Goal: Task Accomplishment & Management: Complete application form

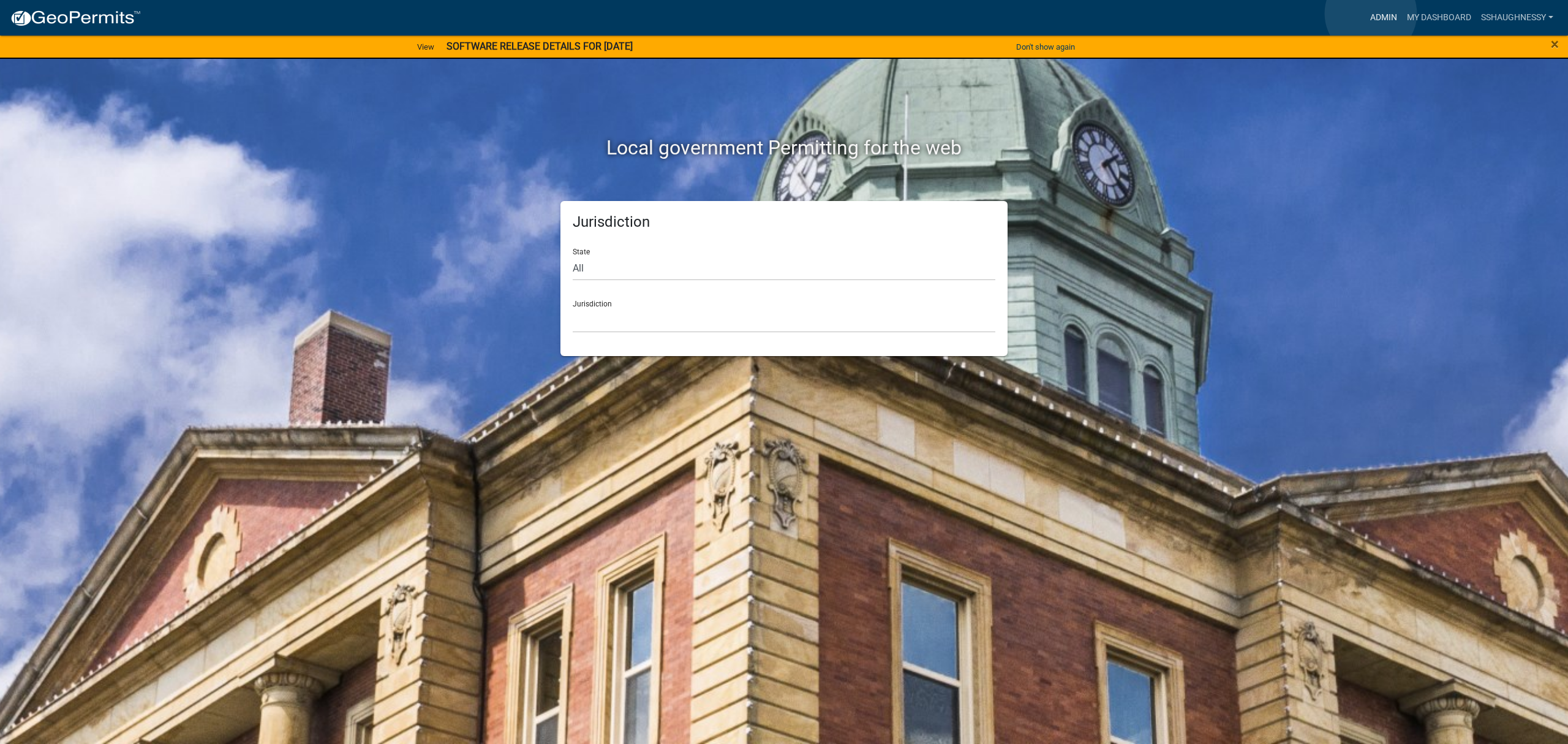
click at [1371, 14] on link "Admin" at bounding box center [1384, 18] width 37 height 23
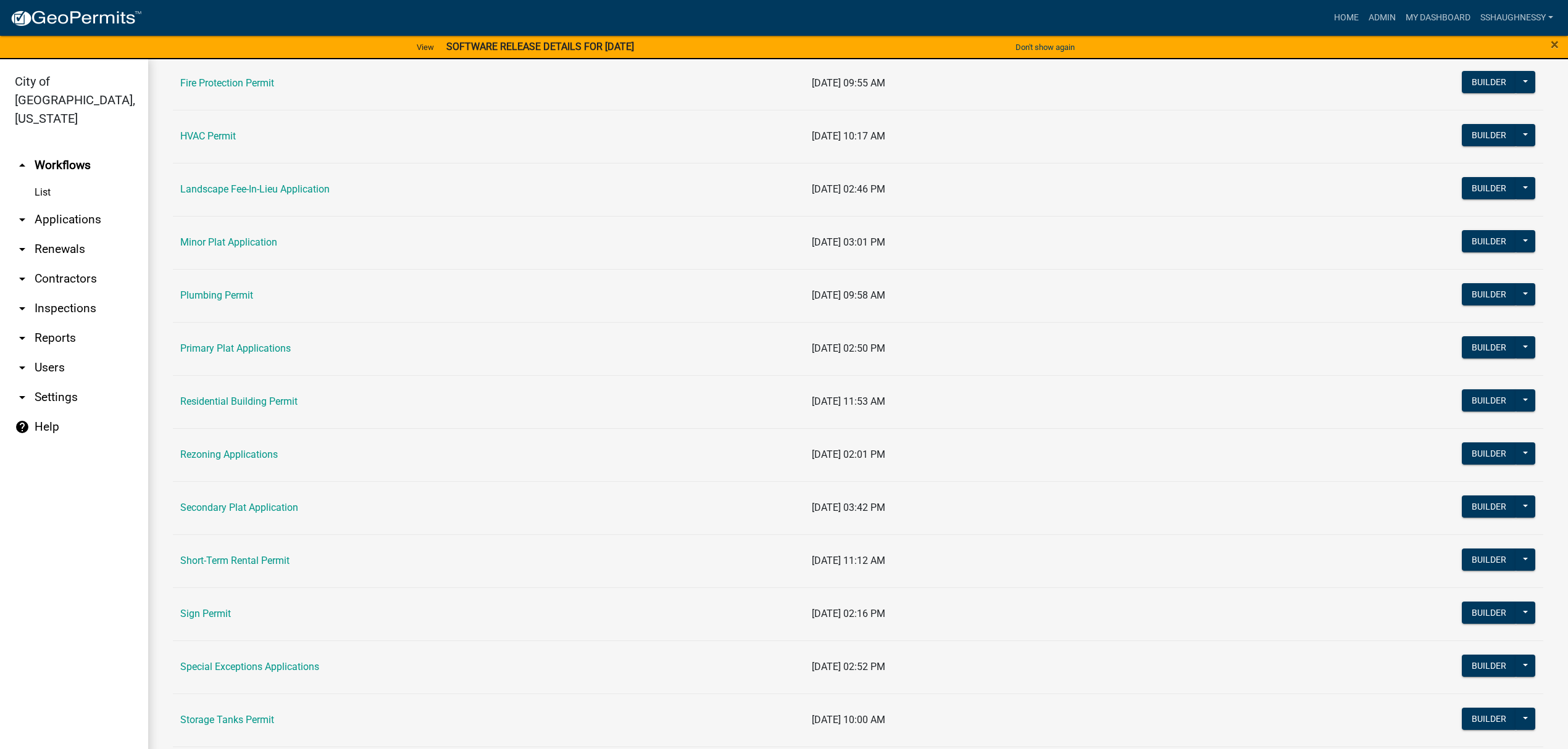
scroll to position [576, 0]
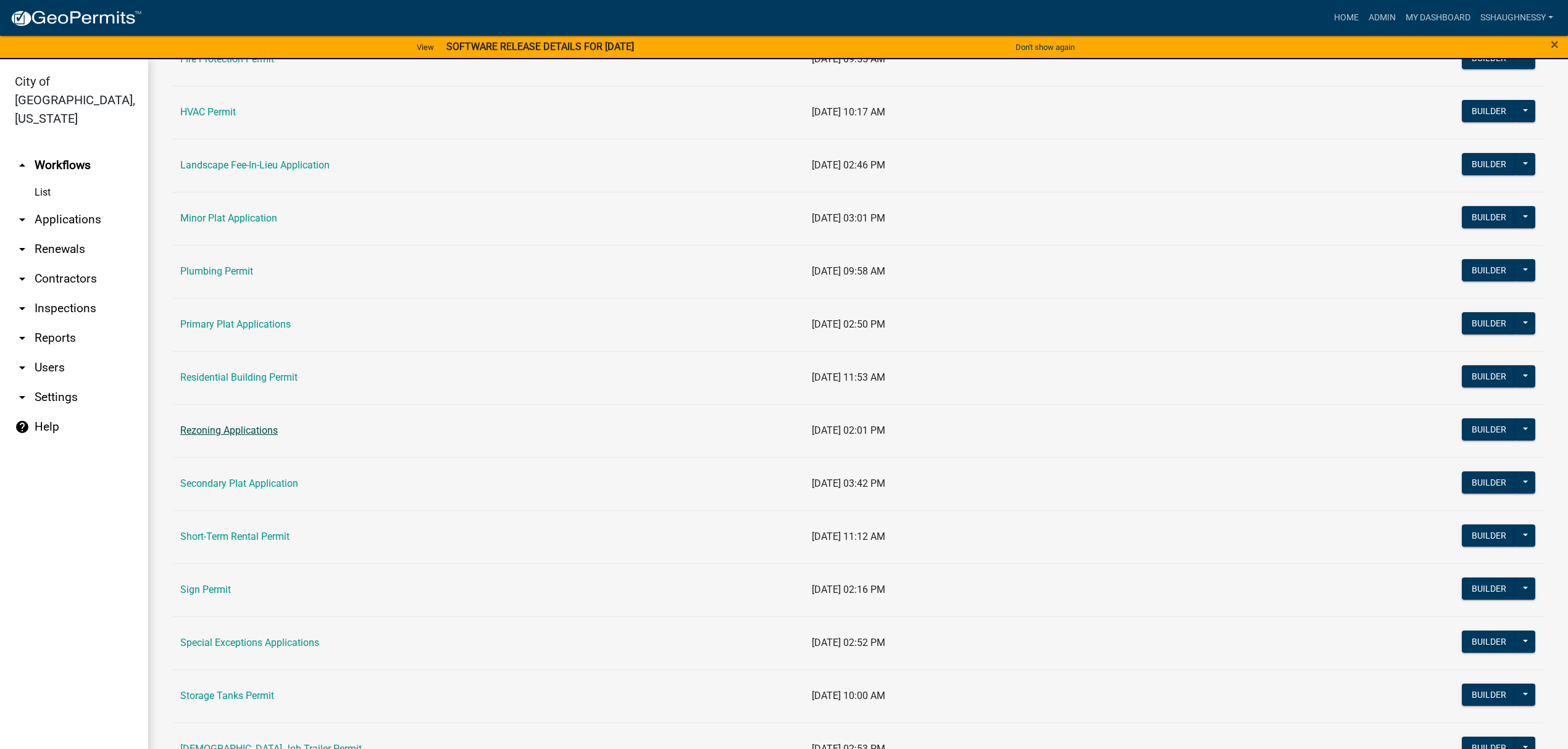
click at [245, 434] on link "Rezoning Applications" at bounding box center [229, 430] width 97 height 12
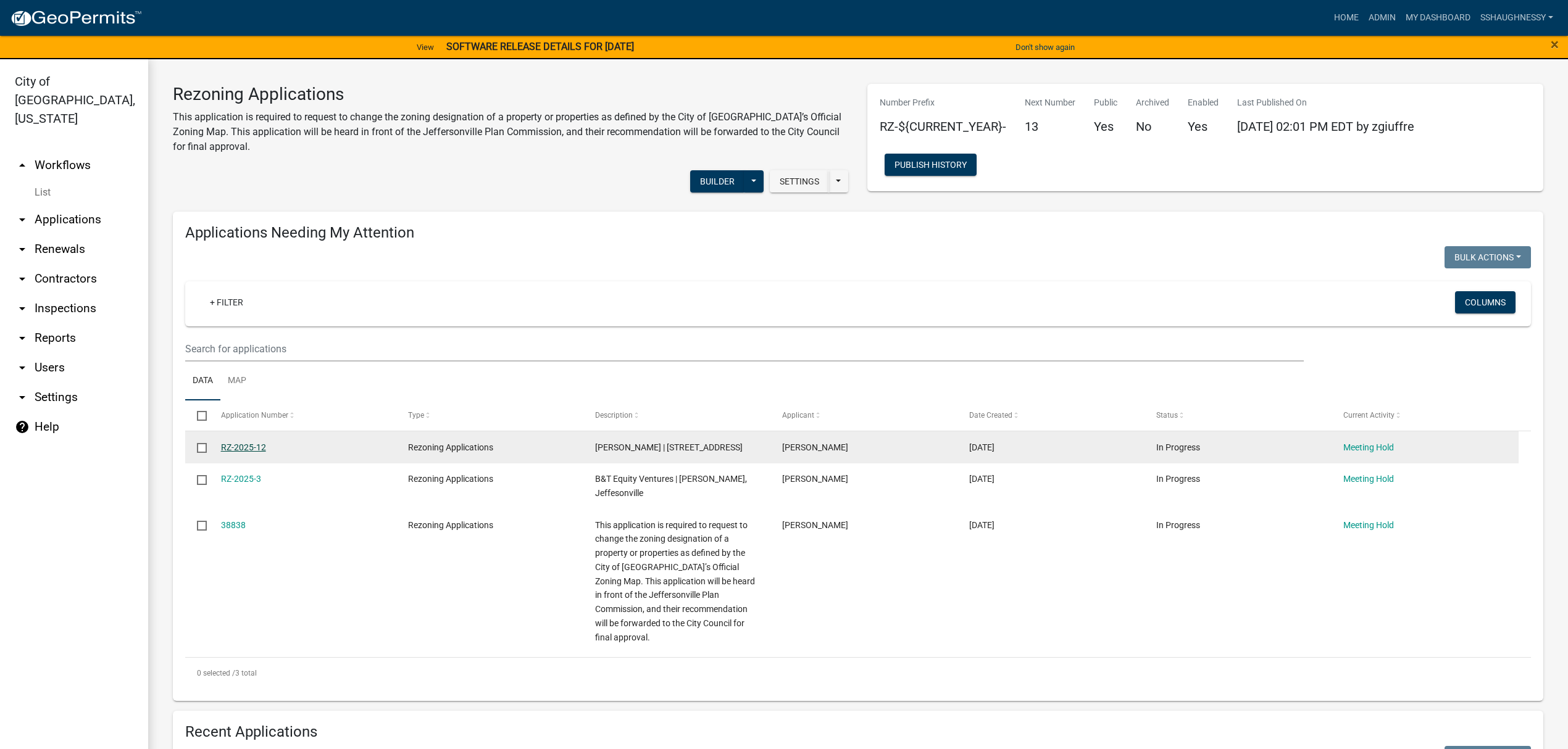
click at [243, 447] on link "RZ-2025-12" at bounding box center [243, 447] width 45 height 10
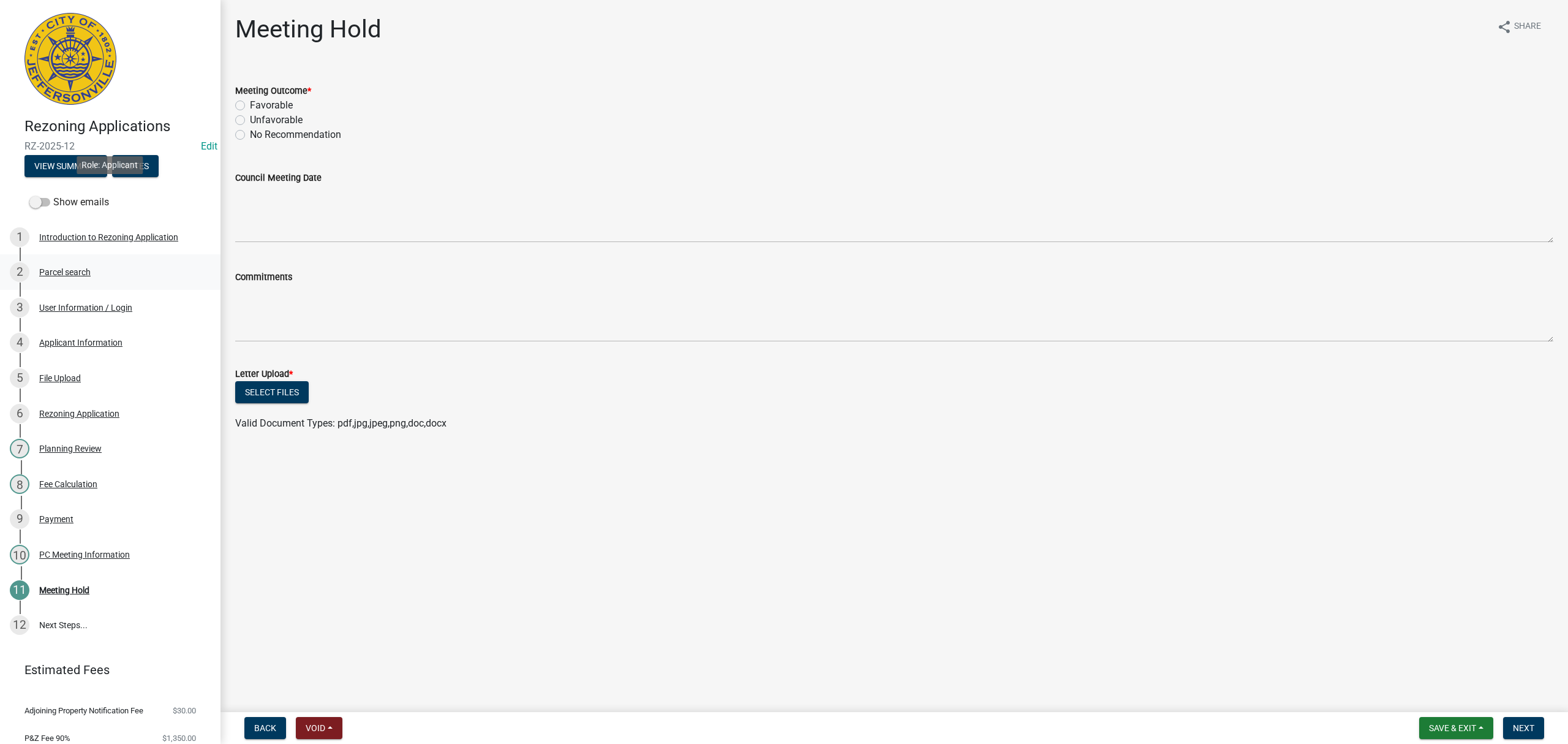
click at [84, 208] on div "Show emails 1 Introduction to Rezoning Application 2 Parcel search 3 User Infor…" at bounding box center [110, 419] width 220 height 458
click at [103, 294] on link "3 User Information / Login" at bounding box center [110, 308] width 220 height 35
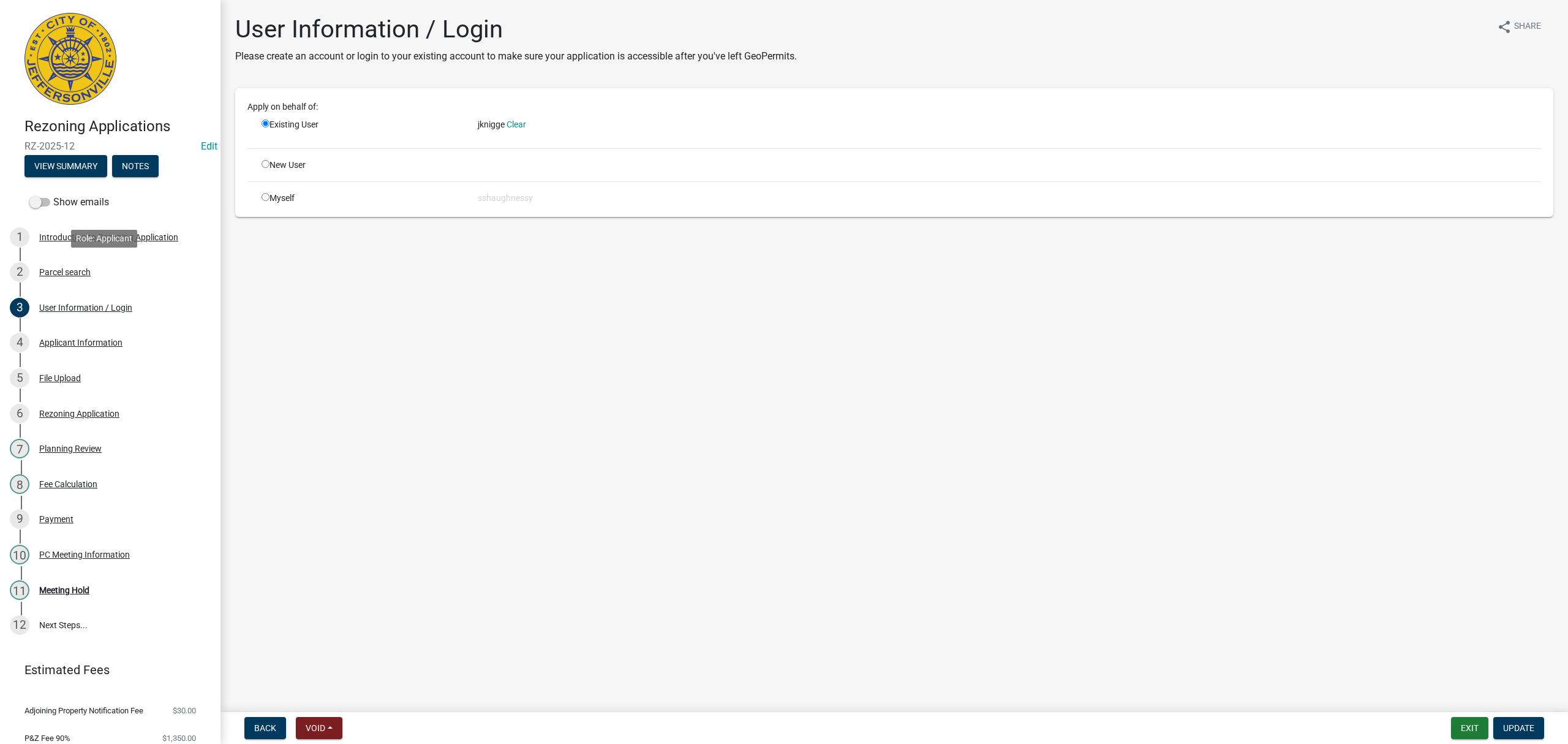
click at [108, 276] on div "2 Parcel search" at bounding box center [105, 272] width 191 height 20
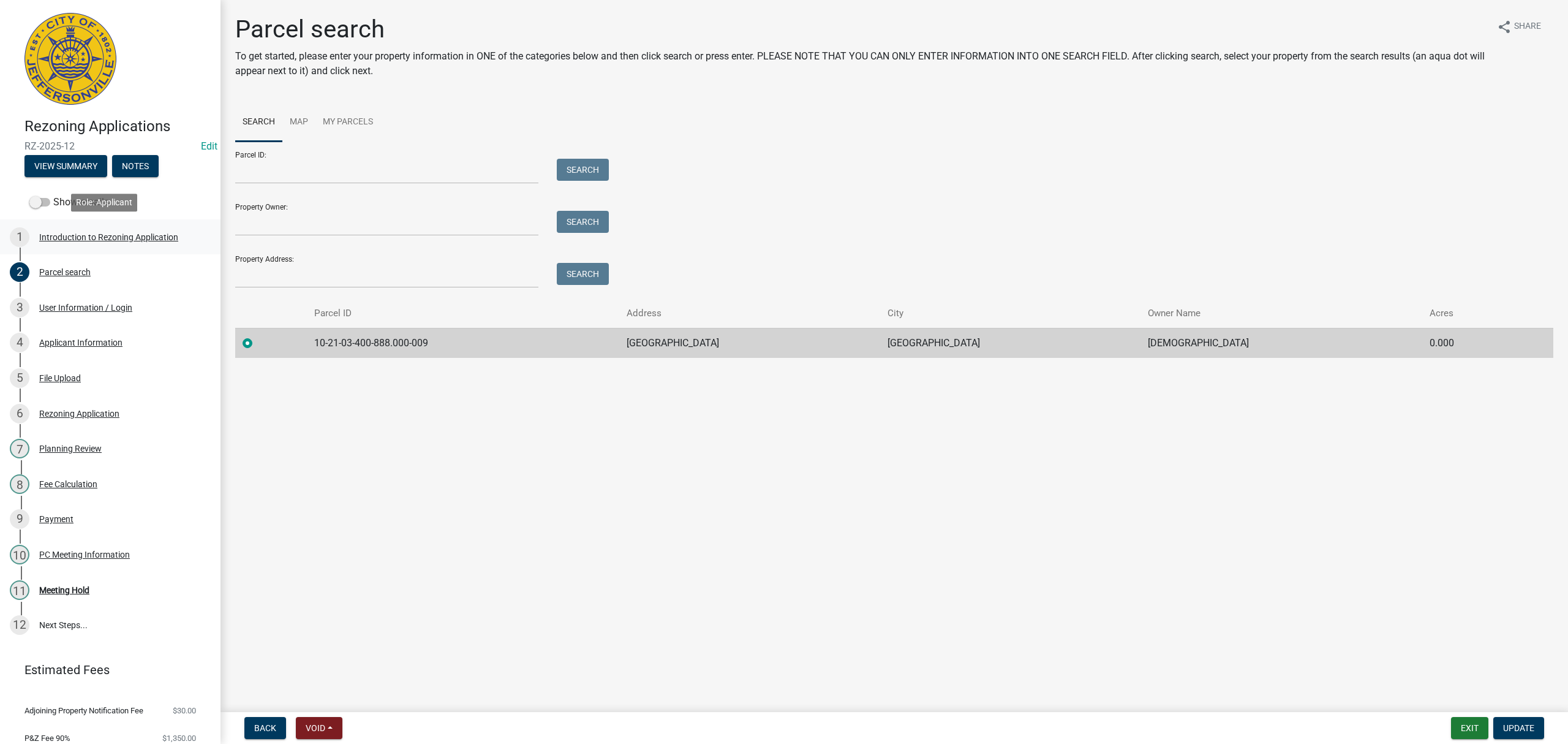
click at [116, 249] on link "1 Introduction to Rezoning Application" at bounding box center [110, 237] width 220 height 35
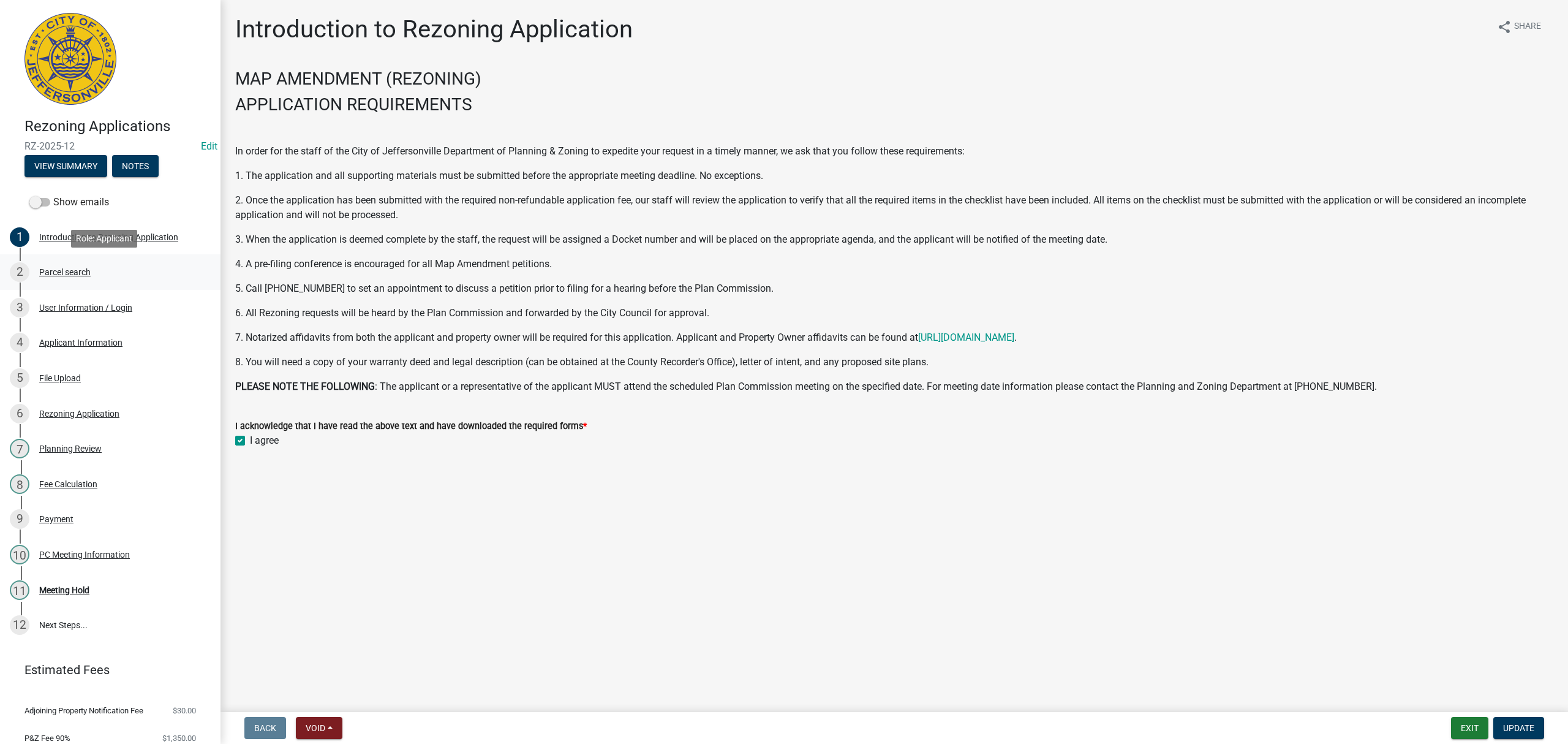
click at [118, 270] on div "2 Parcel search" at bounding box center [105, 272] width 191 height 20
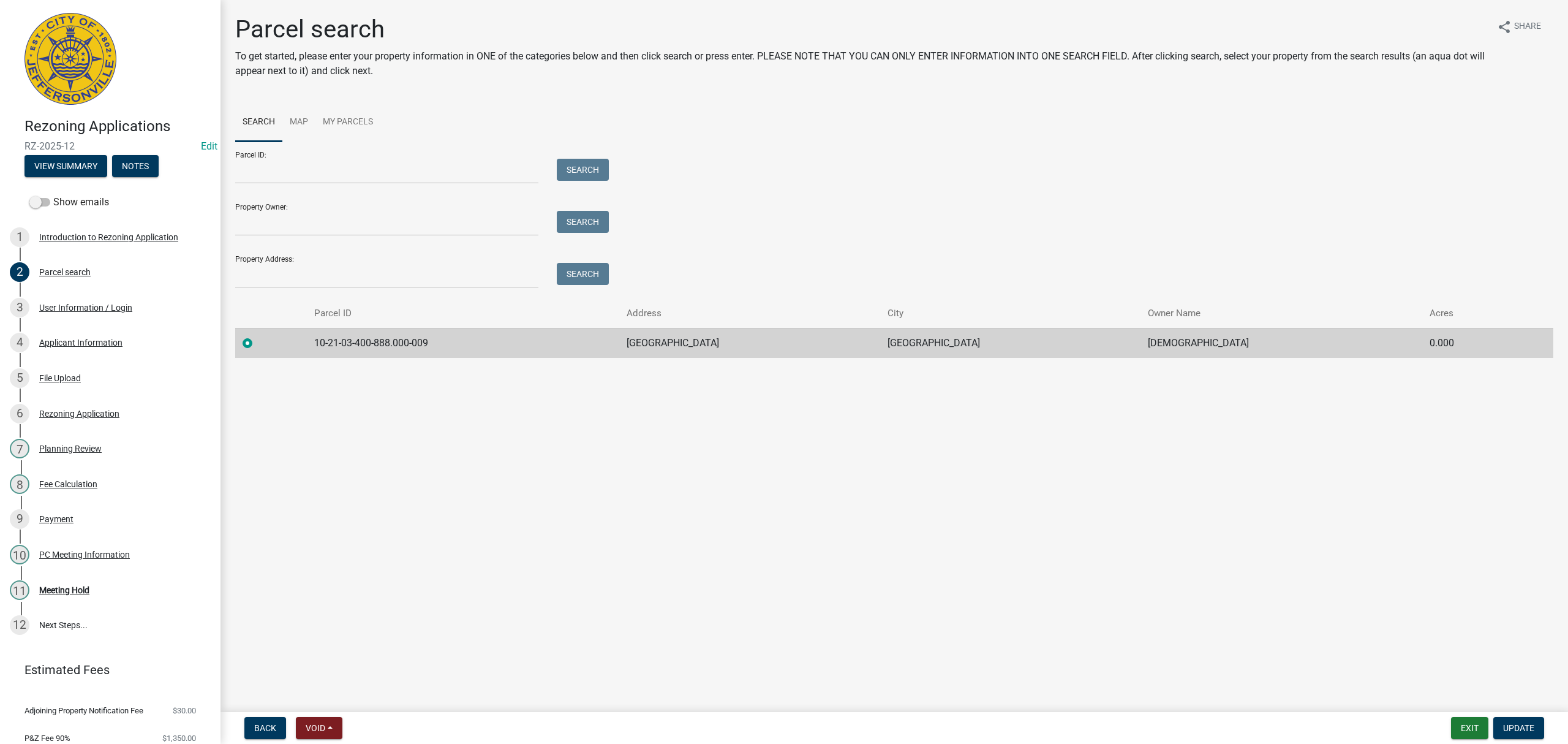
click at [378, 349] on td "10-21-03-400-888.000-009" at bounding box center [463, 343] width 313 height 30
copy td "10-21-03-400-888.000-009"
click at [115, 295] on link "3 User Information / Login" at bounding box center [110, 308] width 220 height 35
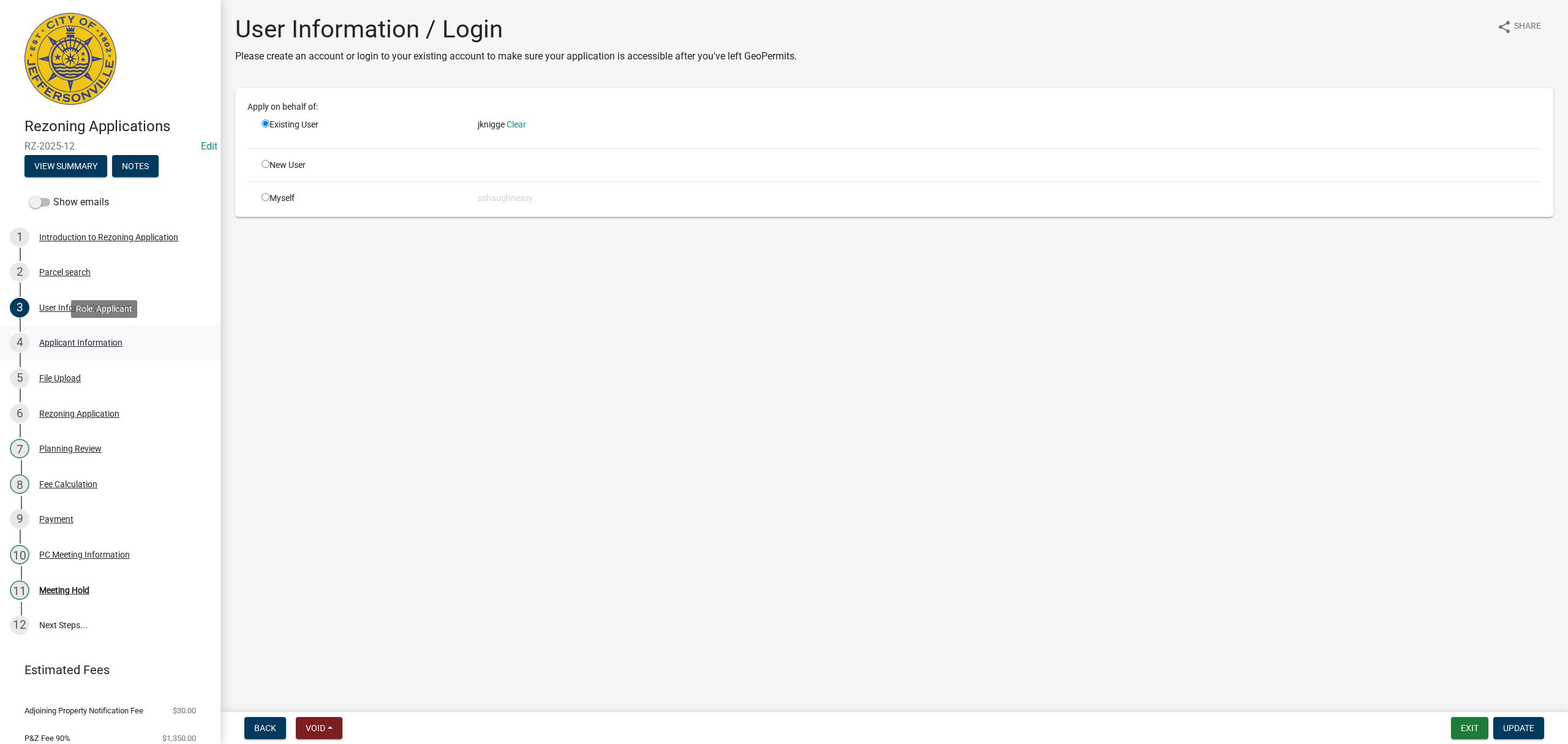
click at [129, 343] on div "4 Applicant Information" at bounding box center [105, 342] width 191 height 20
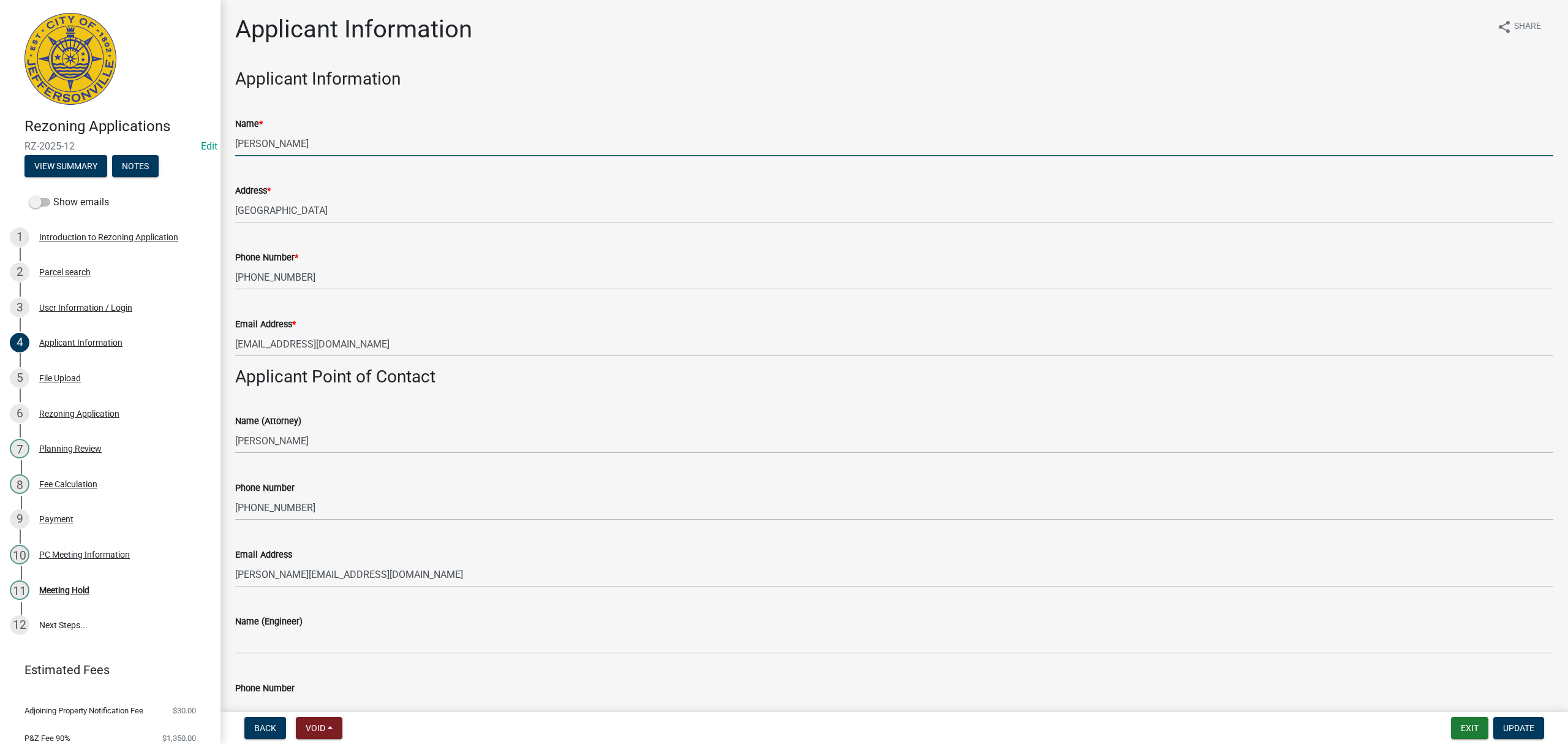
drag, startPoint x: 335, startPoint y: 140, endPoint x: 212, endPoint y: 152, distance: 123.6
click at [212, 152] on div "Rezoning Applications RZ-2025-12 Edit View Summary Notes Show emails 1 Introduc…" at bounding box center [784, 372] width 1568 height 744
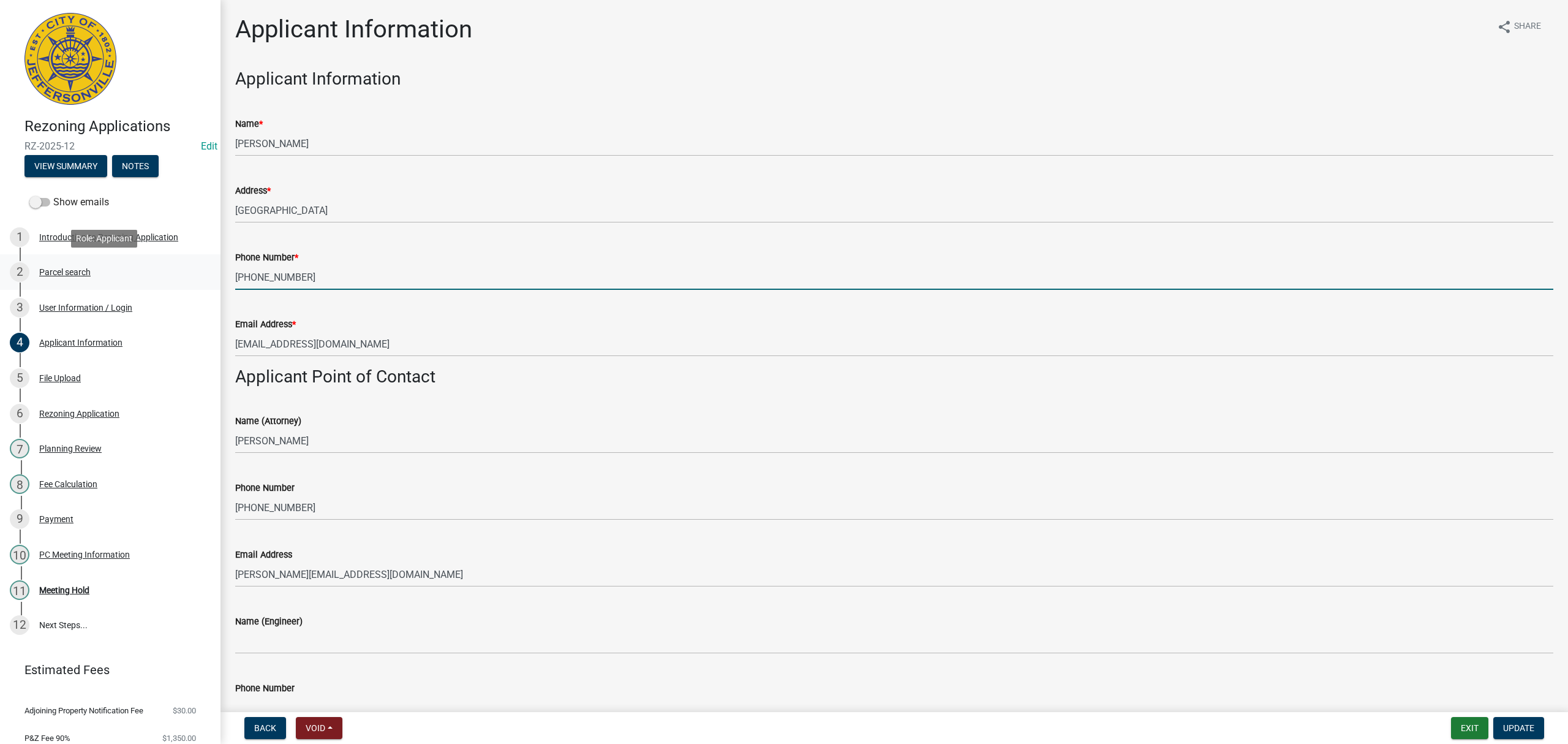
drag, startPoint x: 307, startPoint y: 282, endPoint x: 184, endPoint y: 282, distance: 123.0
click at [184, 282] on div "Rezoning Applications RZ-2025-12 Edit View Summary Notes Show emails 1 Introduc…" at bounding box center [784, 372] width 1568 height 744
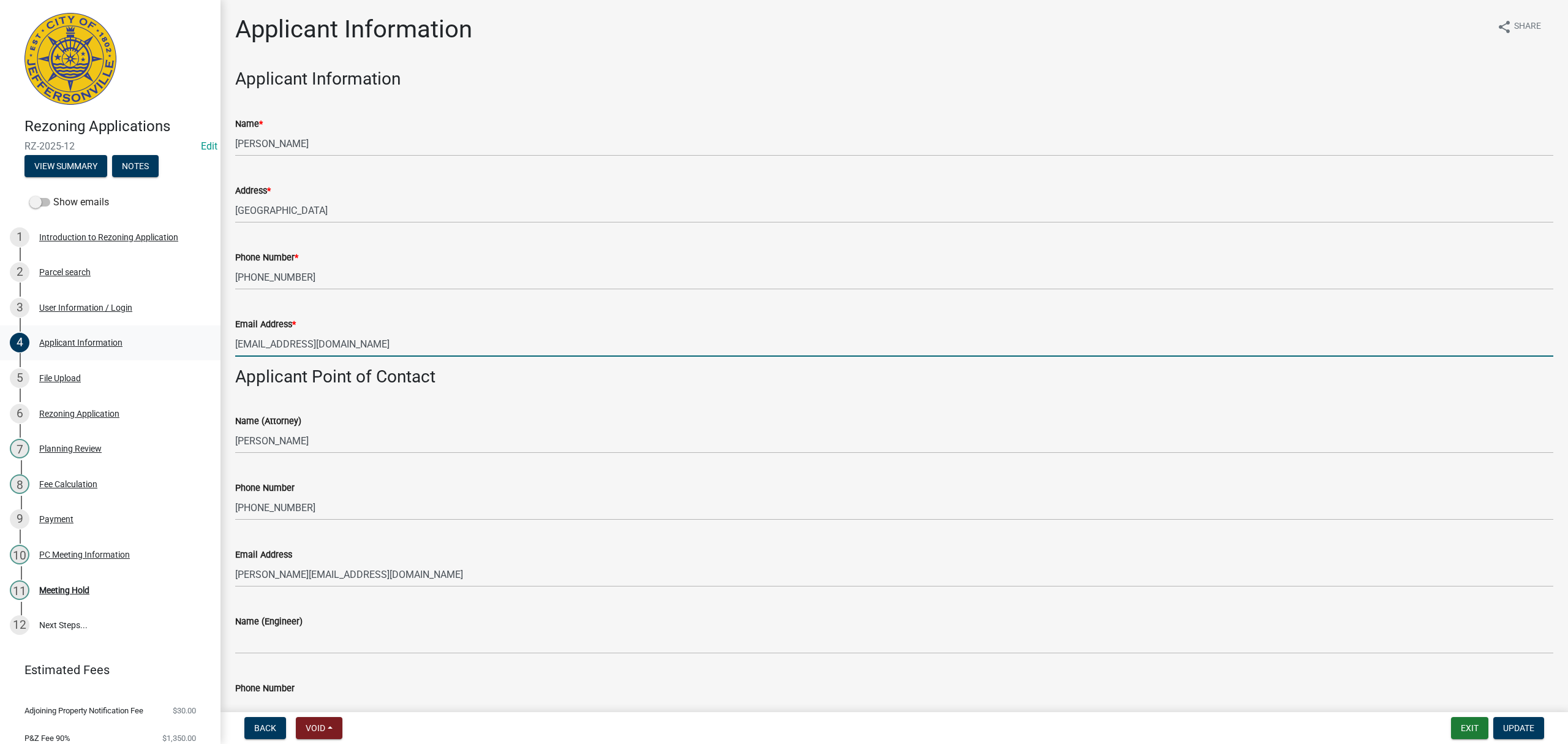
drag, startPoint x: 335, startPoint y: 348, endPoint x: 157, endPoint y: 349, distance: 178.0
click at [157, 349] on div "Rezoning Applications RZ-2025-12 Edit View Summary Notes Show emails 1 Introduc…" at bounding box center [784, 372] width 1568 height 744
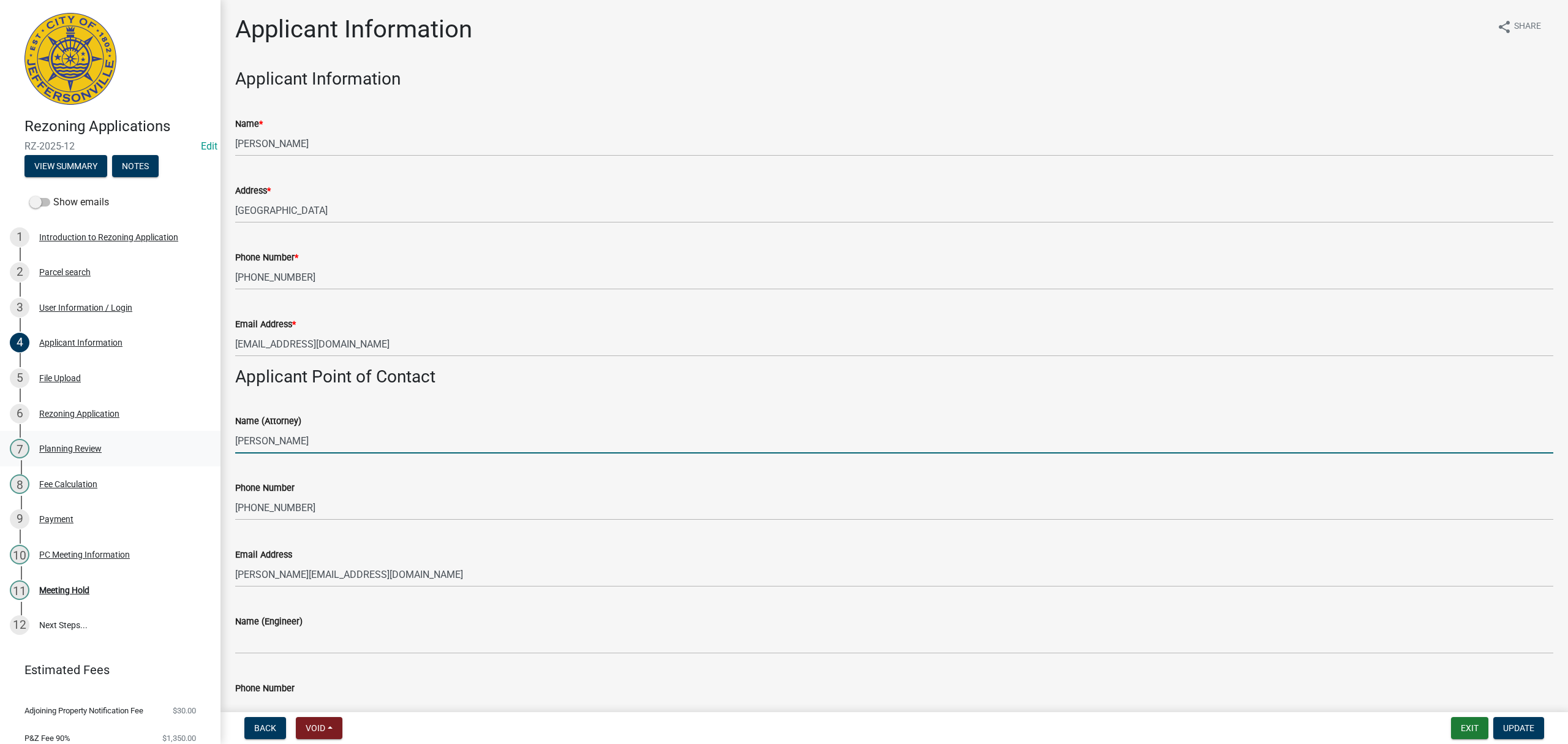
drag, startPoint x: 318, startPoint y: 439, endPoint x: 206, endPoint y: 442, distance: 112.0
click at [206, 442] on div "Rezoning Applications RZ-2025-12 Edit View Summary Notes Show emails 1 Introduc…" at bounding box center [784, 372] width 1568 height 744
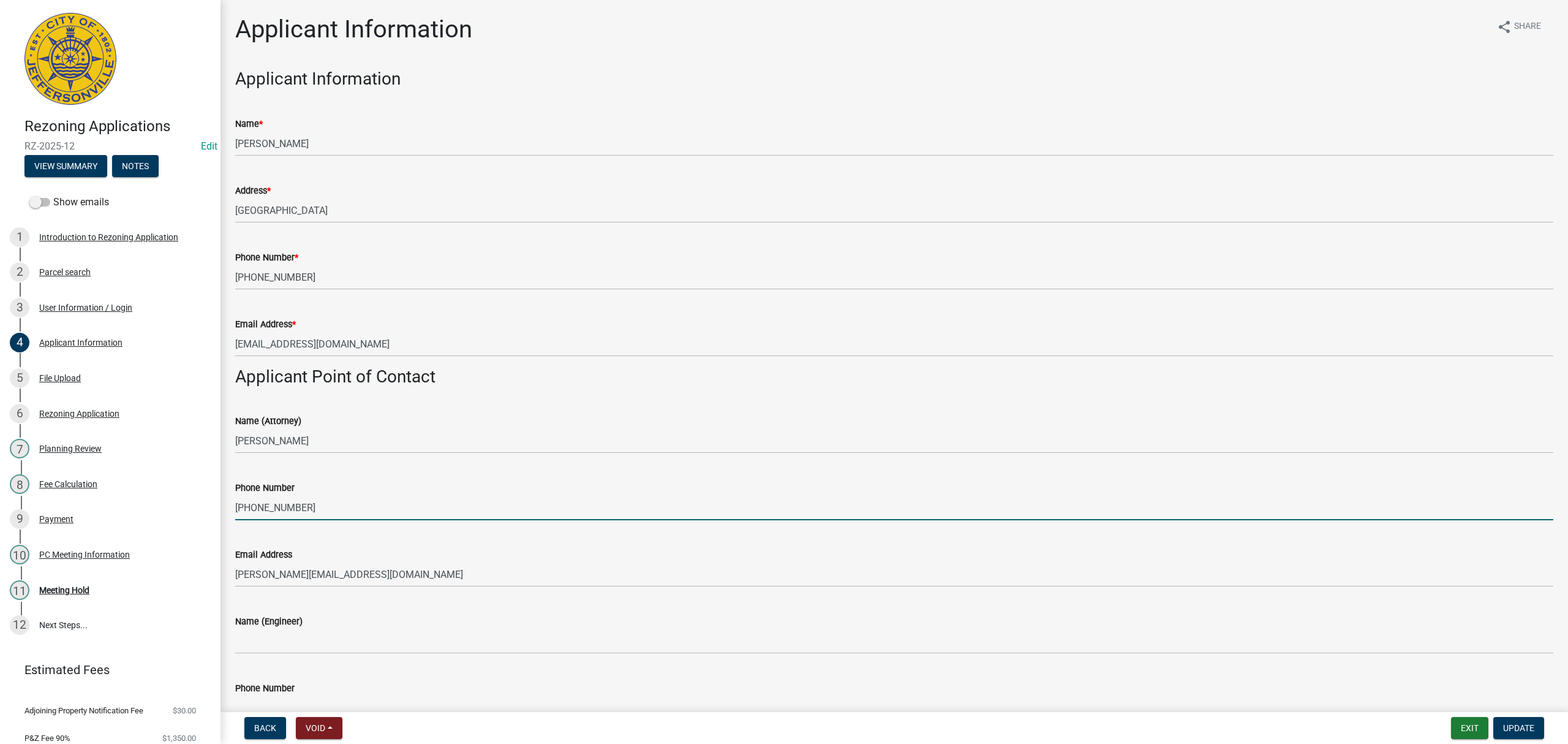
drag, startPoint x: 299, startPoint y: 506, endPoint x: 222, endPoint y: 506, distance: 77.0
click at [222, 506] on div "Applicant Information share Share Applicant Information Name * Jacob Knigge Add…" at bounding box center [894, 677] width 1348 height 1324
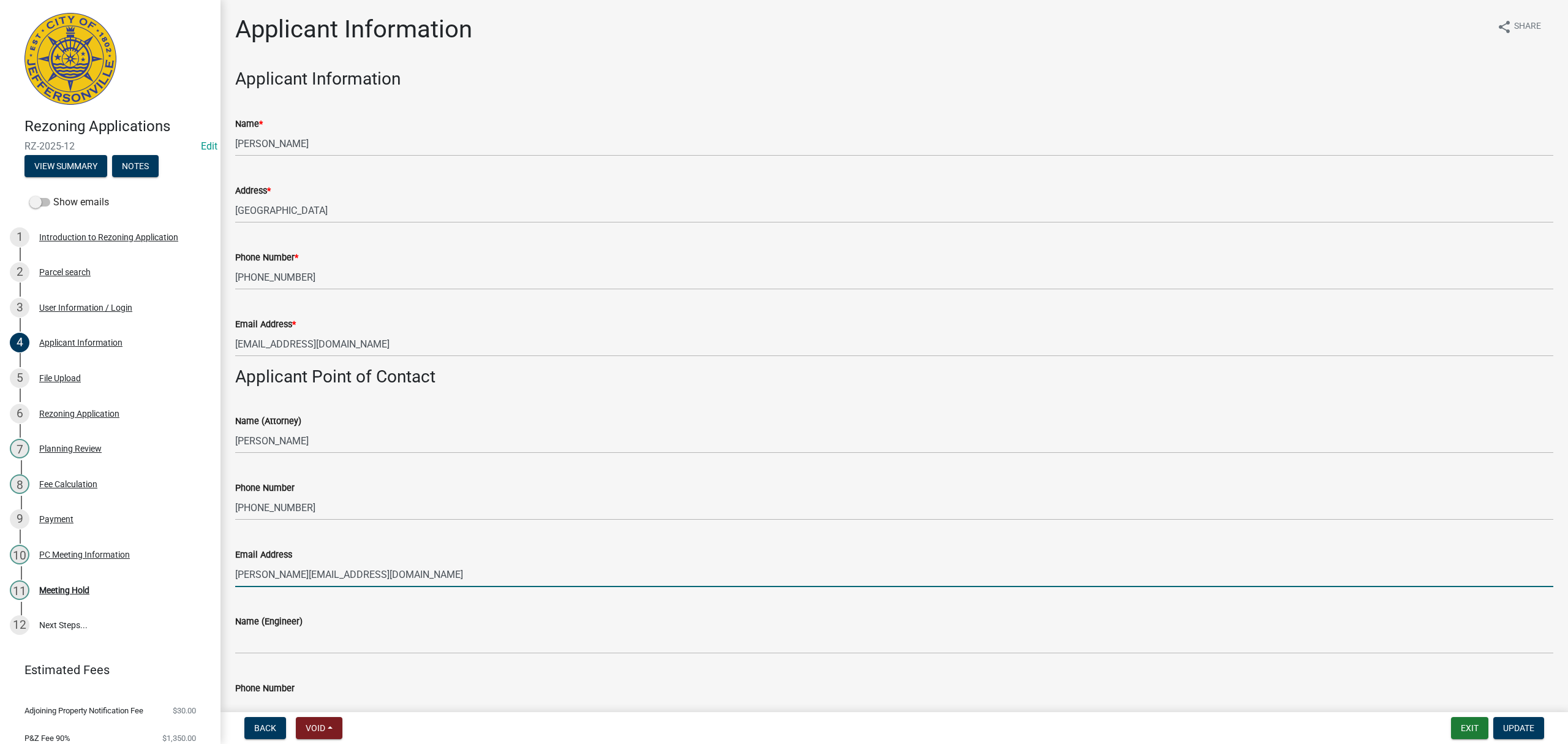
drag, startPoint x: 384, startPoint y: 579, endPoint x: 221, endPoint y: 579, distance: 163.0
click at [221, 579] on div "Applicant Information share Share Applicant Information Name * Jacob Knigge Add…" at bounding box center [894, 677] width 1348 height 1324
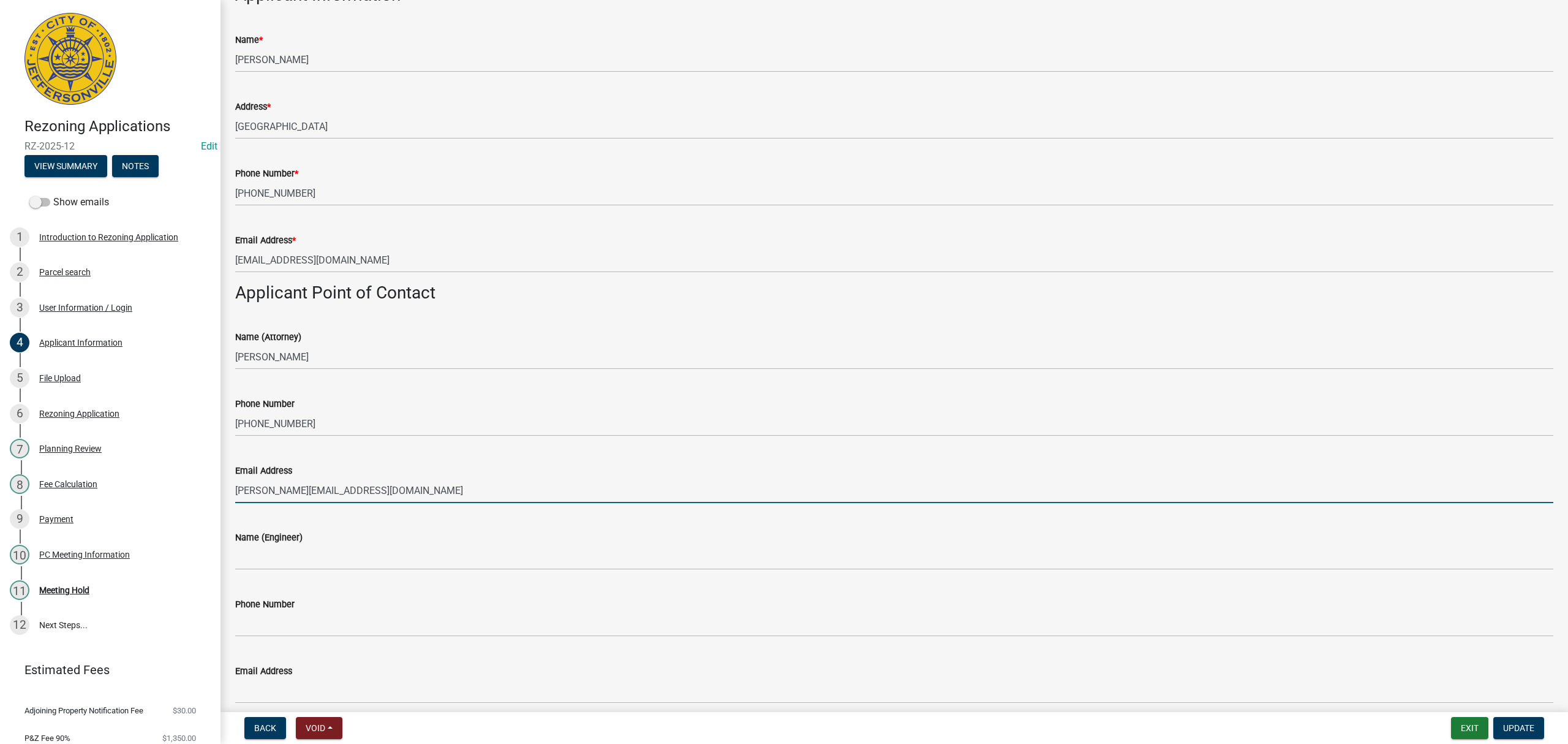
scroll to position [408, 0]
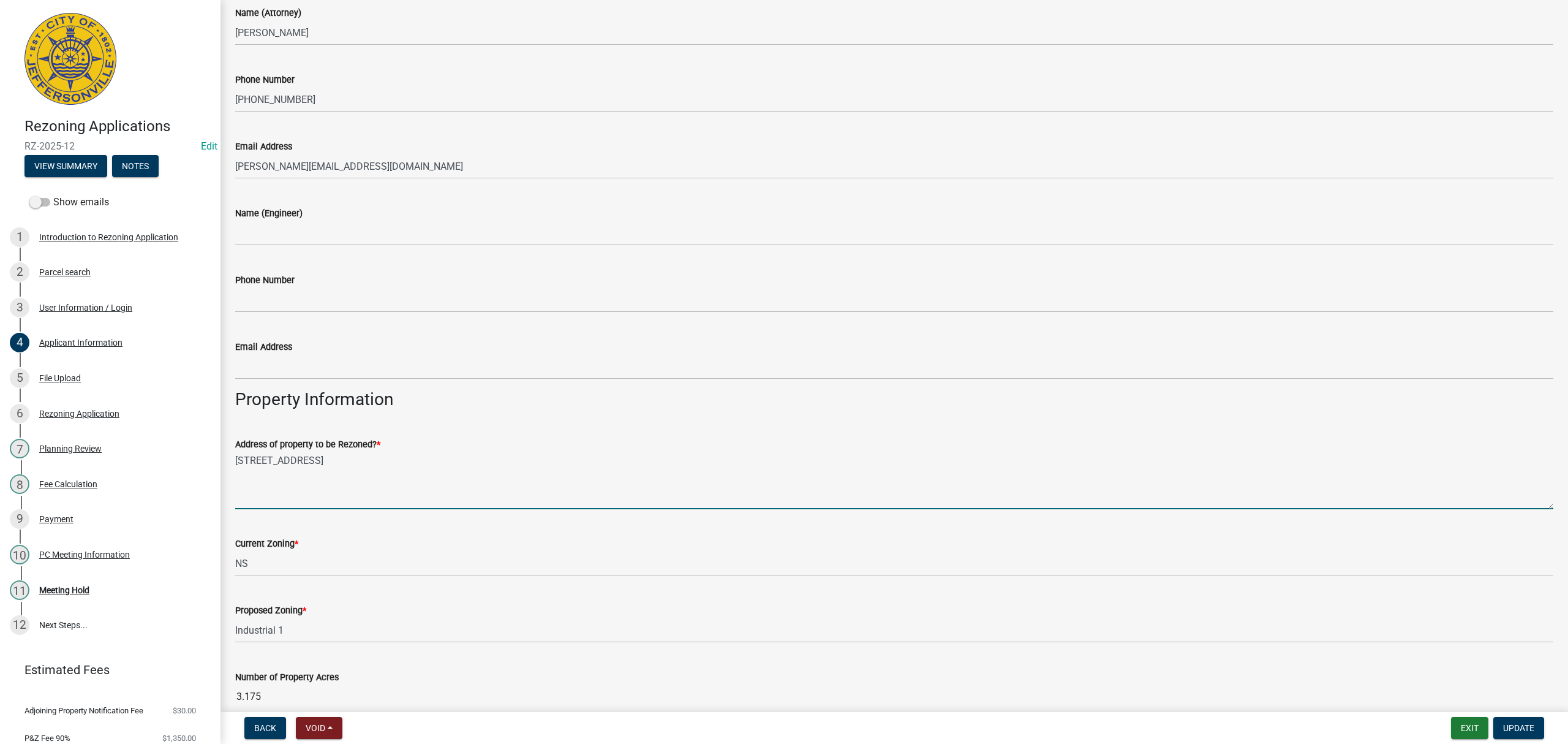
drag, startPoint x: 454, startPoint y: 473, endPoint x: 211, endPoint y: 459, distance: 243.4
click at [211, 459] on div "Rezoning Applications RZ-2025-12 Edit View Summary Notes Show emails 1 Introduc…" at bounding box center [784, 372] width 1568 height 744
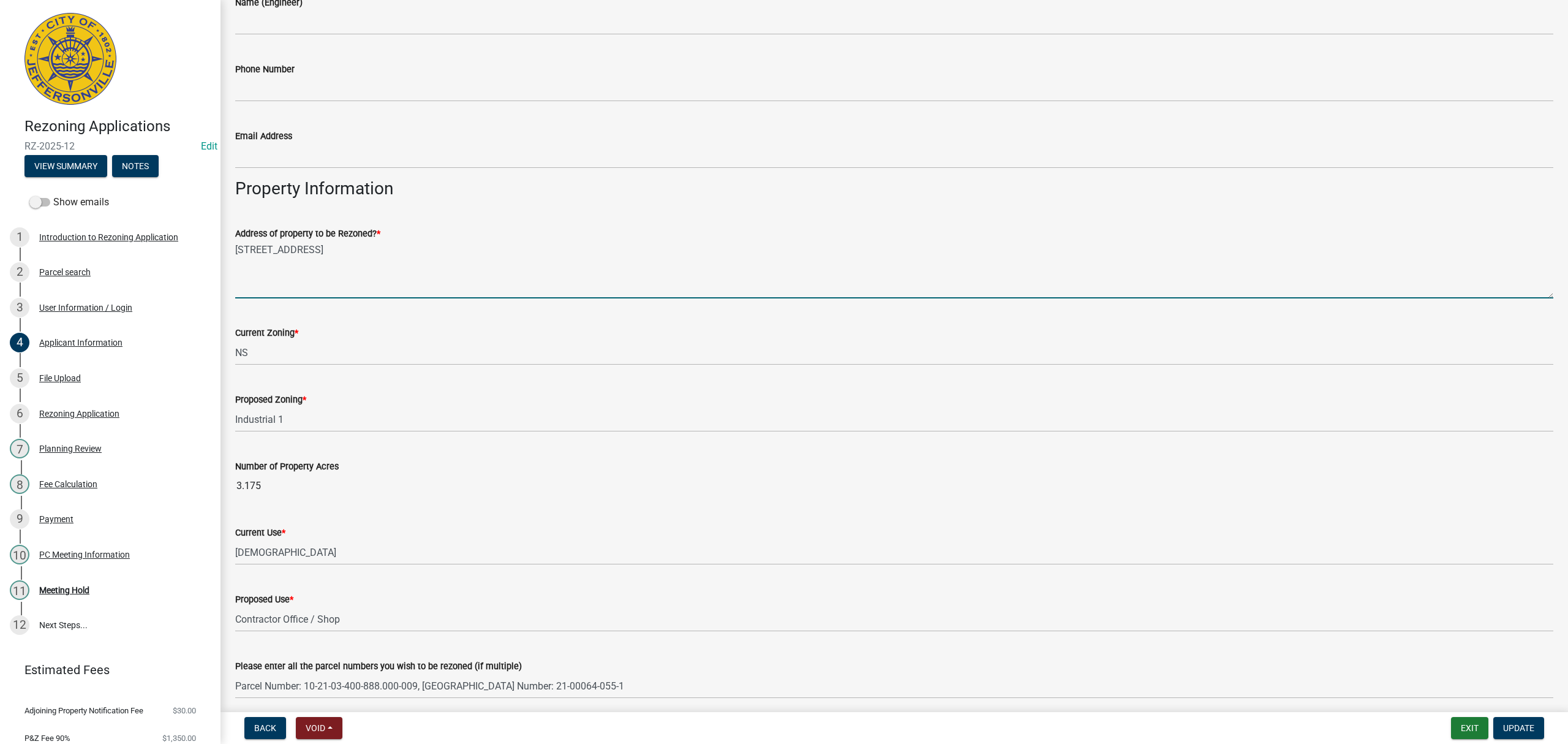
scroll to position [653, 0]
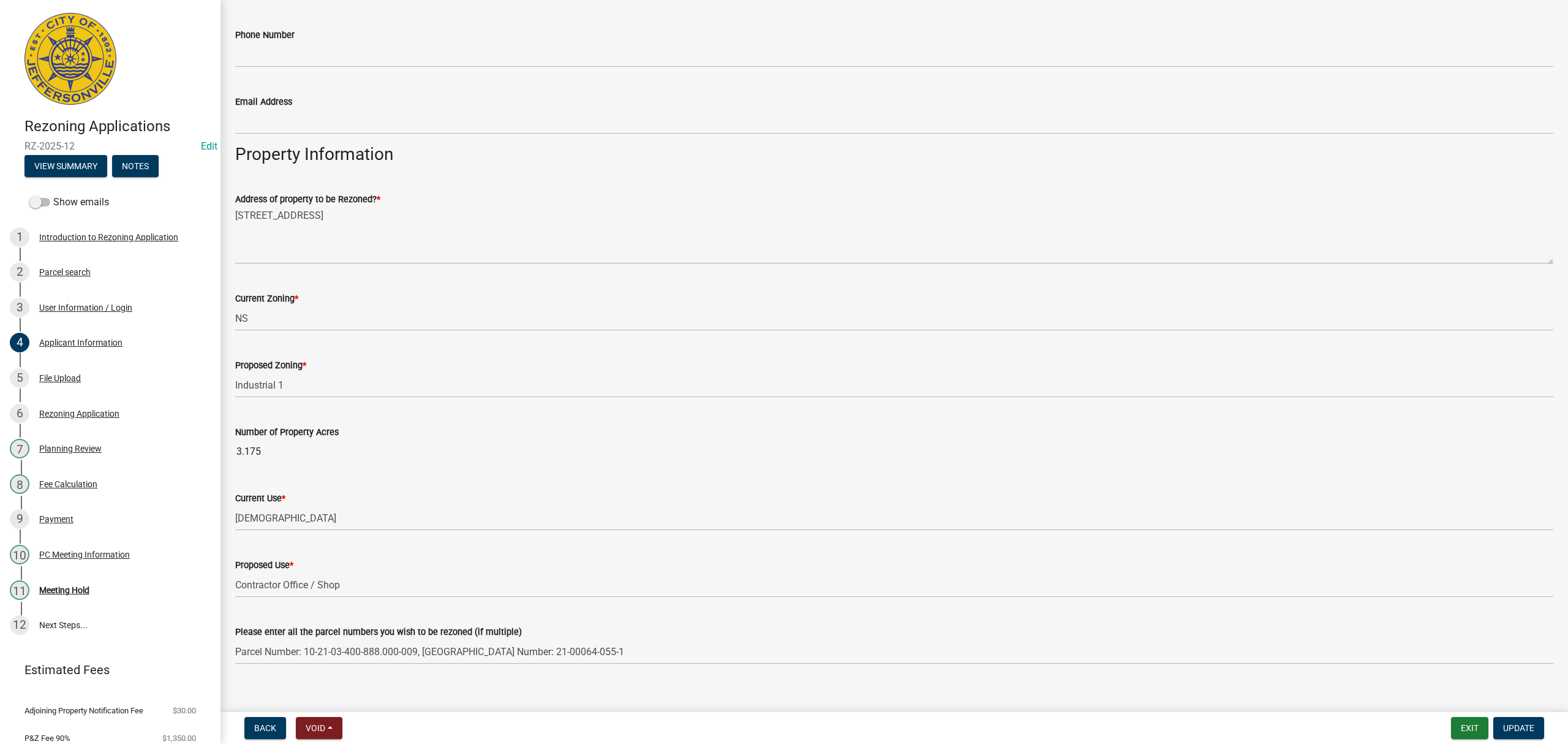
drag, startPoint x: 278, startPoint y: 450, endPoint x: 219, endPoint y: 452, distance: 59.0
click at [219, 452] on div "Rezoning Applications RZ-2025-12 Edit View Summary Notes Show emails 1 Introduc…" at bounding box center [784, 372] width 1568 height 744
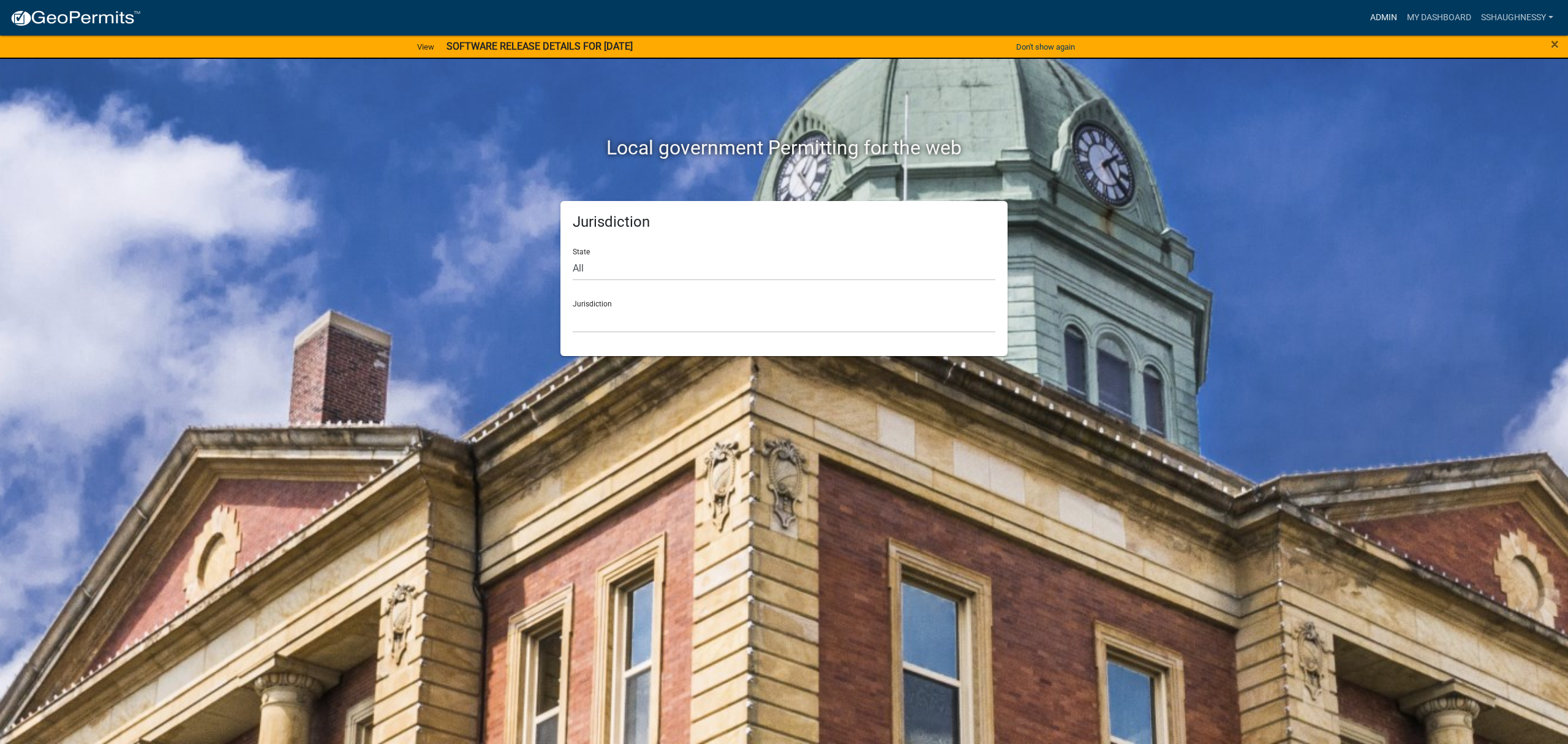
click at [1383, 13] on link "Admin" at bounding box center [1384, 18] width 37 height 23
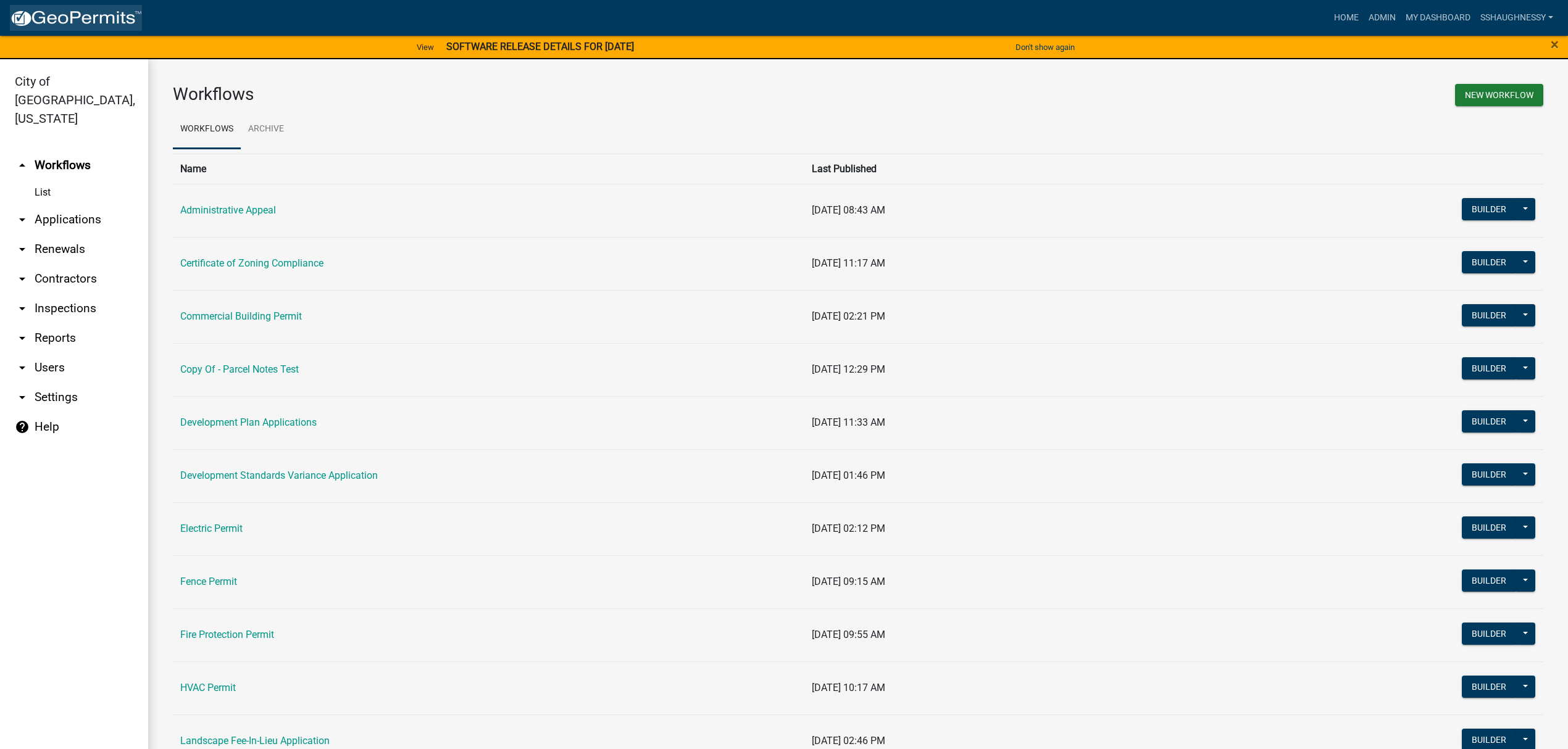
click at [63, 28] on link at bounding box center [75, 18] width 132 height 26
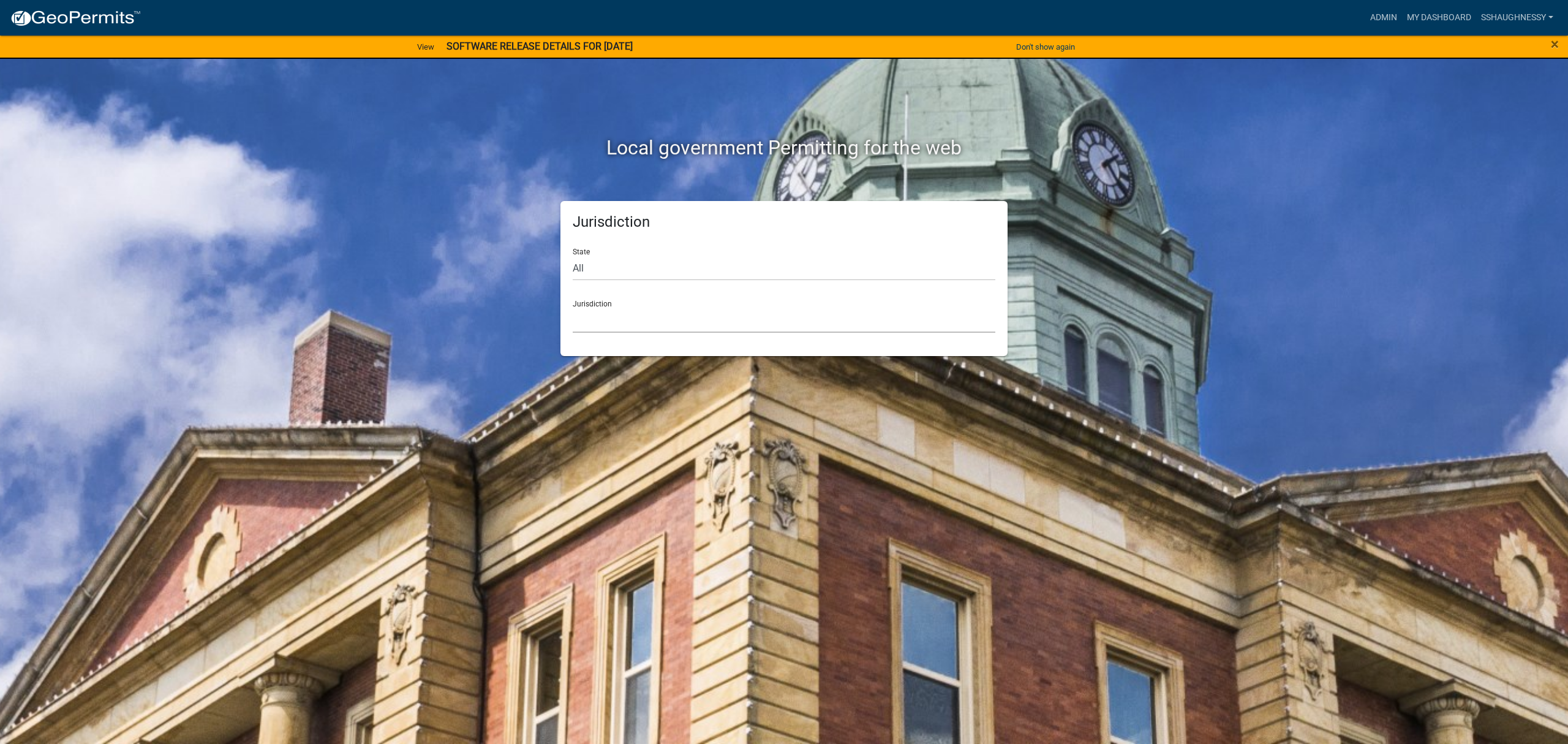
click at [780, 329] on select "[GEOGRAPHIC_DATA], [US_STATE] [GEOGRAPHIC_DATA], [US_STATE][PERSON_NAME][GEOGRA…" at bounding box center [784, 320] width 422 height 25
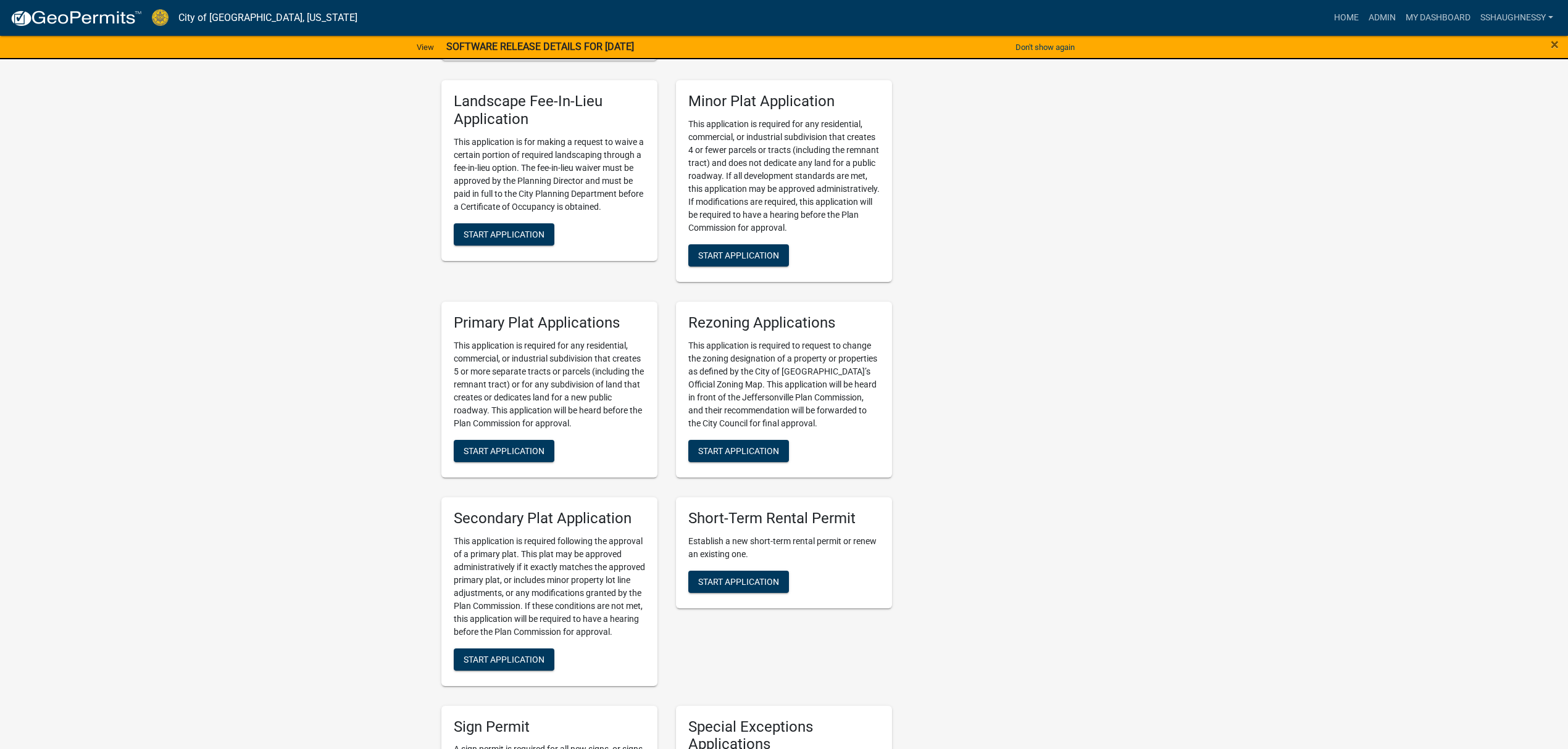
scroll to position [1645, 0]
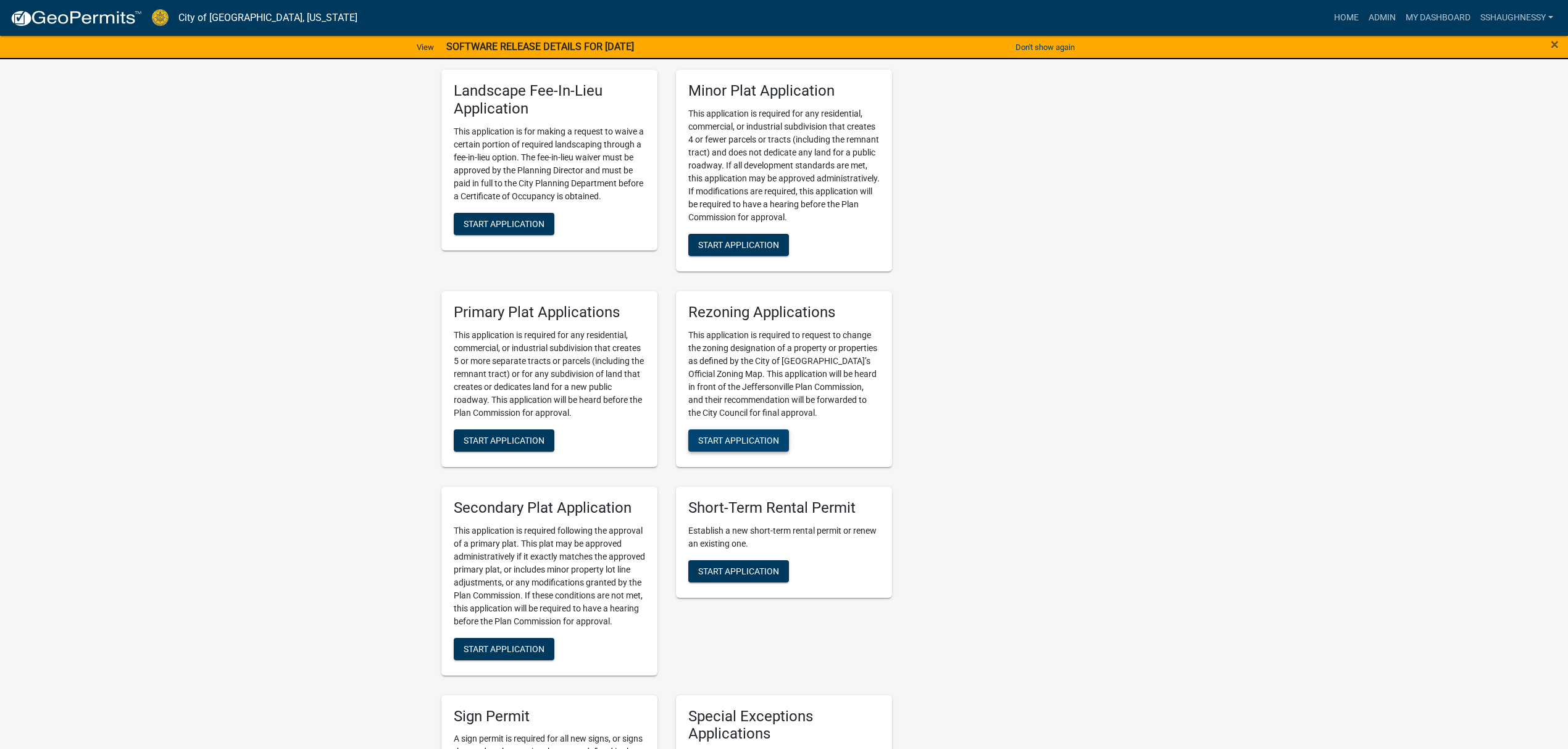
click at [749, 435] on span "Start Application" at bounding box center [738, 440] width 81 height 10
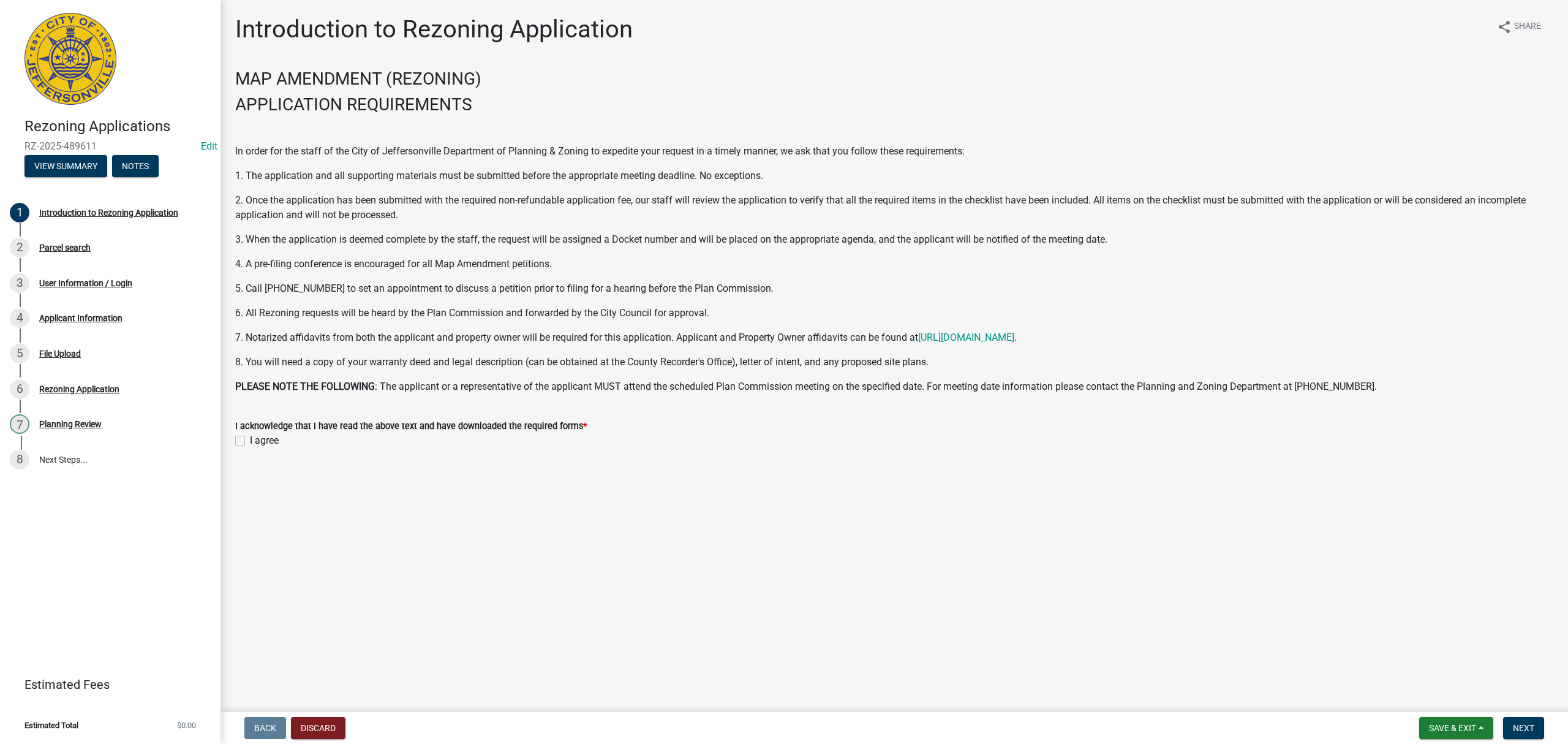
click at [250, 444] on label "I agree" at bounding box center [264, 441] width 29 height 15
click at [250, 441] on input "I agree" at bounding box center [254, 438] width 8 height 8
checkbox input "true"
click at [1530, 736] on button "Next" at bounding box center [1524, 728] width 41 height 22
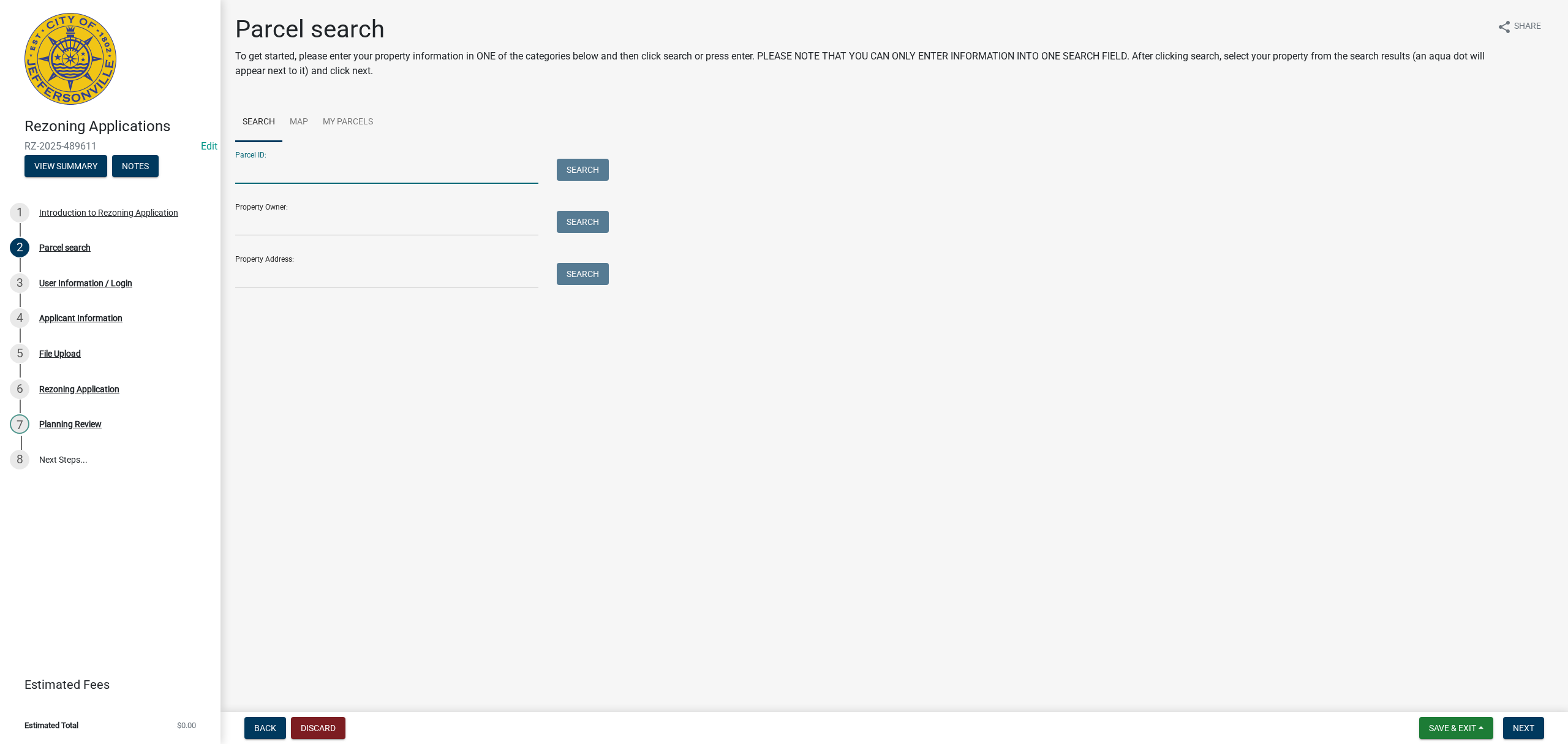
click at [358, 167] on input "Parcel ID:" at bounding box center [387, 171] width 303 height 25
paste input "10-21-03-400-888.000-009"
type input "10-21-03-400-888.000-009"
click at [580, 170] on button "Search" at bounding box center [582, 169] width 52 height 22
click at [341, 169] on input "10-21-03-400-888.000-009" at bounding box center [387, 171] width 303 height 25
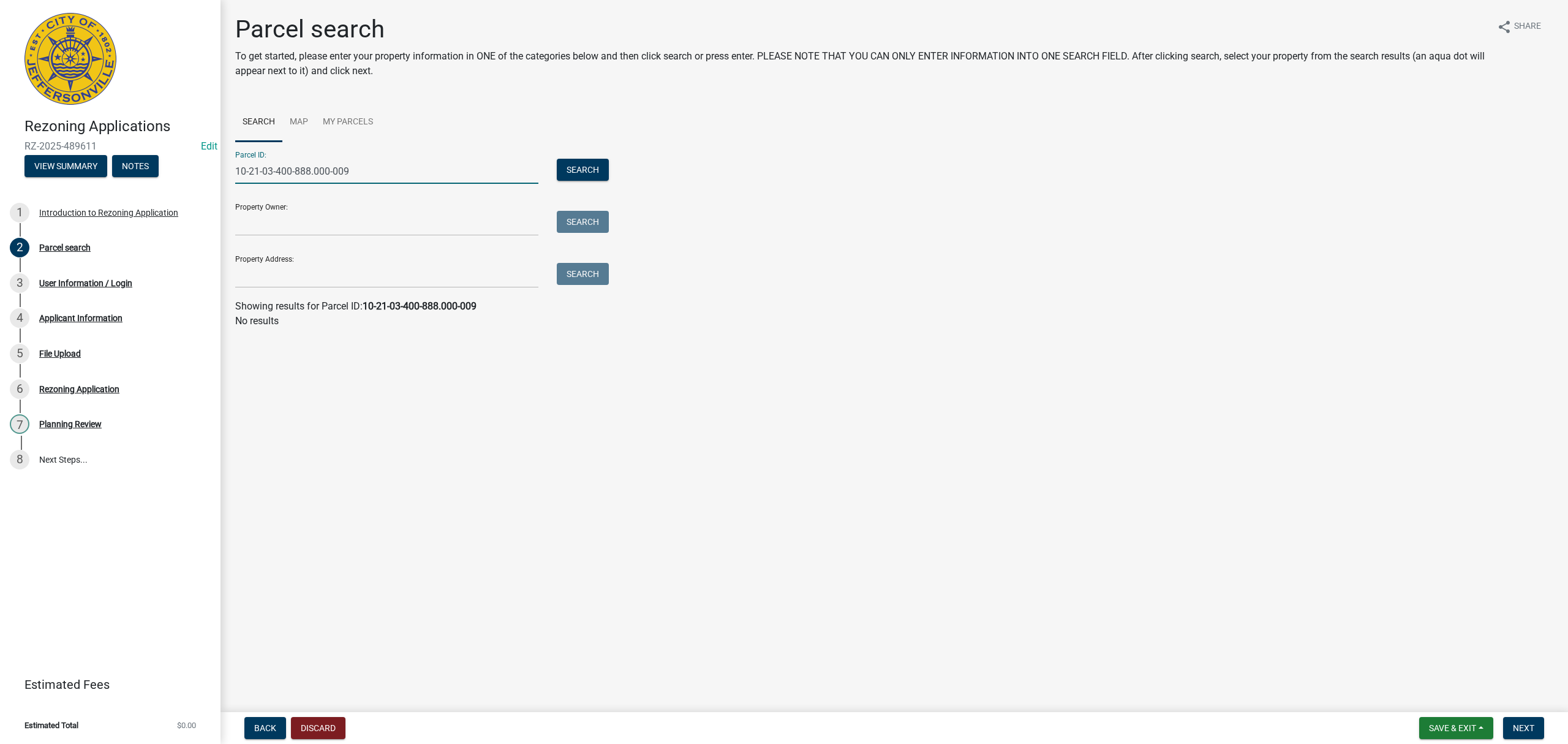
click at [341, 169] on input "10-21-03-400-888.000-009" at bounding box center [387, 171] width 303 height 25
click at [295, 216] on input "Property Owner:" at bounding box center [387, 223] width 303 height 25
type input "5"
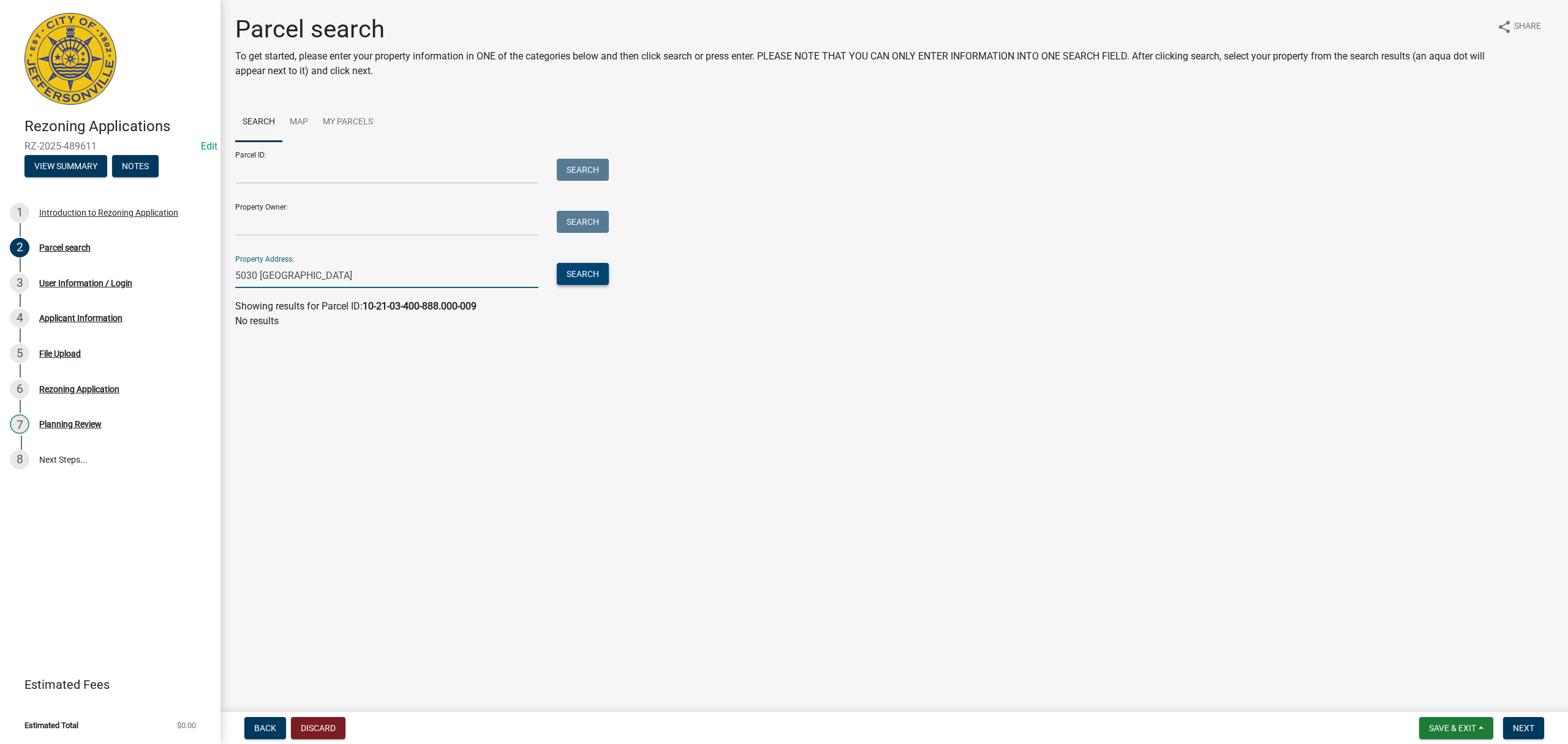
type input "5030 [GEOGRAPHIC_DATA]"
click at [599, 283] on button "Search" at bounding box center [582, 274] width 52 height 22
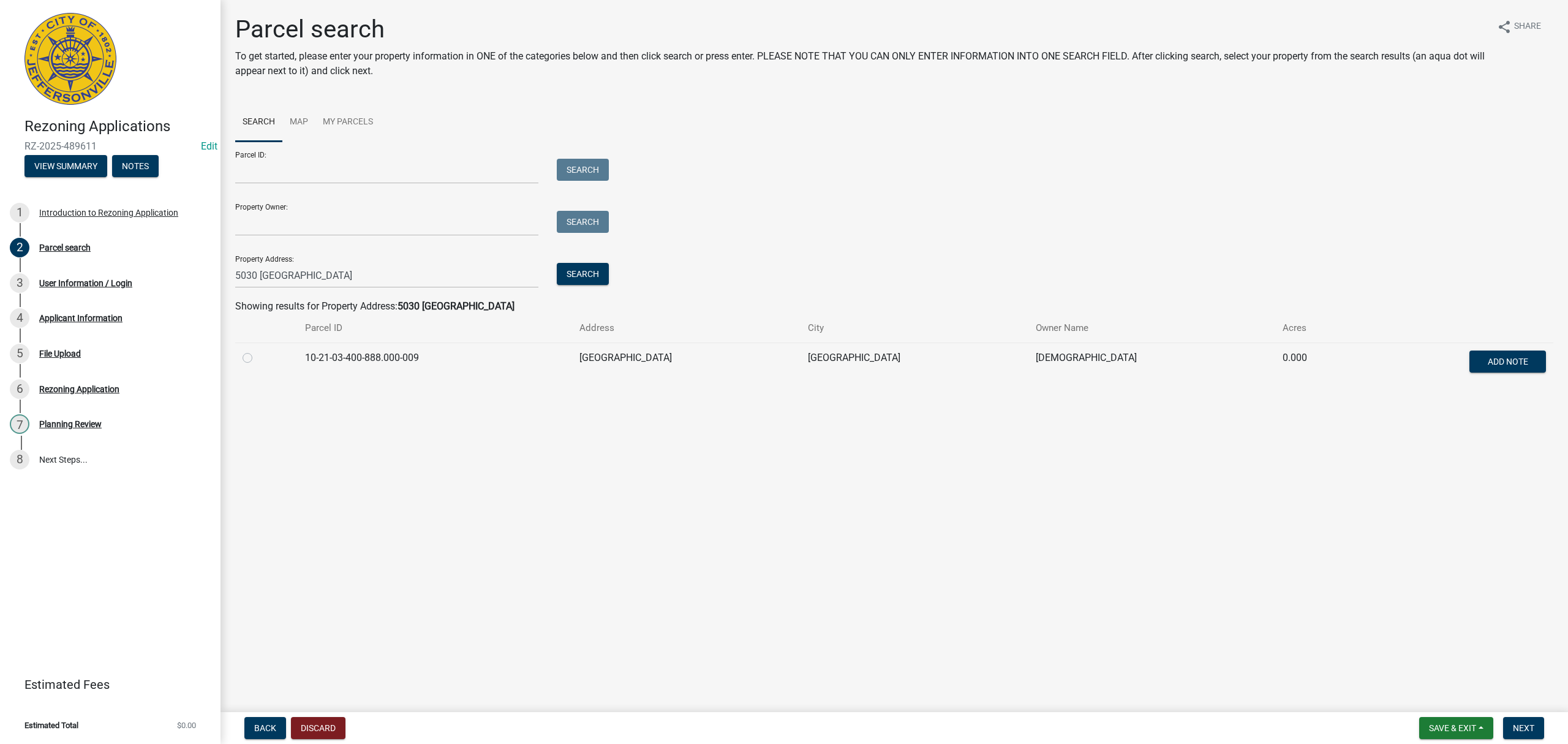
click at [257, 351] on label at bounding box center [257, 351] width 0 height 0
click at [257, 356] on input "radio" at bounding box center [261, 355] width 8 height 8
radio input "true"
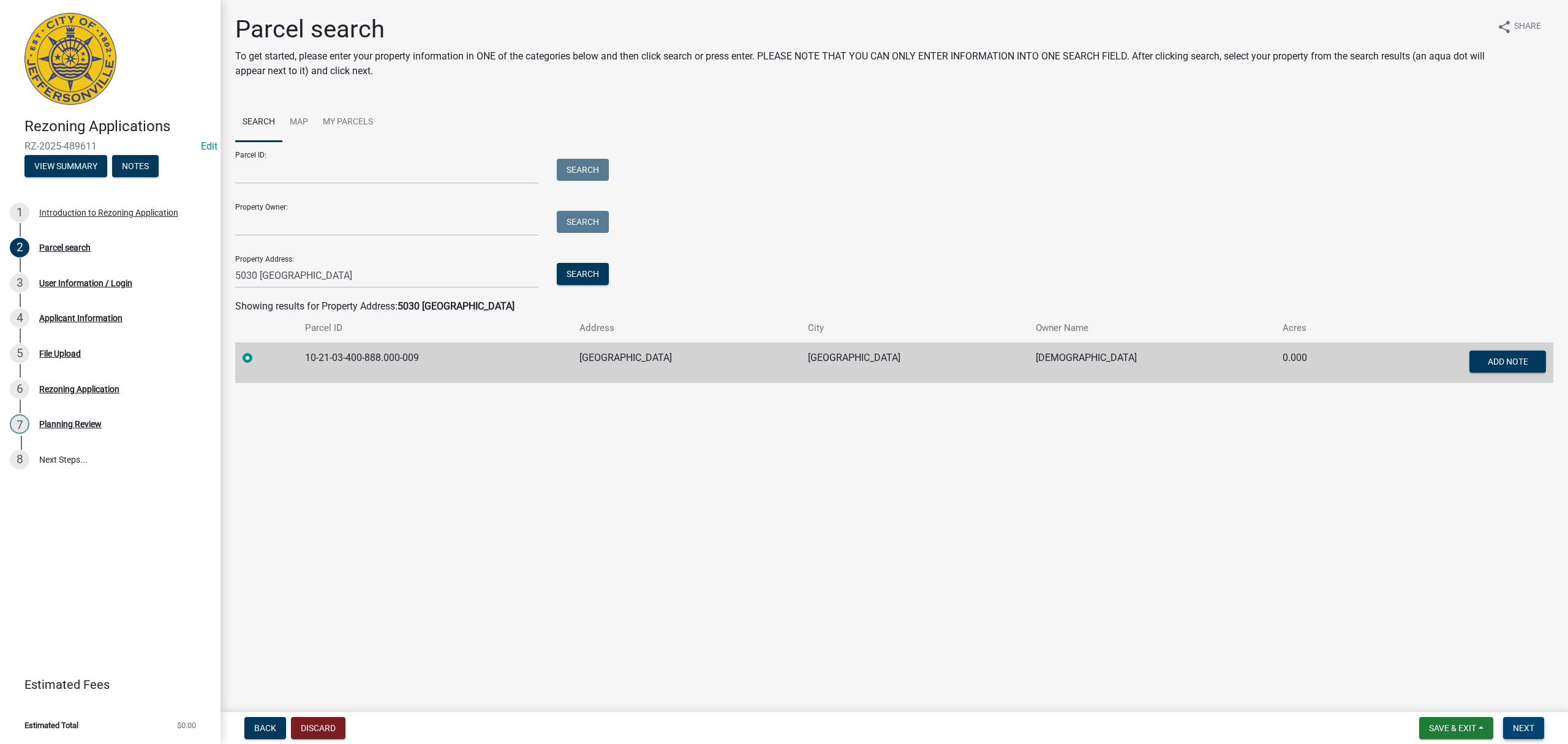
click at [1537, 731] on button "Next" at bounding box center [1524, 728] width 41 height 22
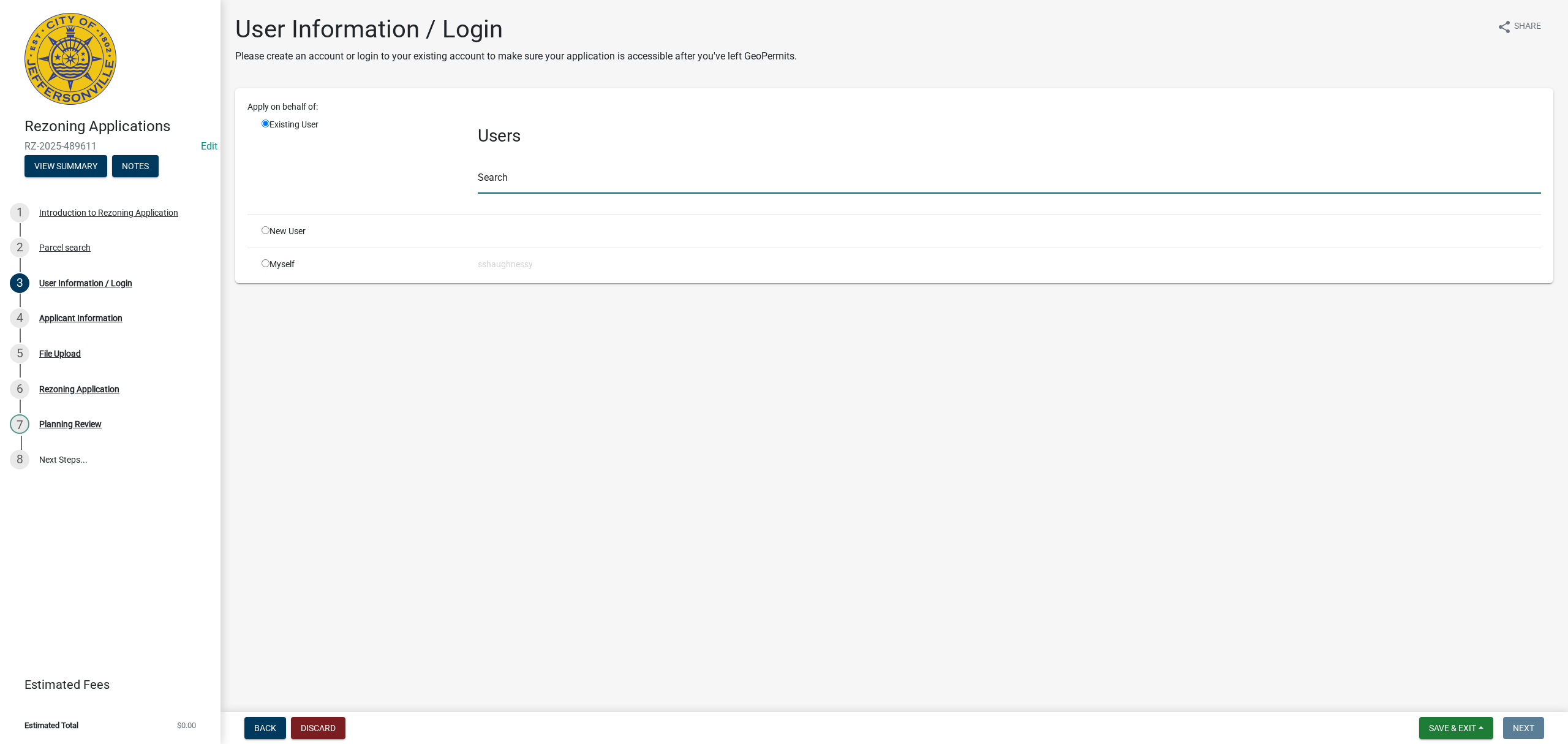
click at [507, 172] on input "text" at bounding box center [1009, 181] width 1063 height 25
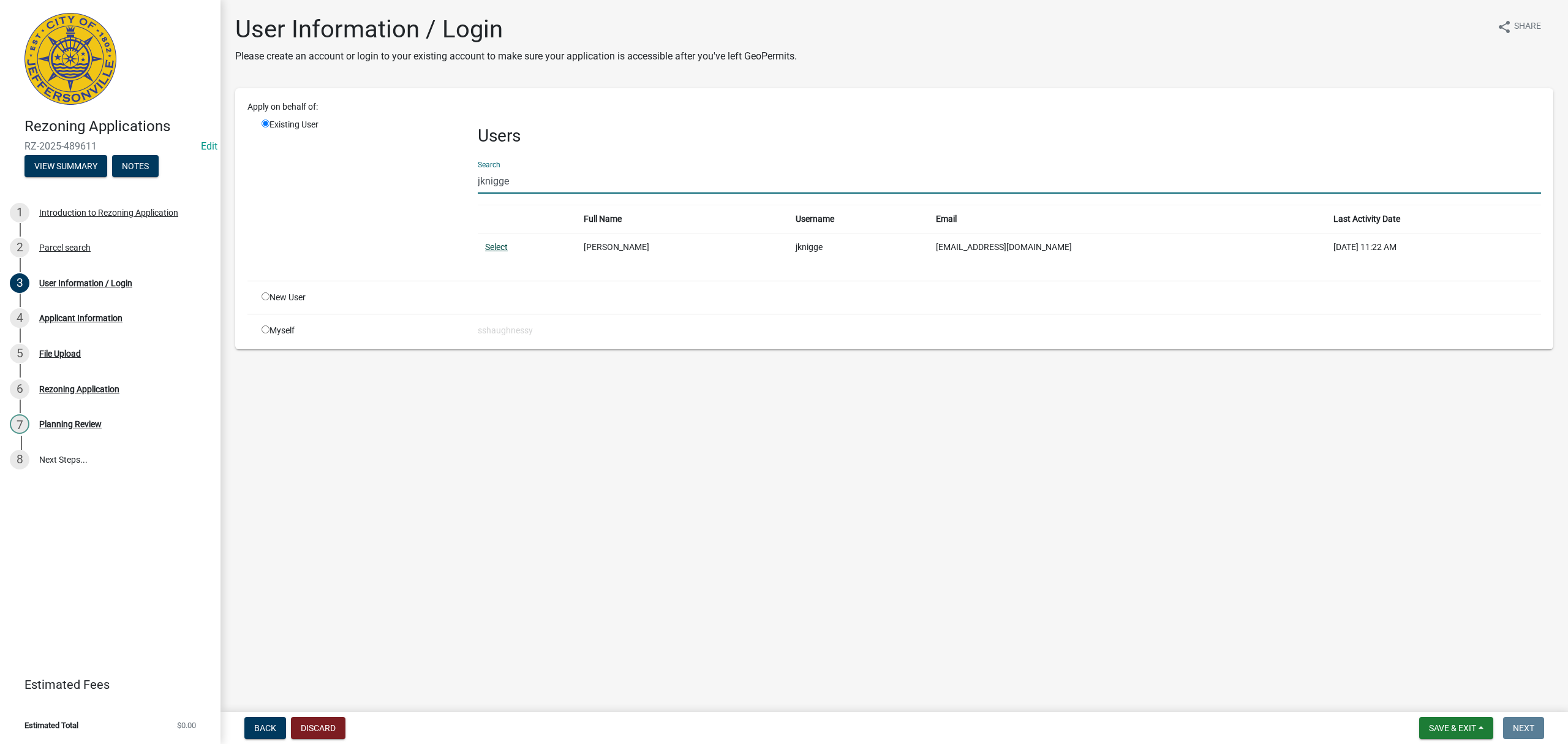
type input "jknigge"
click at [500, 245] on link "Select" at bounding box center [496, 247] width 22 height 10
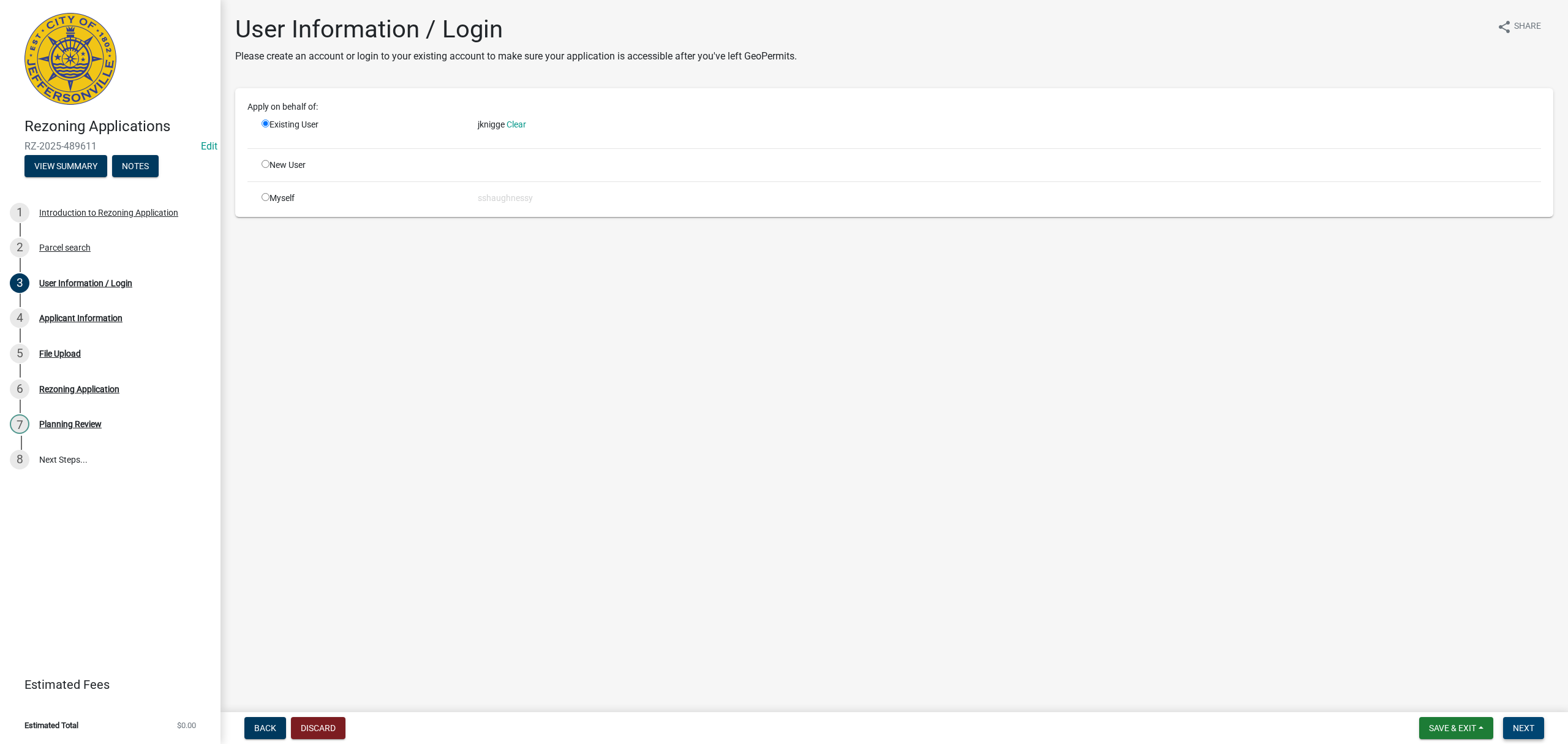
click at [1513, 723] on span "Next" at bounding box center [1524, 728] width 22 height 10
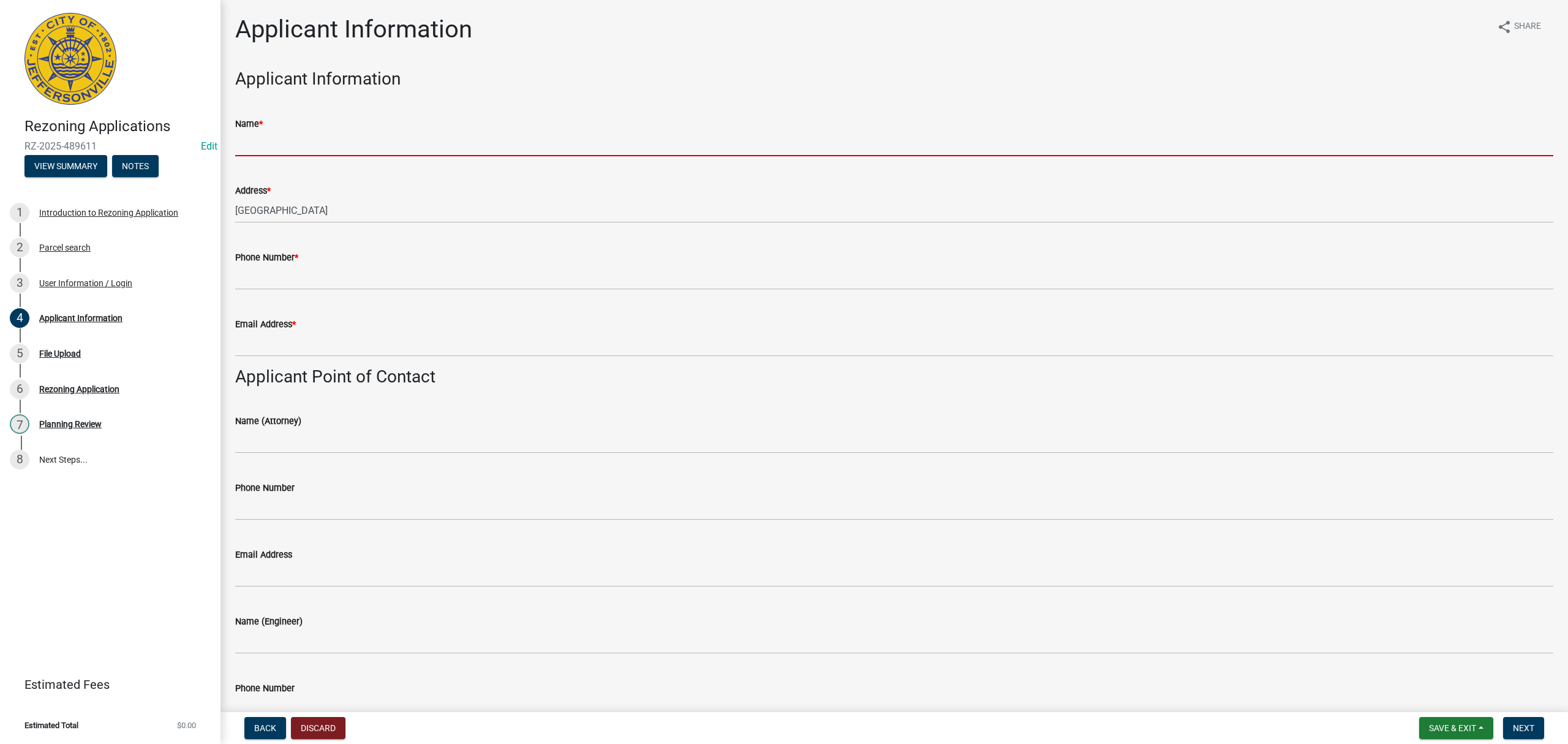
click at [305, 143] on input "Name *" at bounding box center [895, 144] width 1318 height 25
paste input "[PERSON_NAME]"
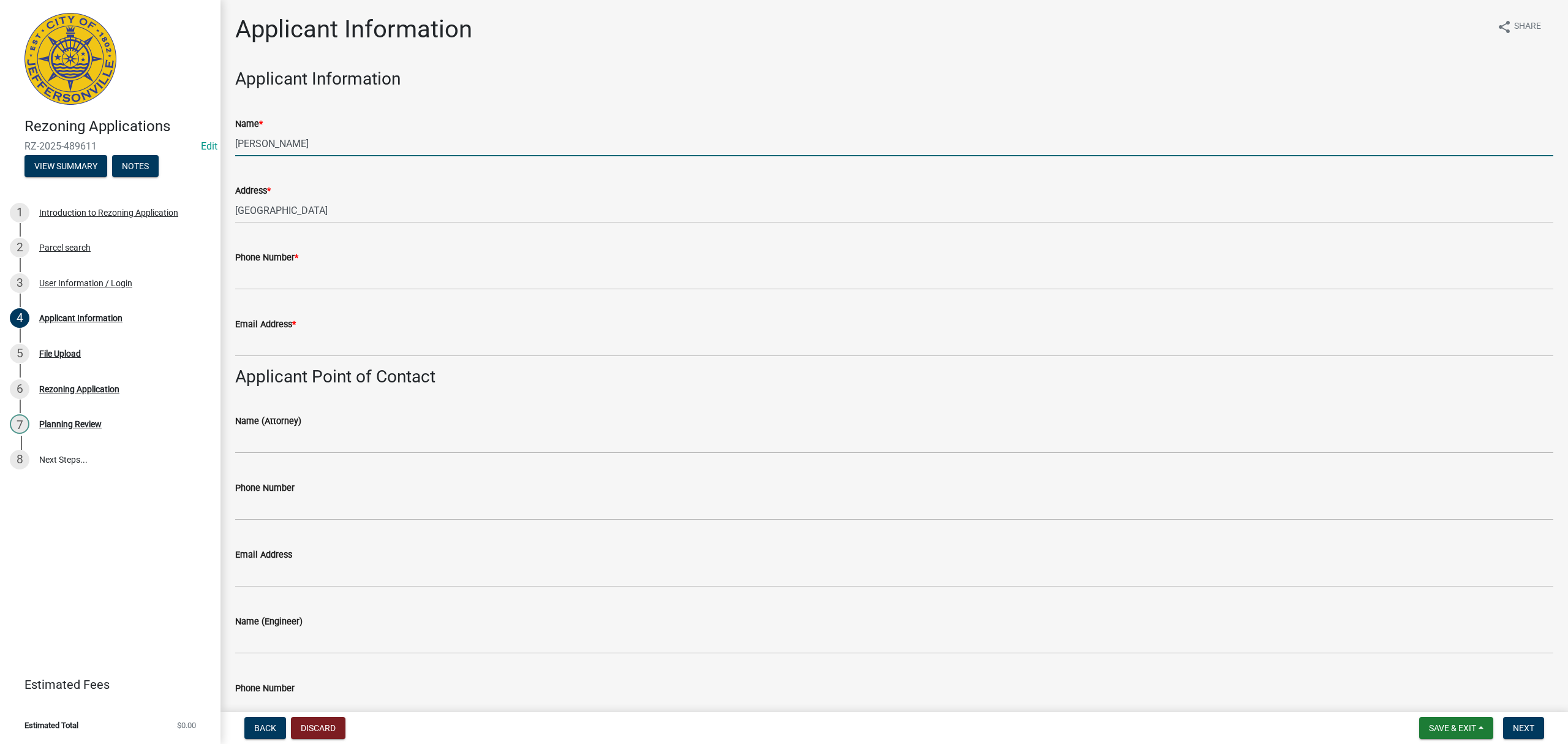
type input "[PERSON_NAME]"
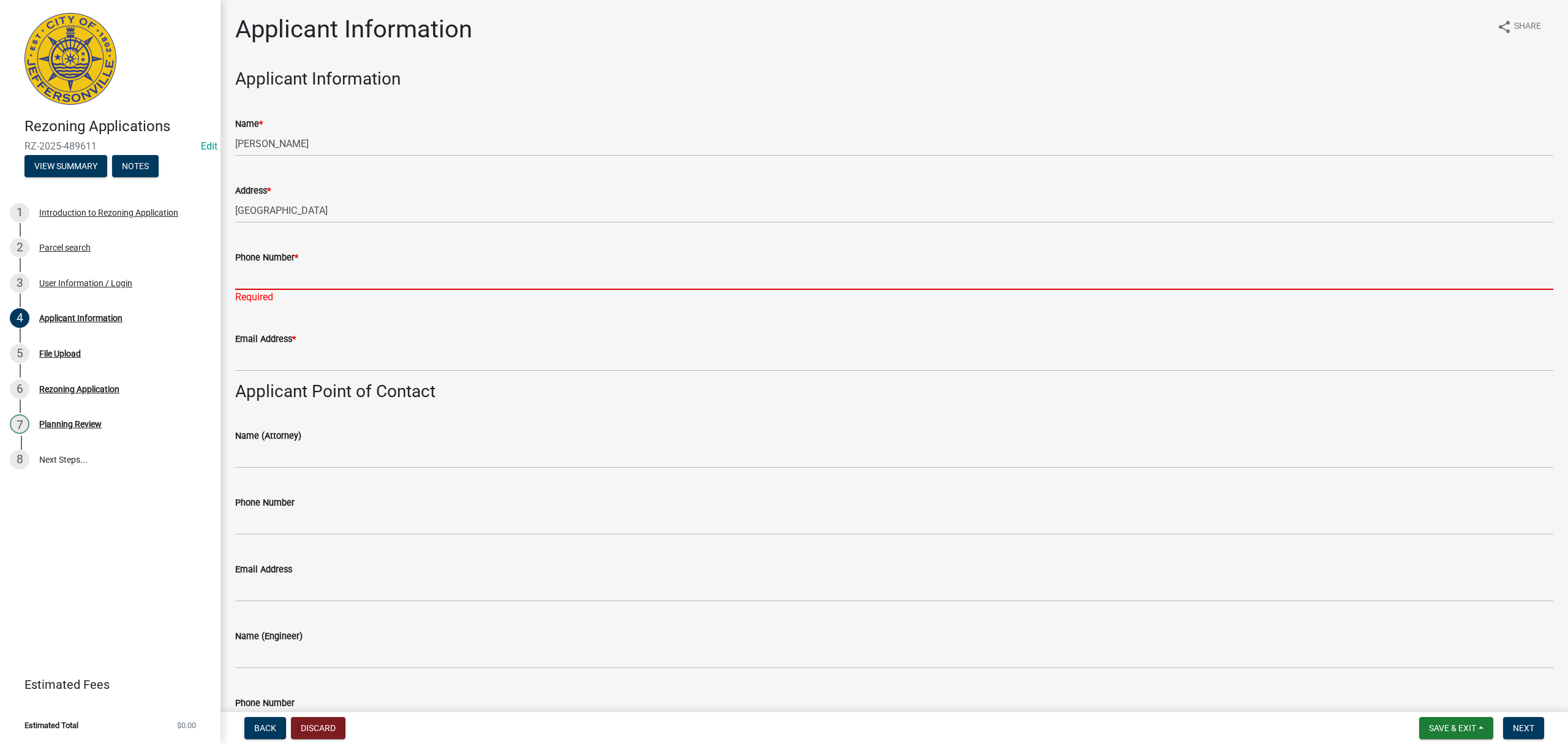
paste input "[PHONE_NUMBER]"
type input "[PHONE_NUMBER]"
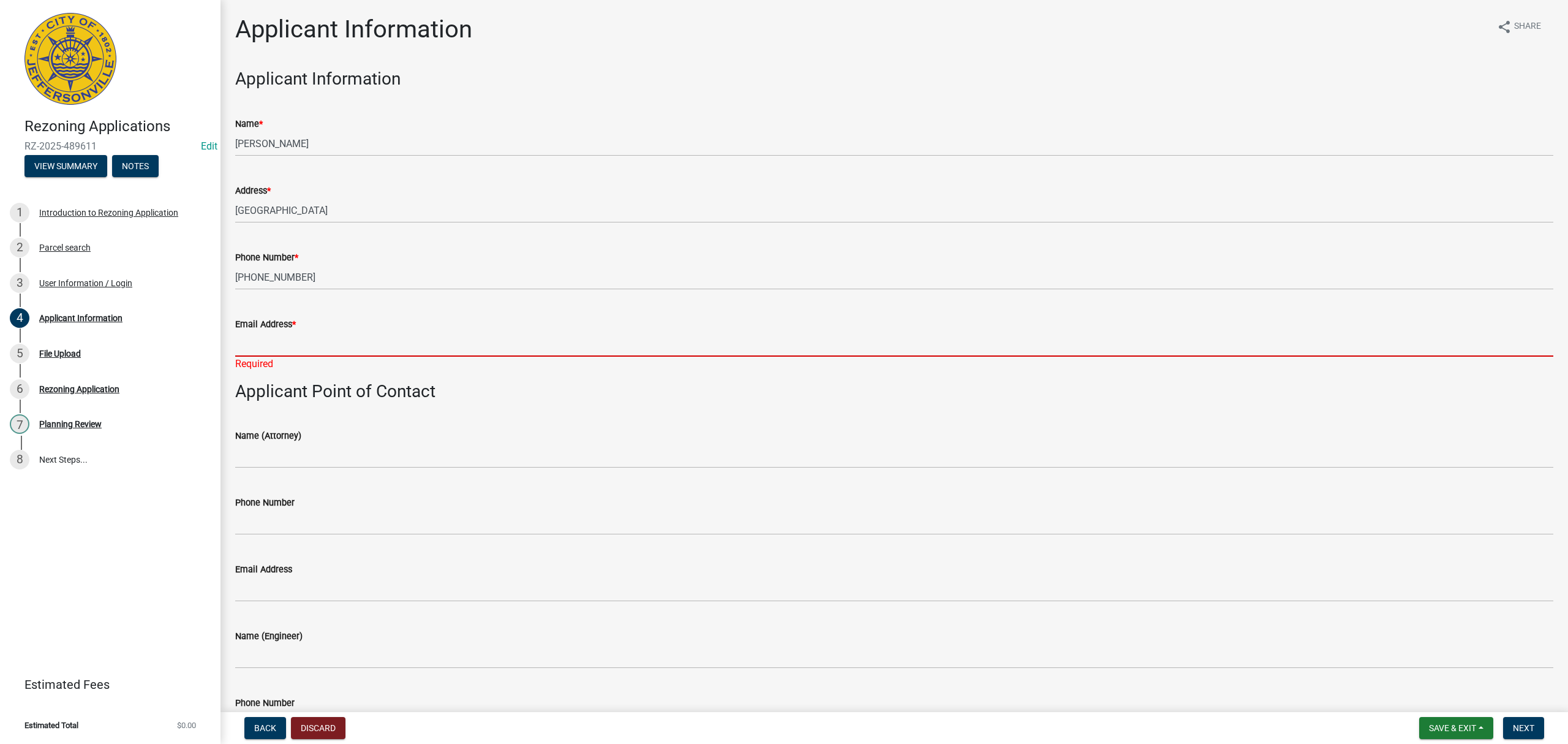
paste input "[EMAIL_ADDRESS][DOMAIN_NAME]"
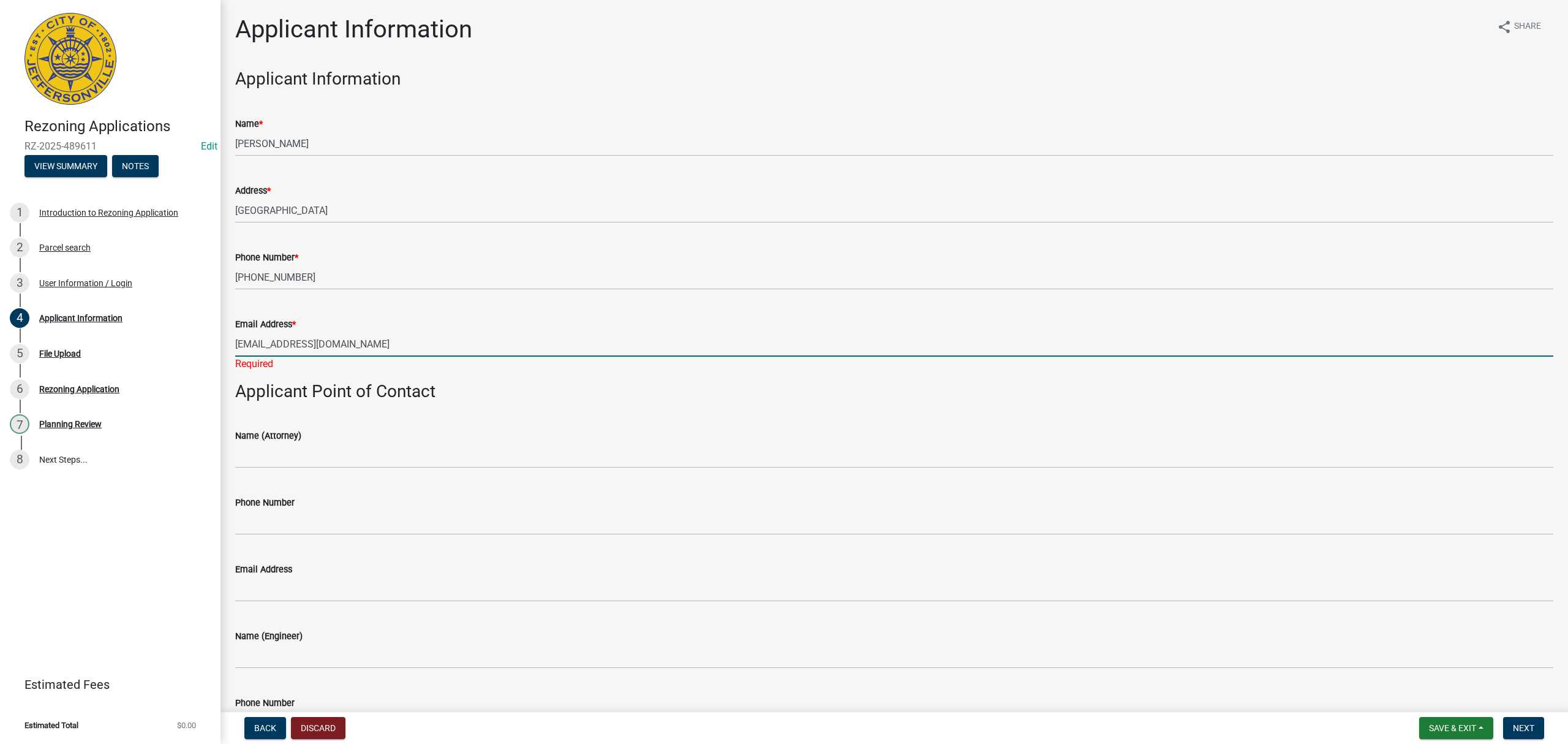
type input "[EMAIL_ADDRESS][DOMAIN_NAME]"
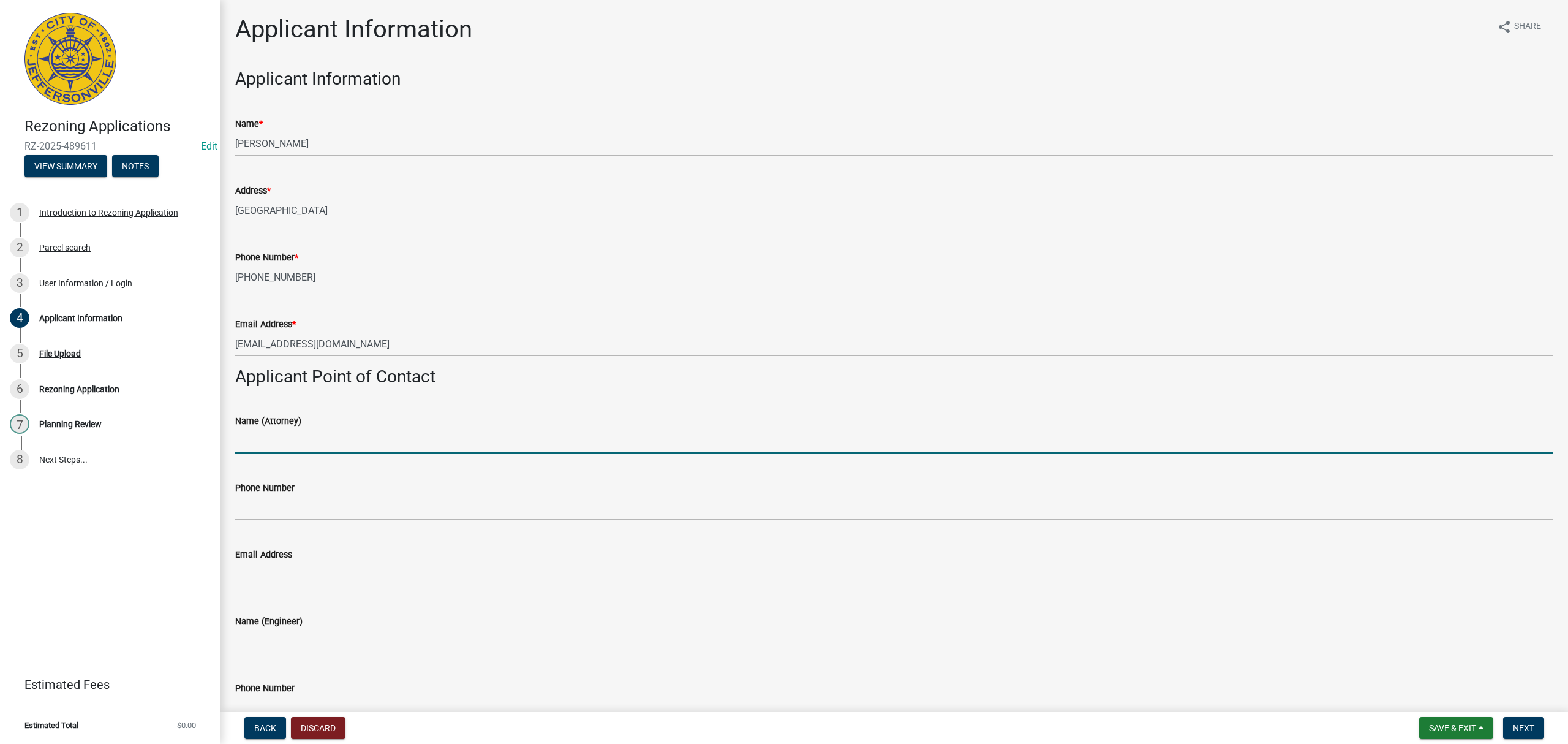
paste input "[PERSON_NAME]"
type input "[PERSON_NAME]"
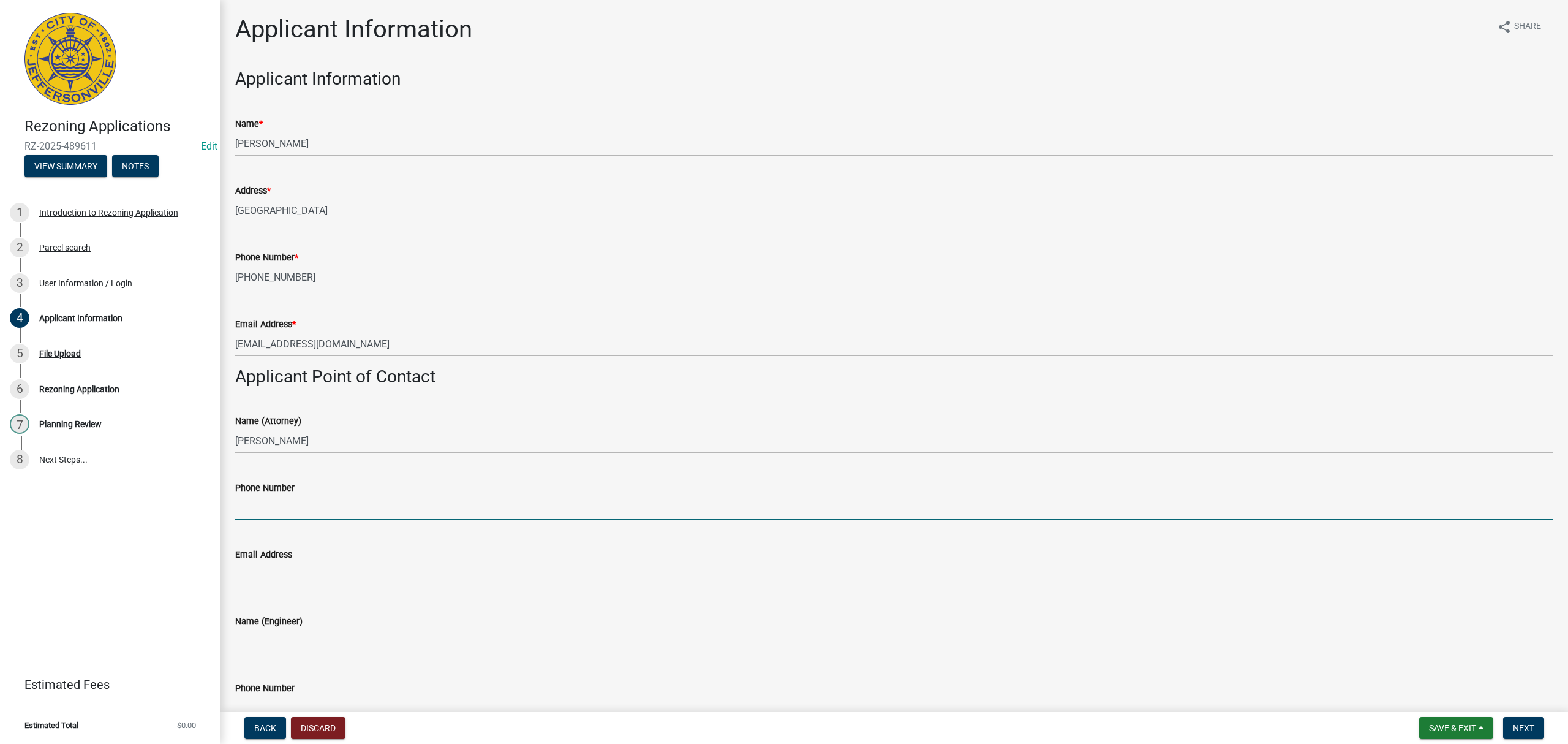
paste input "[PHONE_NUMBER]"
type input "[PHONE_NUMBER]"
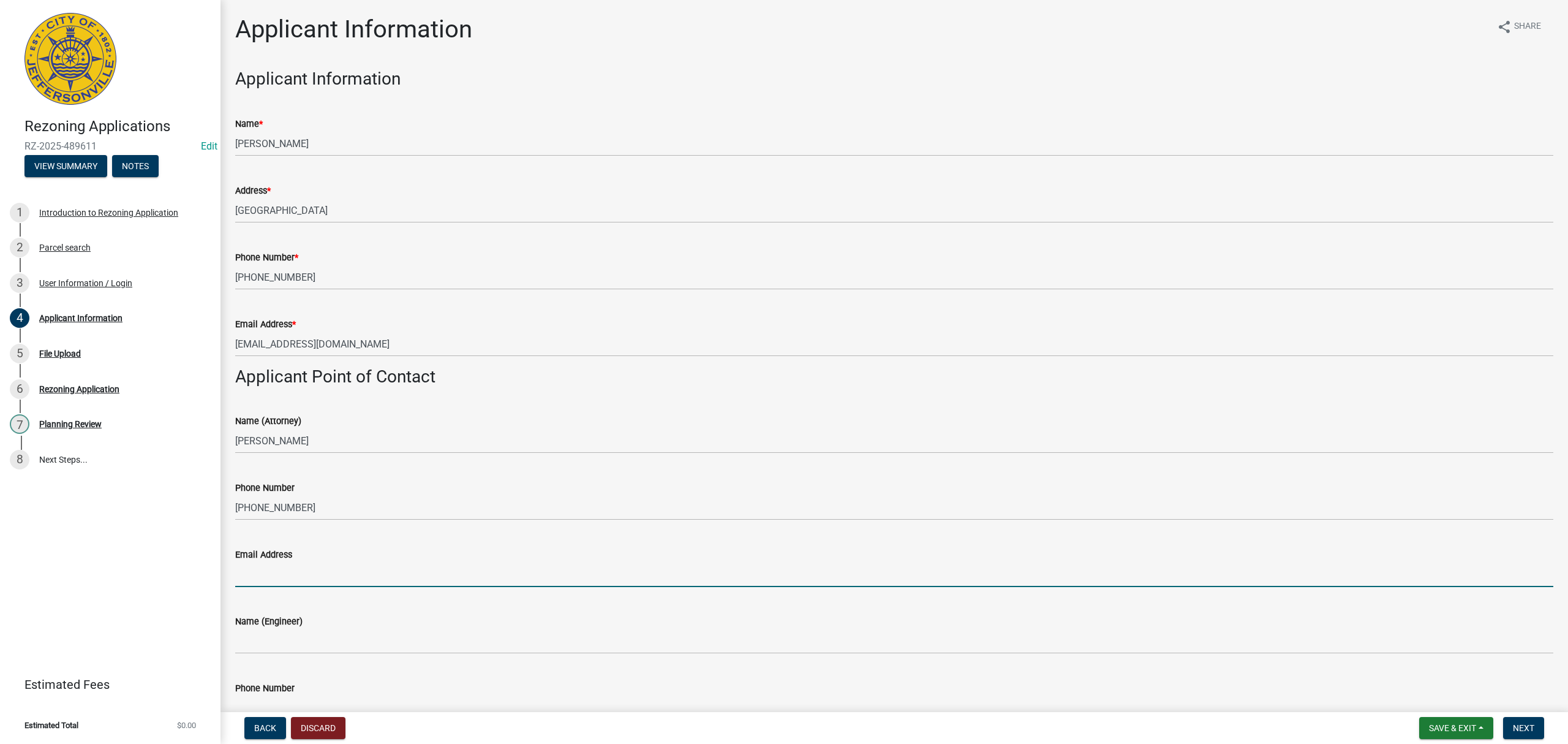
paste input "[PERSON_NAME][EMAIL_ADDRESS][DOMAIN_NAME]"
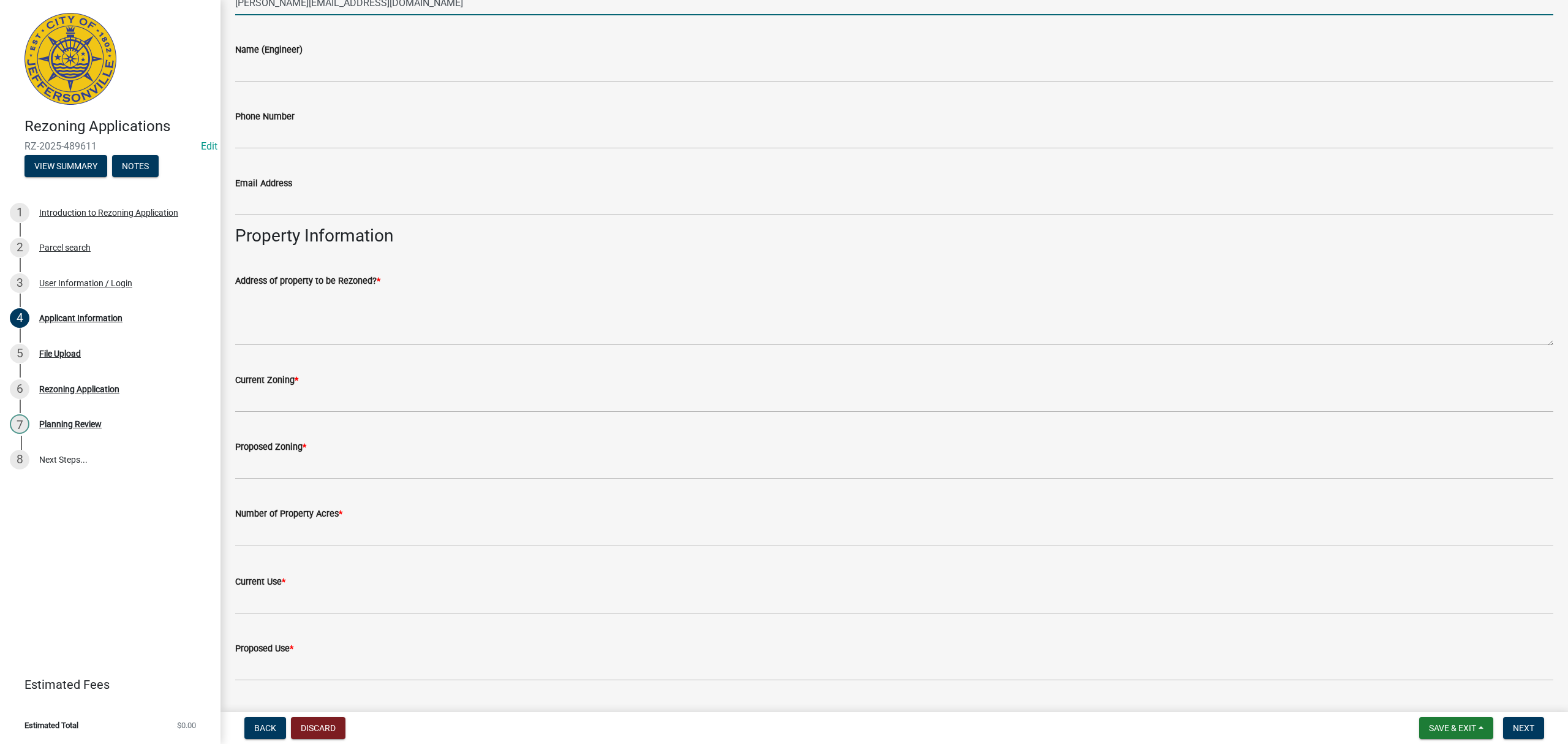
type input "[PERSON_NAME][EMAIL_ADDRESS][DOMAIN_NAME]"
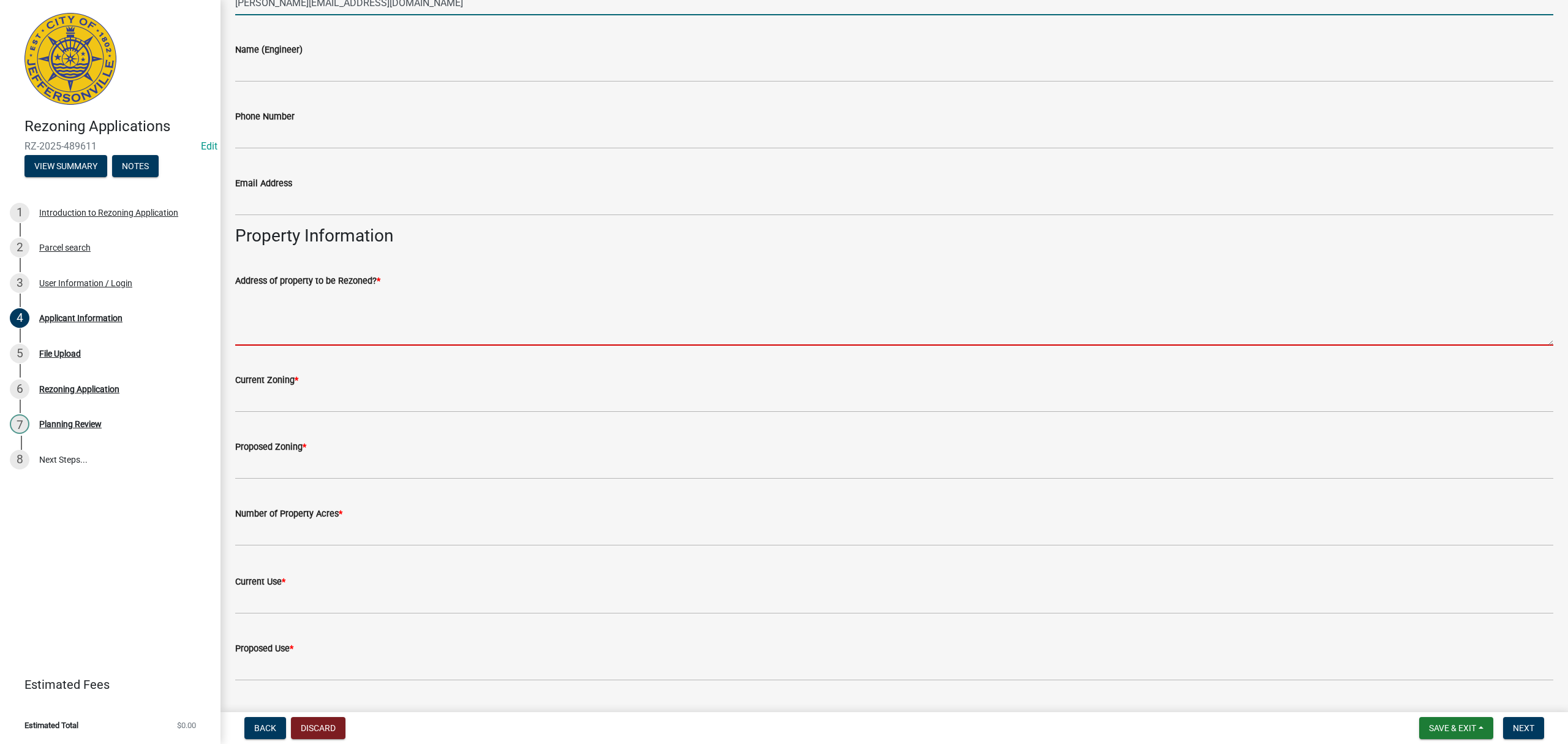
click at [324, 317] on textarea "Address of property to be Rezoned? *" at bounding box center [895, 317] width 1318 height 58
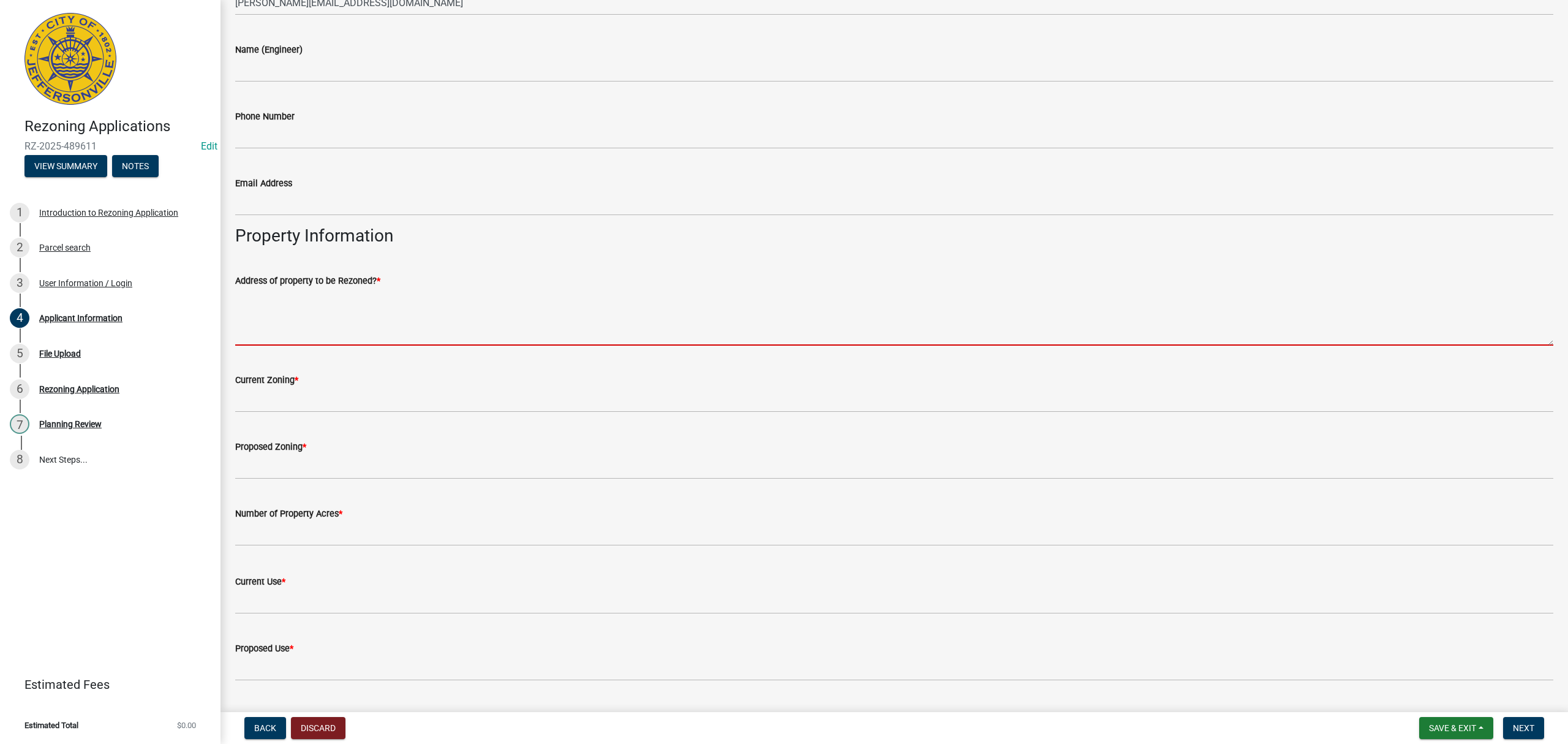
paste textarea "[STREET_ADDRESS]"
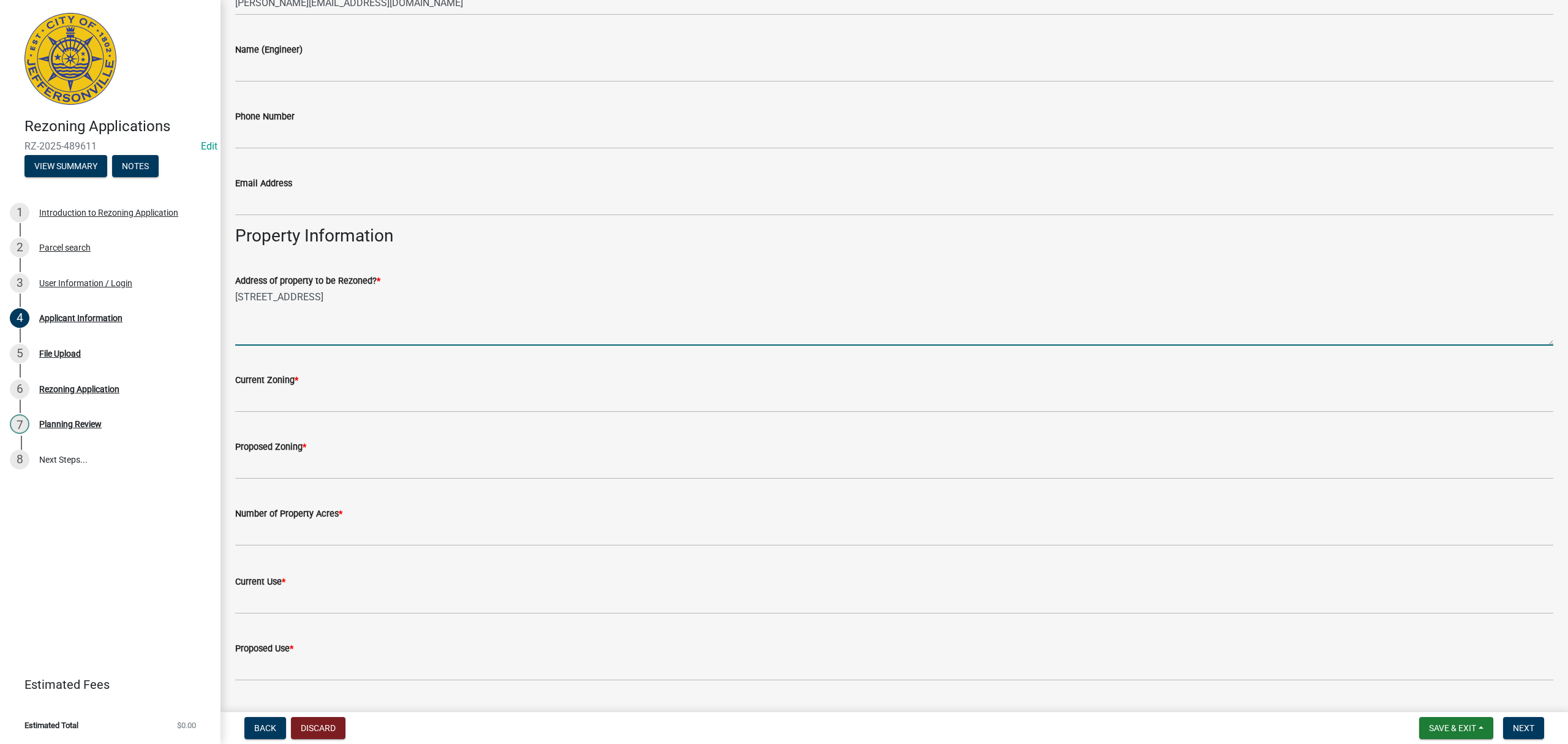
type textarea "[STREET_ADDRESS]"
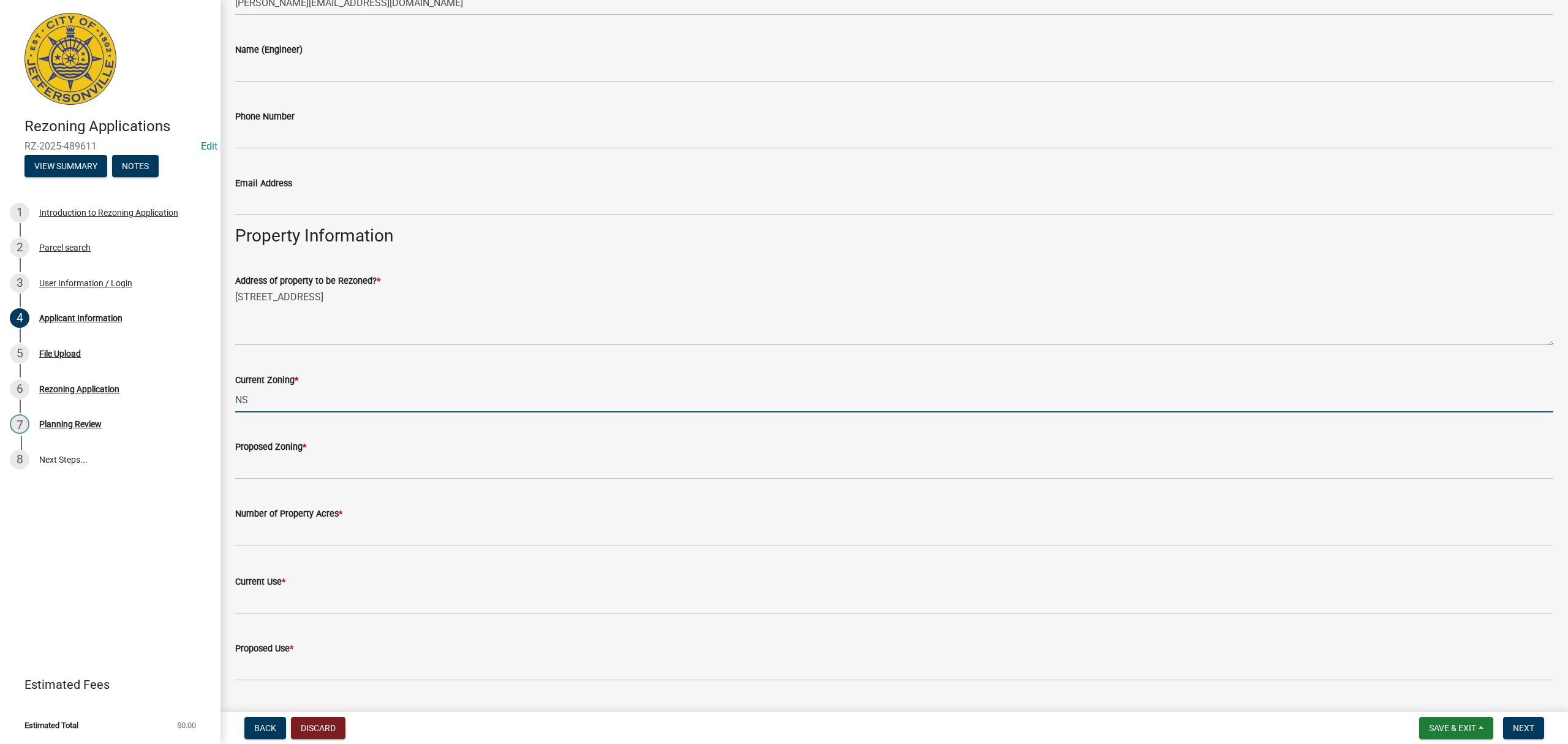
type input "NS"
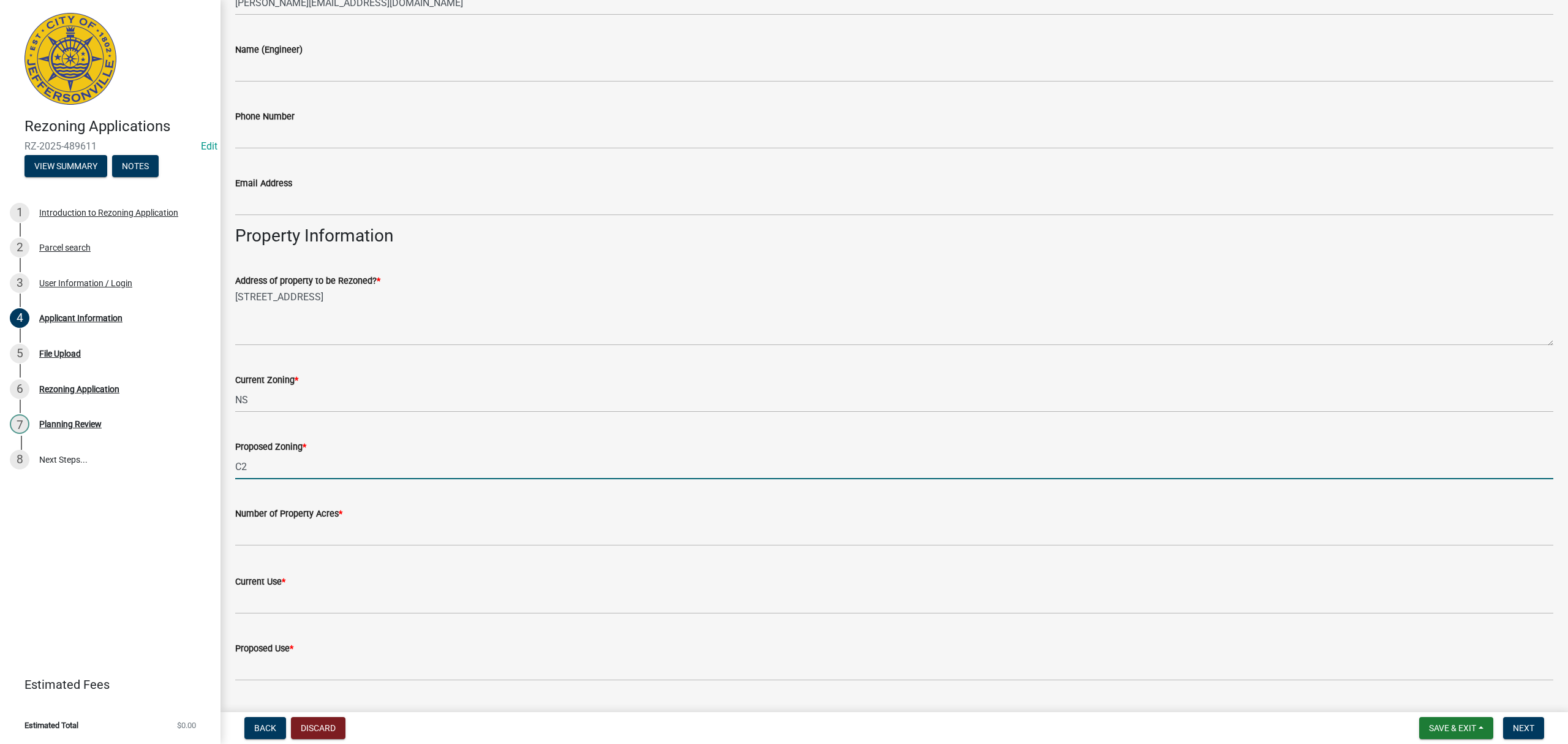
type input "C2"
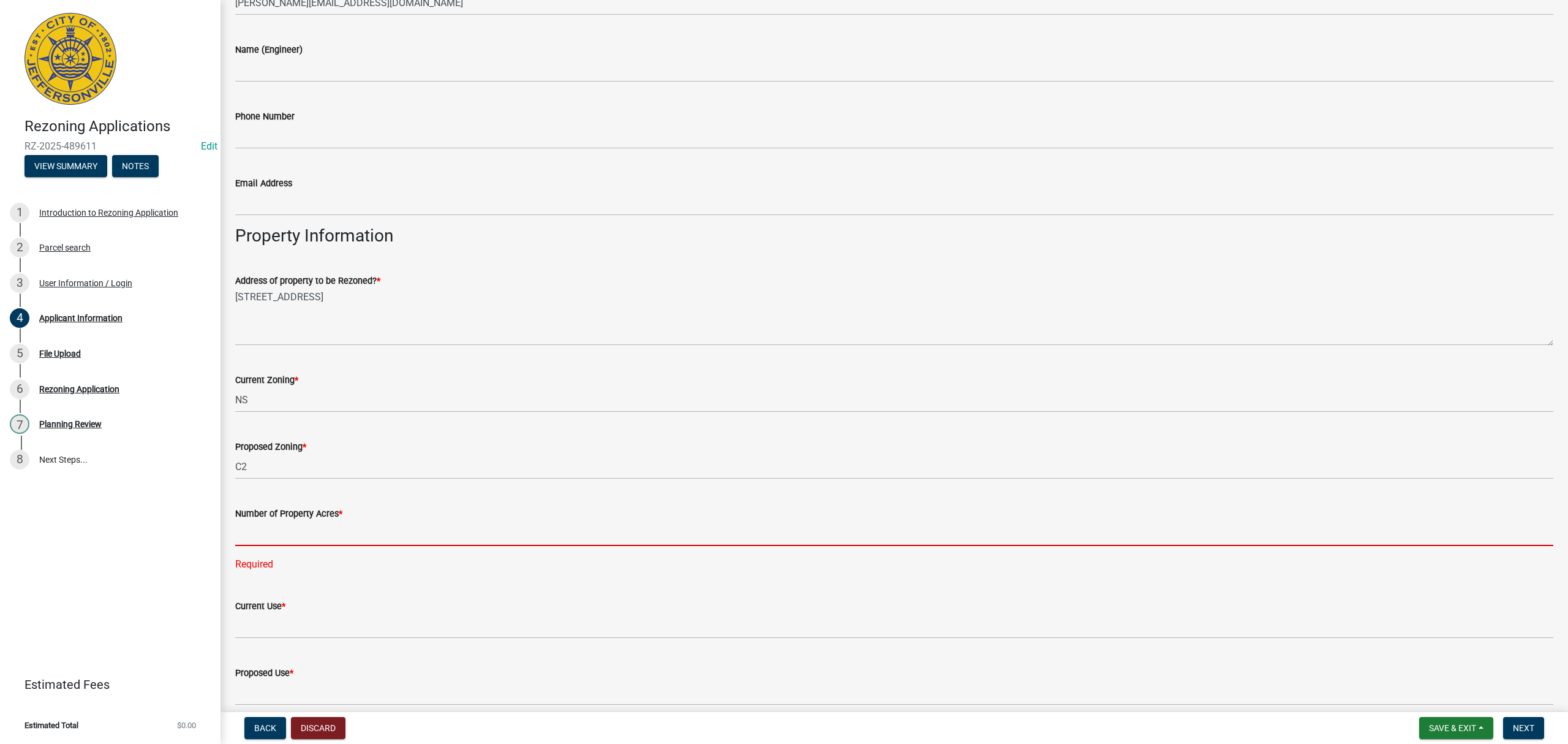
paste input "3.175"
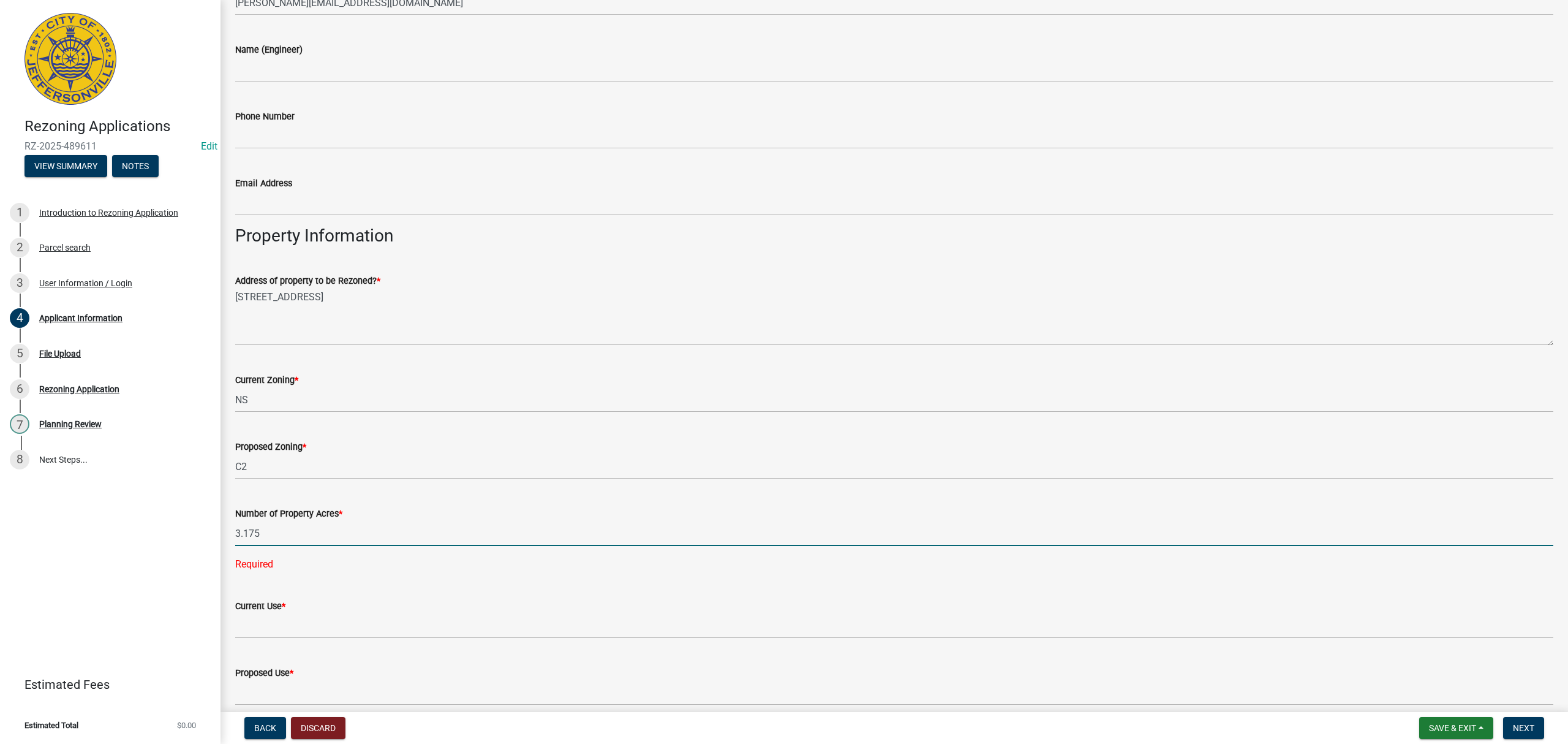
type input "3.175"
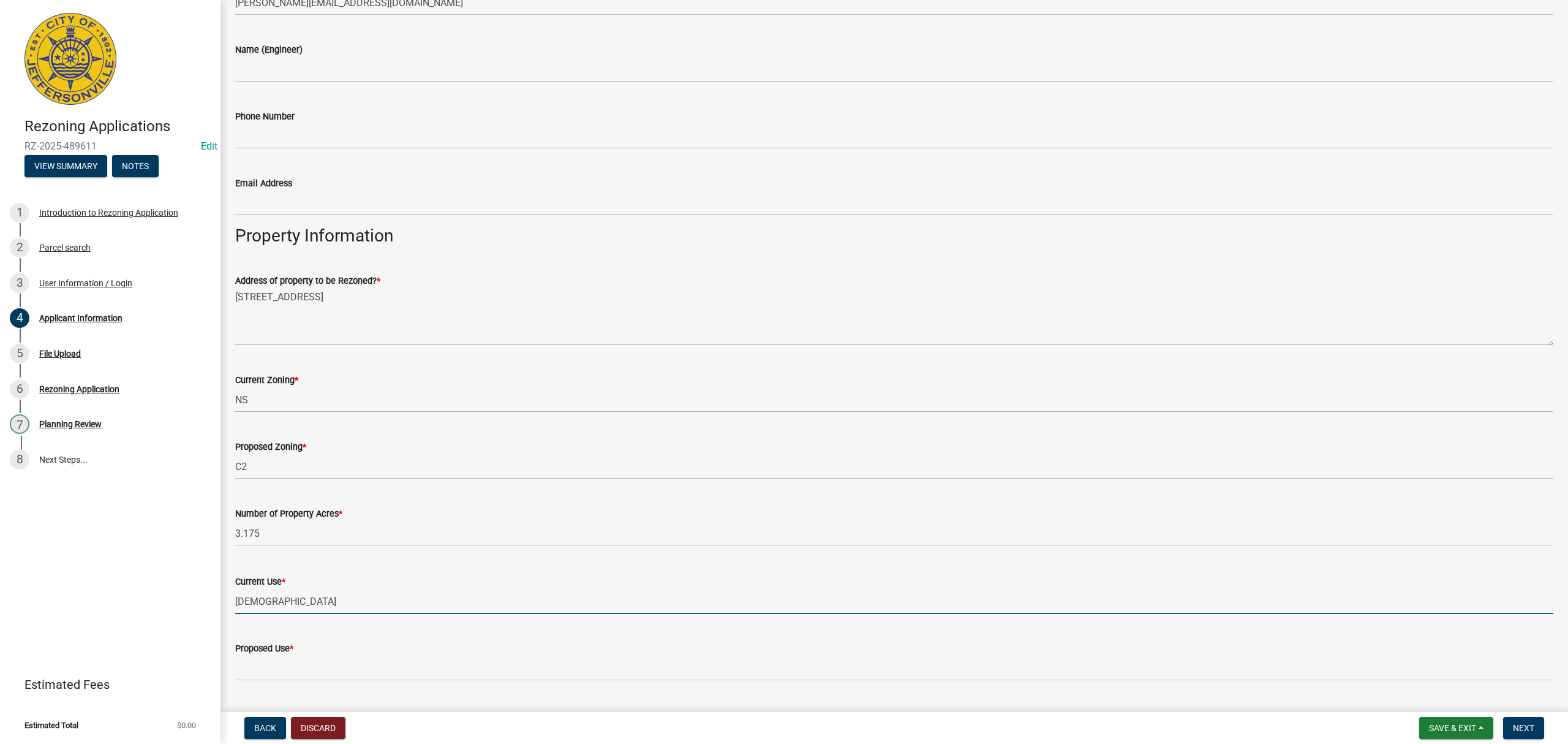
type input "[DEMOGRAPHIC_DATA]"
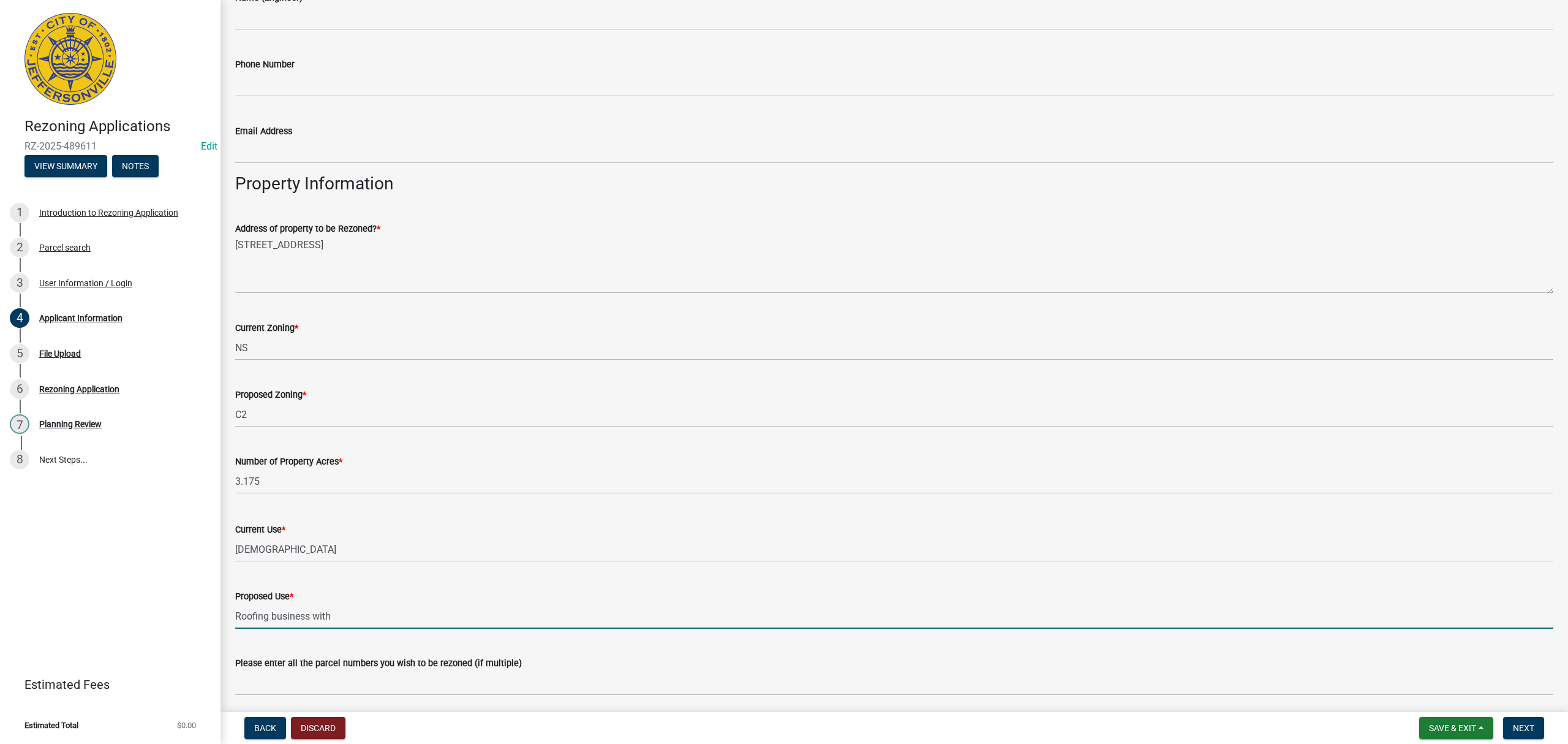
scroll to position [669, 0]
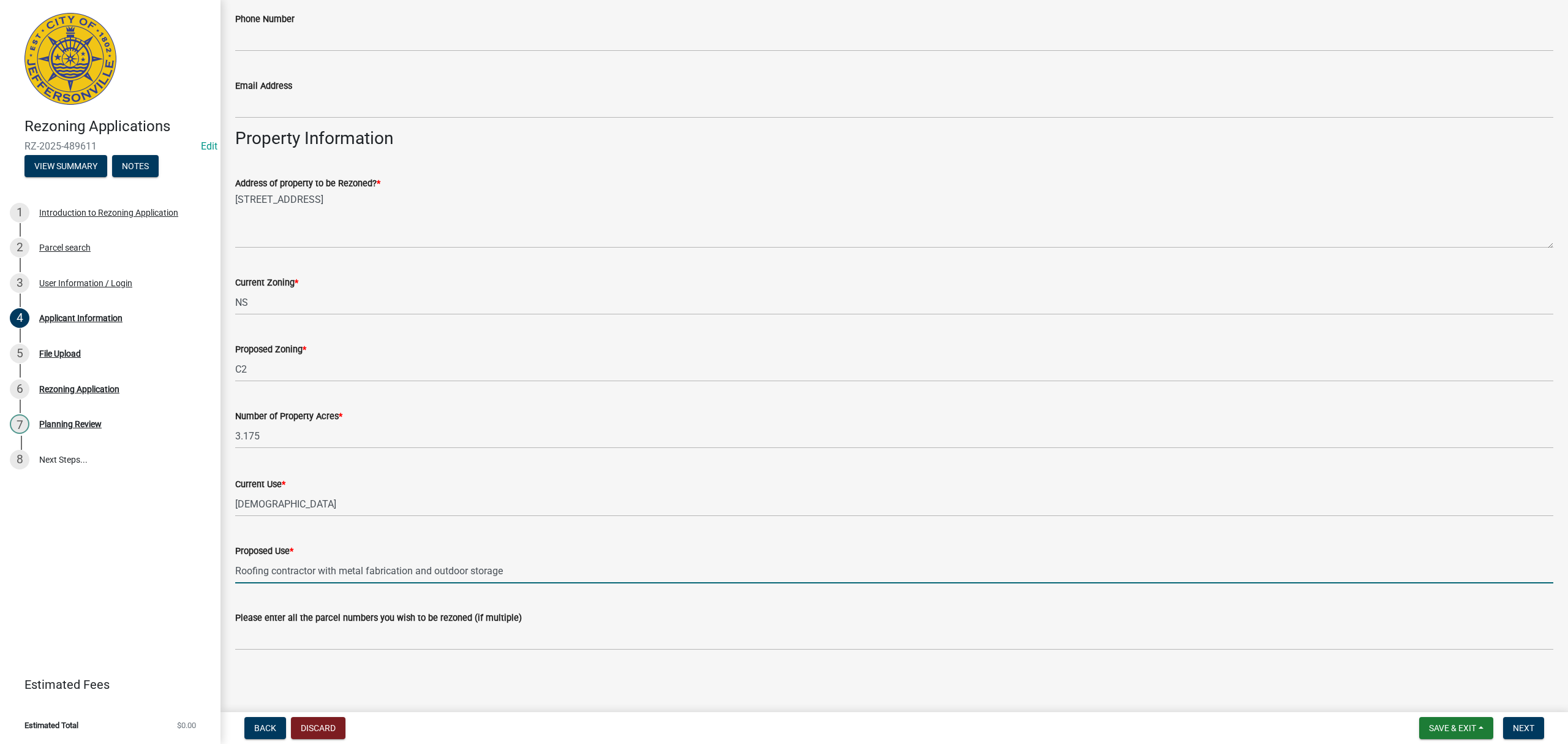
type input "Roofing contractor with metal fabrication and outdoor storage"
click at [1525, 713] on nav "Back Discard Save & Exit Save Save & Exit Next" at bounding box center [894, 728] width 1348 height 32
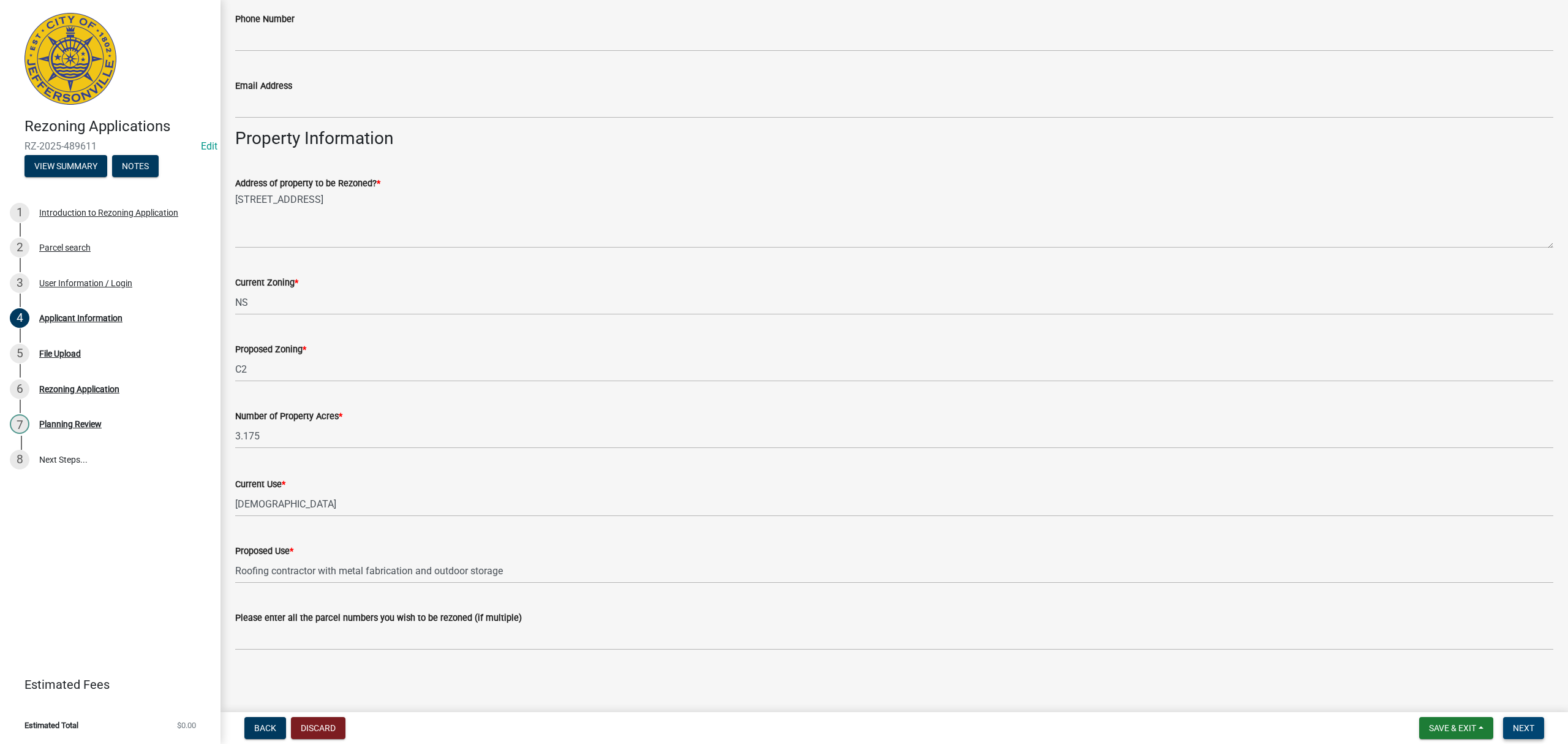
click at [1527, 721] on button "Next" at bounding box center [1524, 728] width 41 height 22
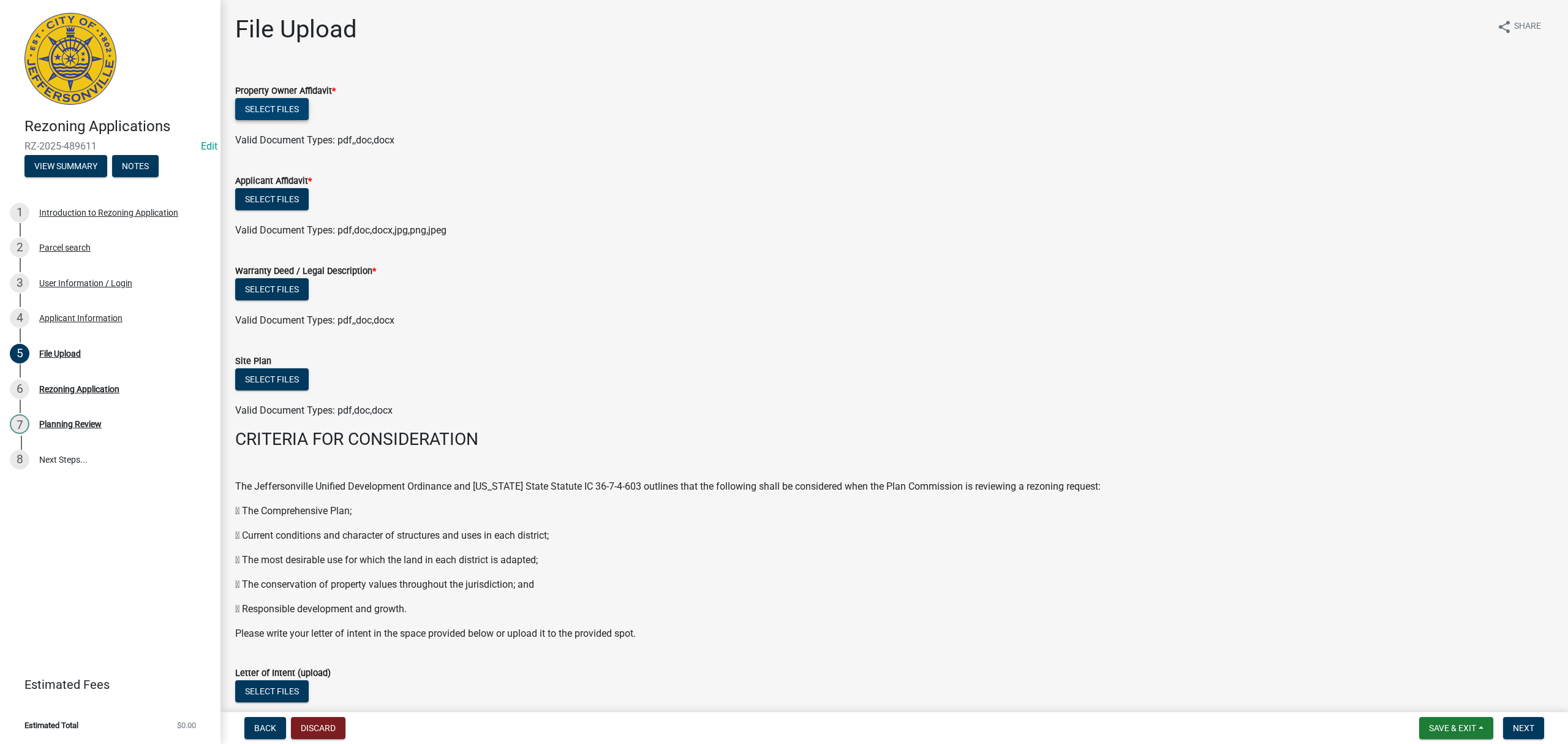
click at [295, 108] on button "Select files" at bounding box center [272, 109] width 73 height 22
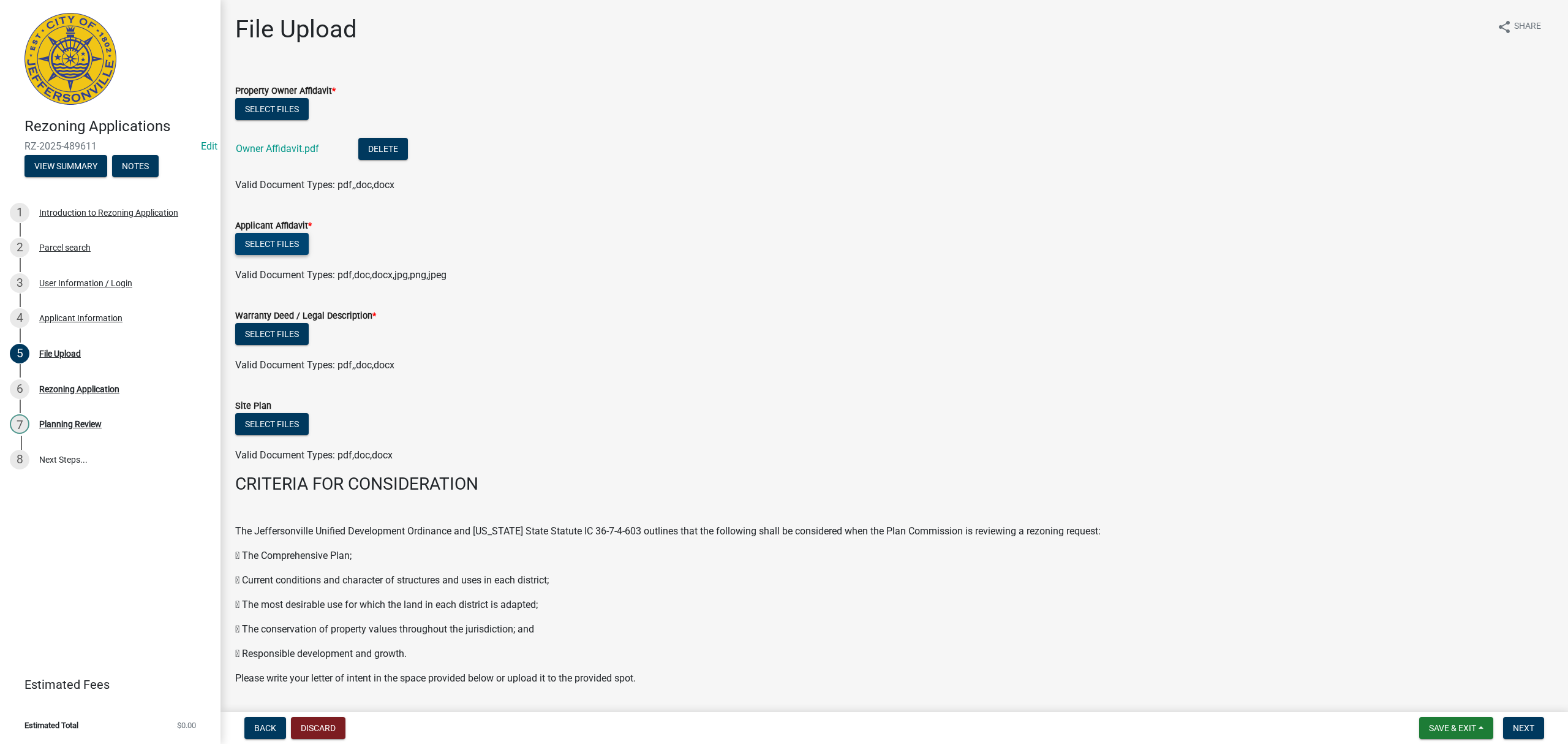
click at [295, 246] on button "Select files" at bounding box center [272, 244] width 73 height 22
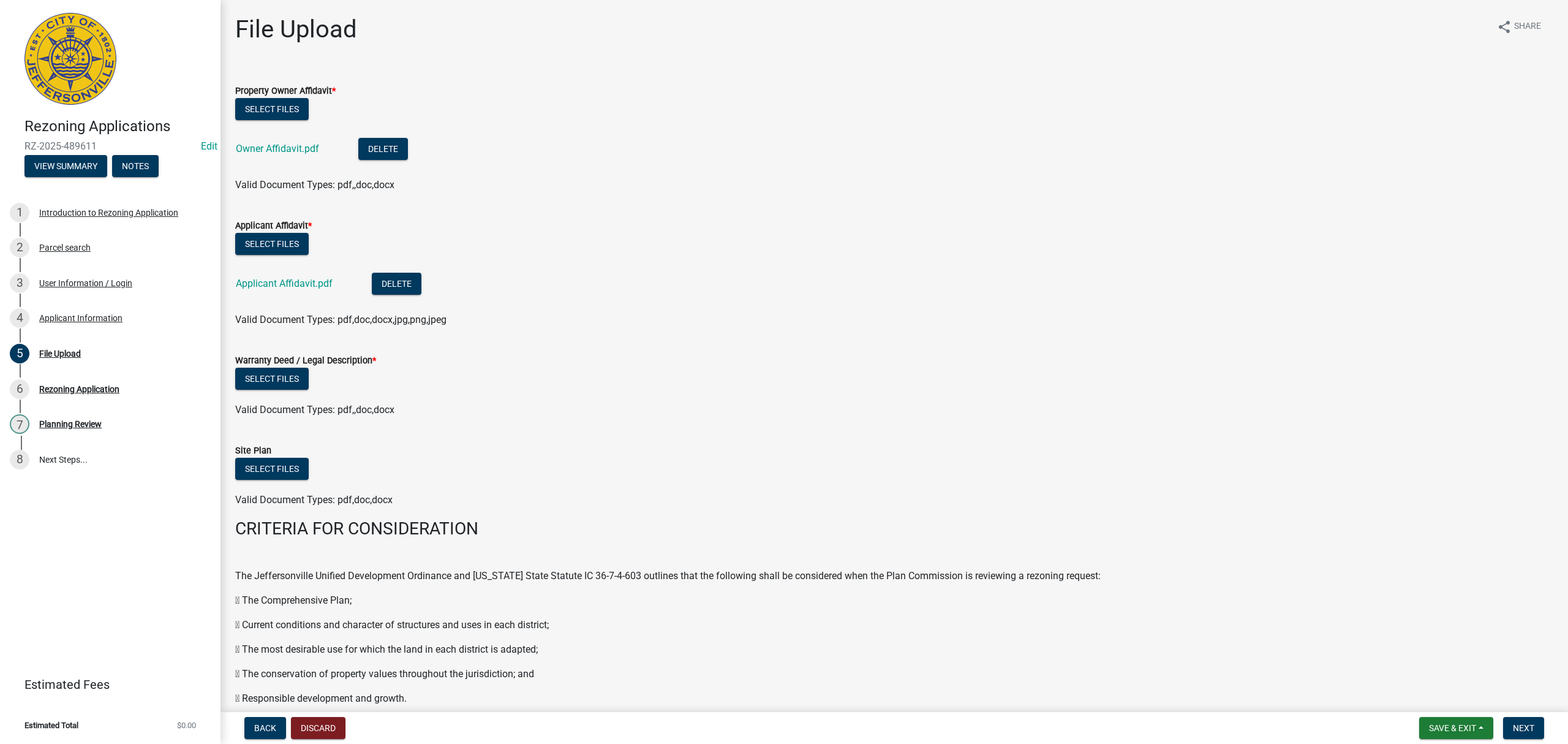
click at [266, 392] on div "Select files" at bounding box center [895, 380] width 1318 height 25
click at [272, 383] on button "Select files" at bounding box center [272, 378] width 73 height 22
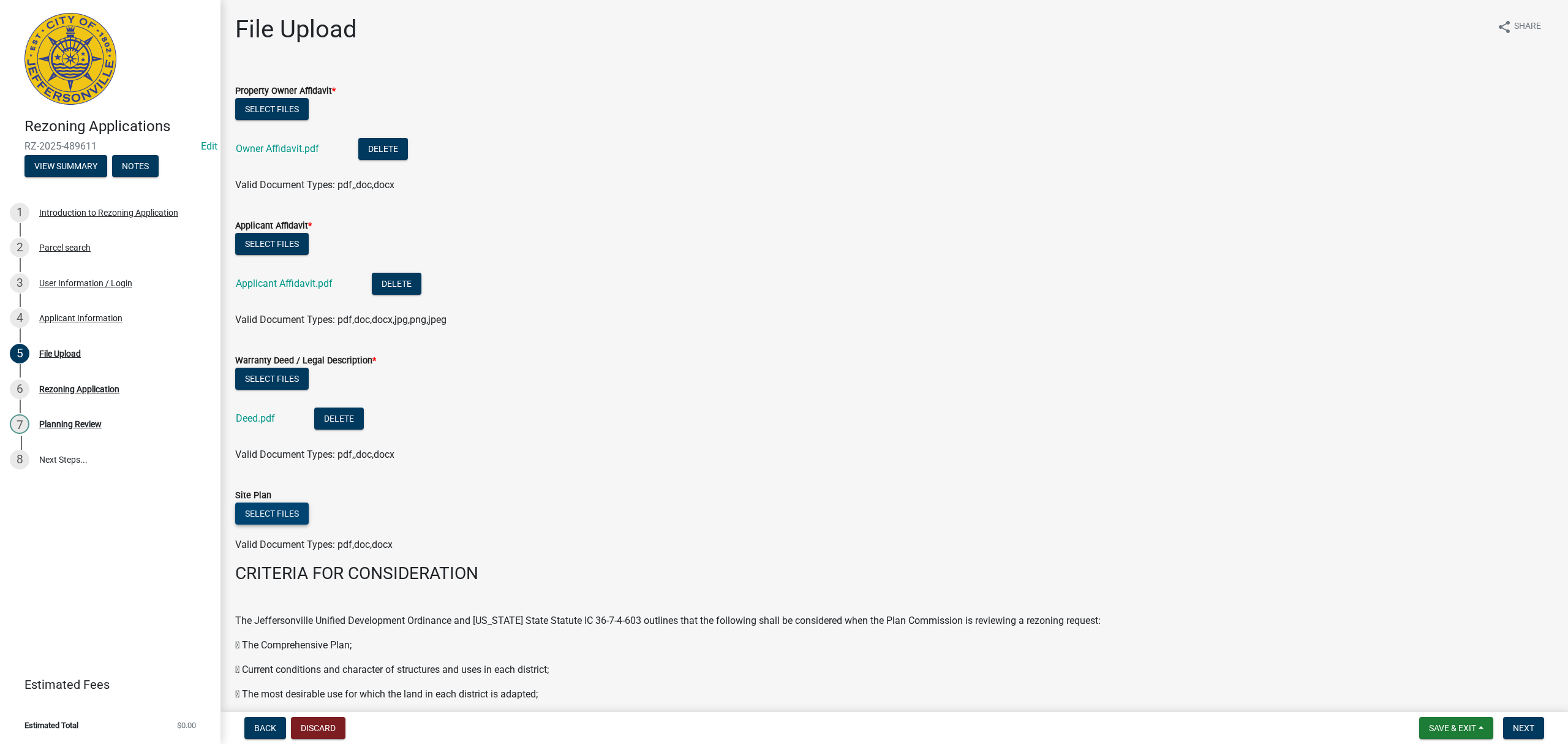
click at [266, 508] on button "Select files" at bounding box center [272, 513] width 73 height 22
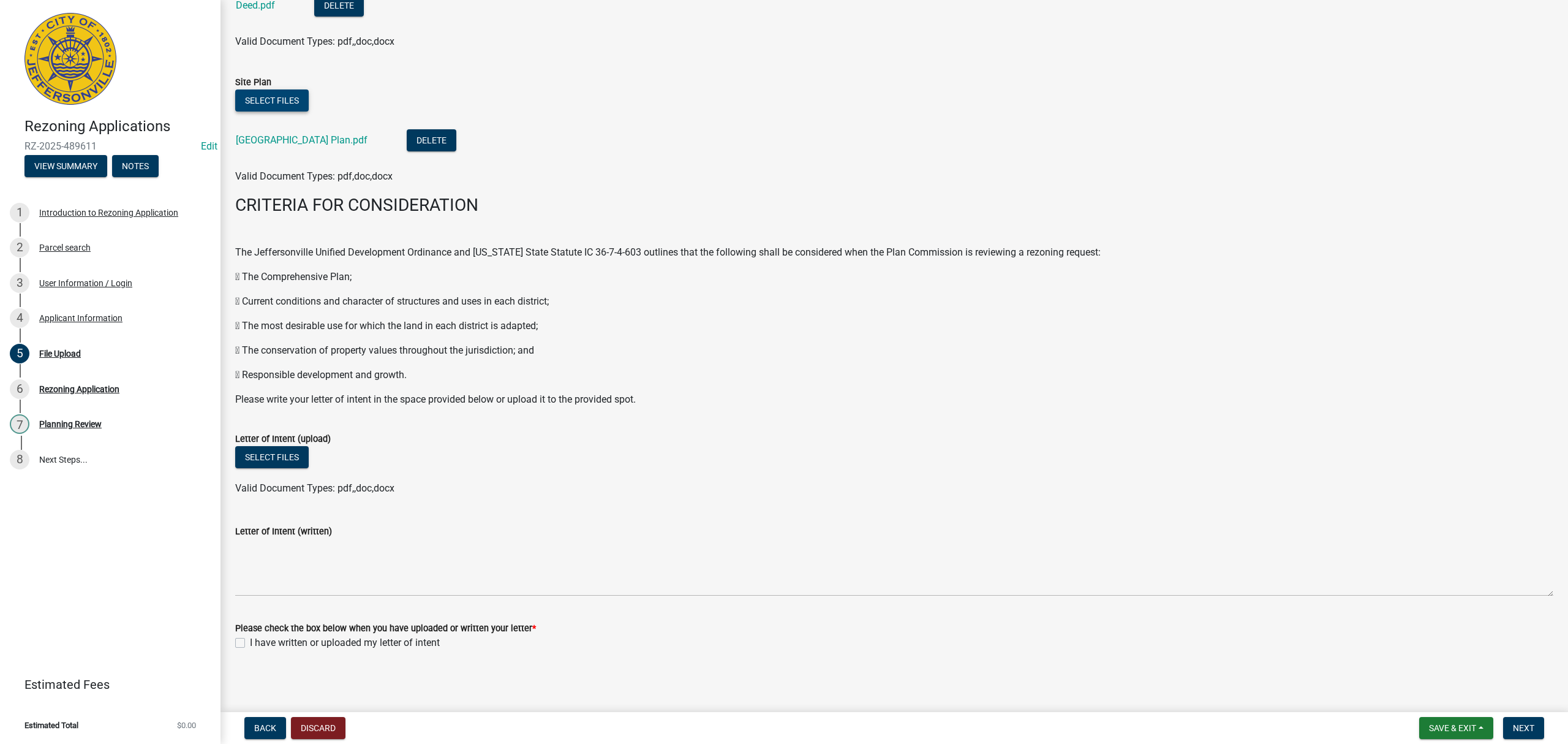
scroll to position [415, 0]
click at [265, 459] on button "Select files" at bounding box center [272, 456] width 73 height 22
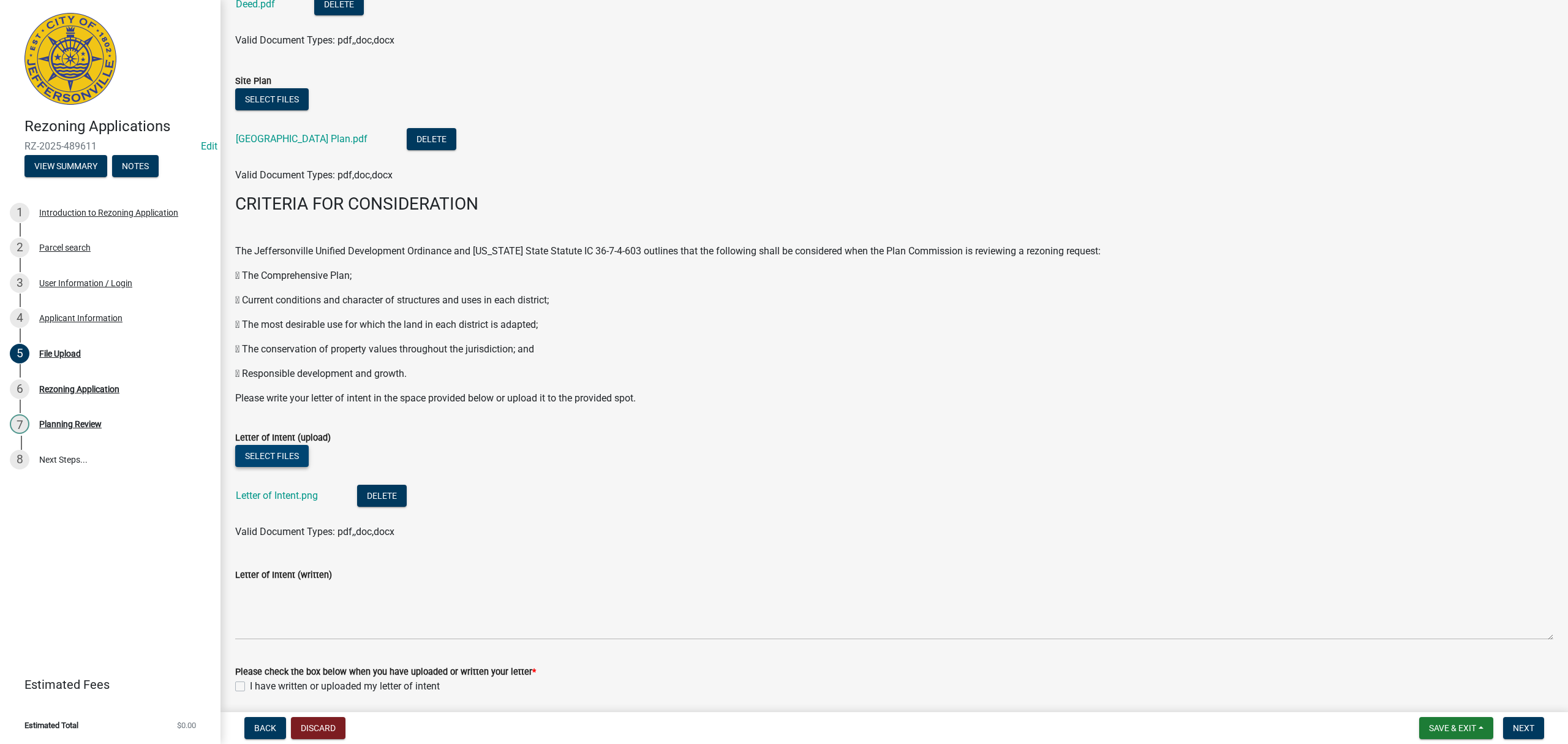
scroll to position [459, 0]
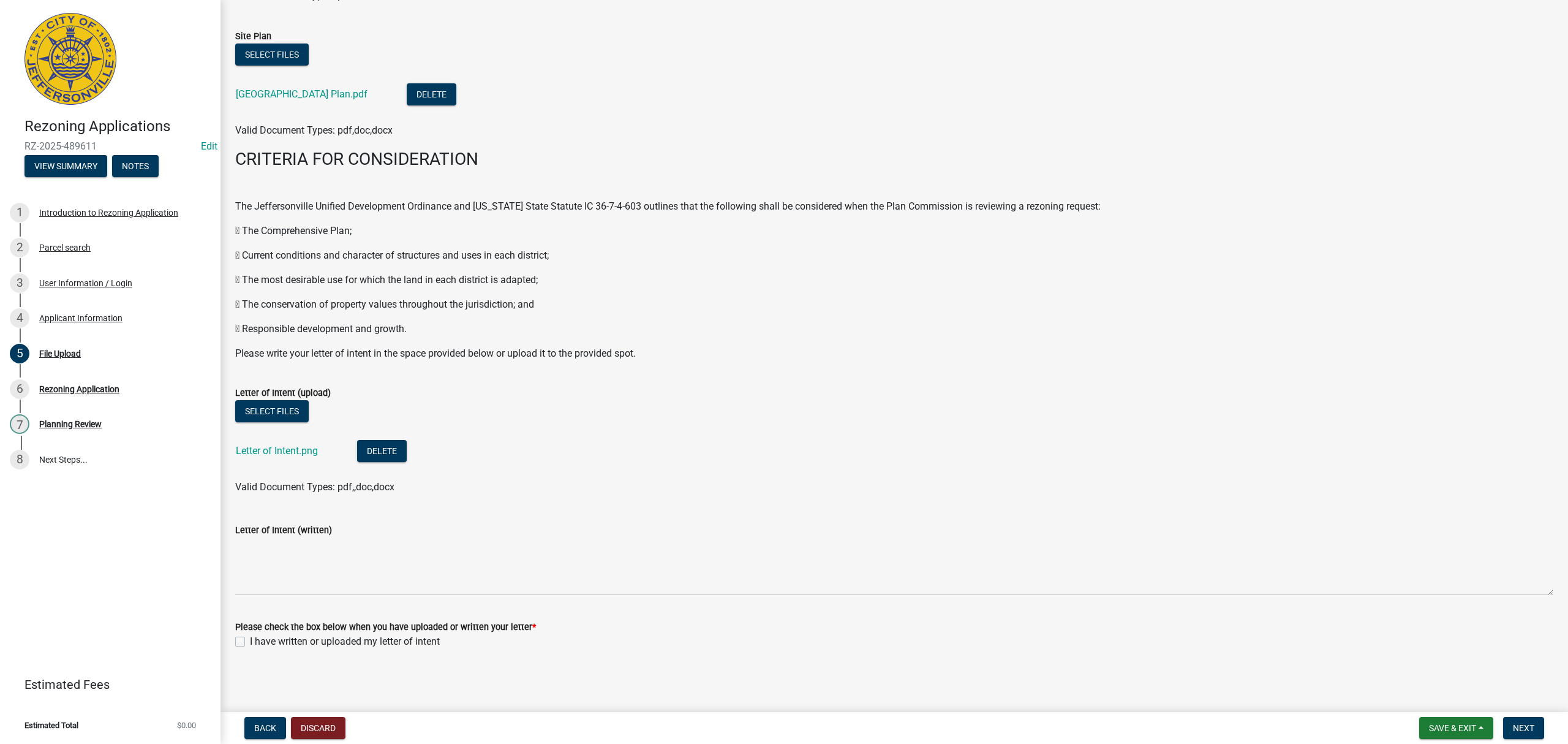
click at [250, 641] on label "I have written or uploaded my letter of intent" at bounding box center [344, 642] width 190 height 15
click at [250, 641] on input "I have written or uploaded my letter of intent" at bounding box center [254, 638] width 8 height 8
checkbox input "true"
click at [1534, 727] on span "Next" at bounding box center [1524, 728] width 22 height 10
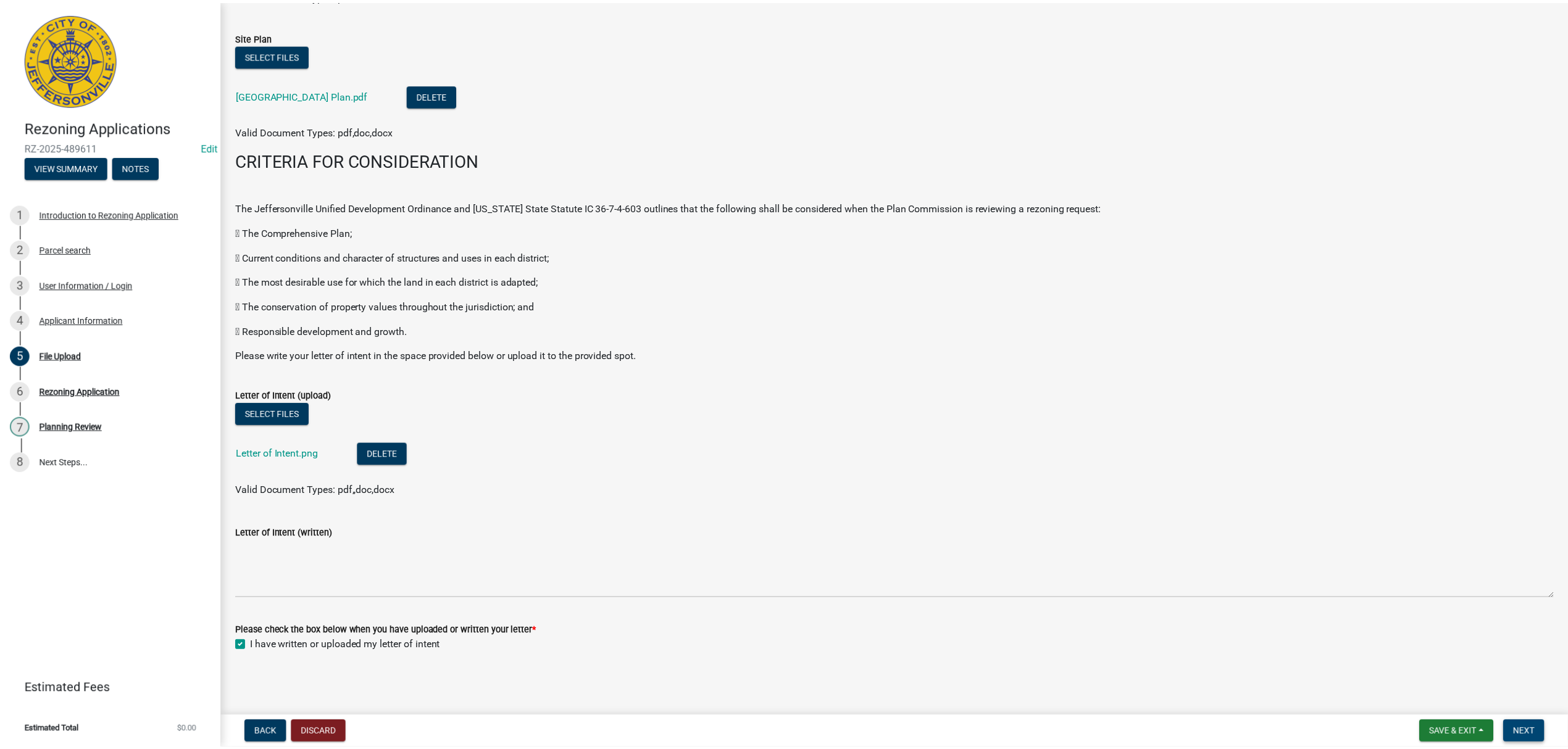
scroll to position [0, 0]
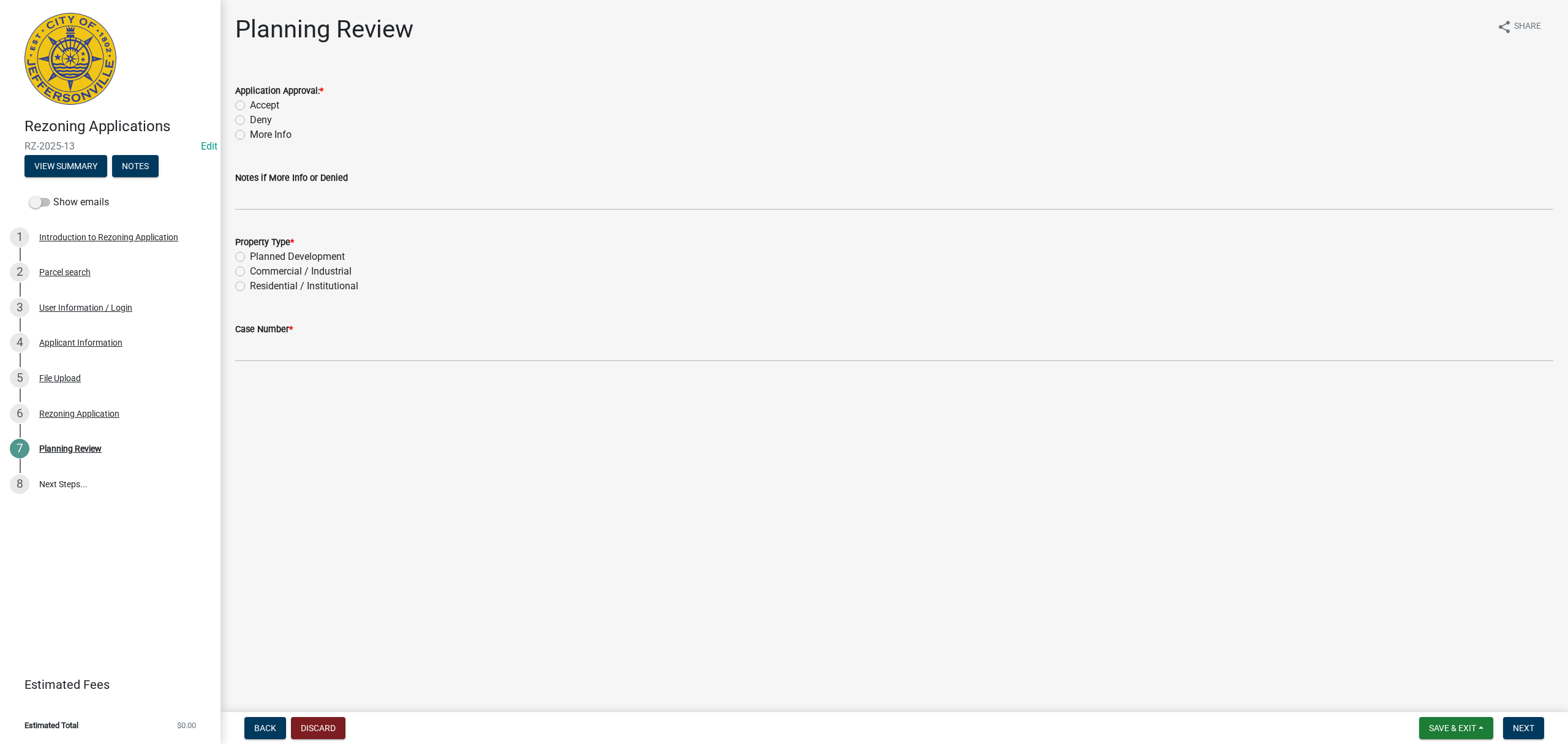
click at [250, 103] on label "Accept" at bounding box center [264, 106] width 29 height 15
click at [250, 103] on input "Accept" at bounding box center [254, 102] width 8 height 8
radio input "true"
click at [250, 274] on label "Commercial / Industrial" at bounding box center [300, 272] width 101 height 15
click at [250, 272] on input "Commercial / Industrial" at bounding box center [254, 268] width 8 height 8
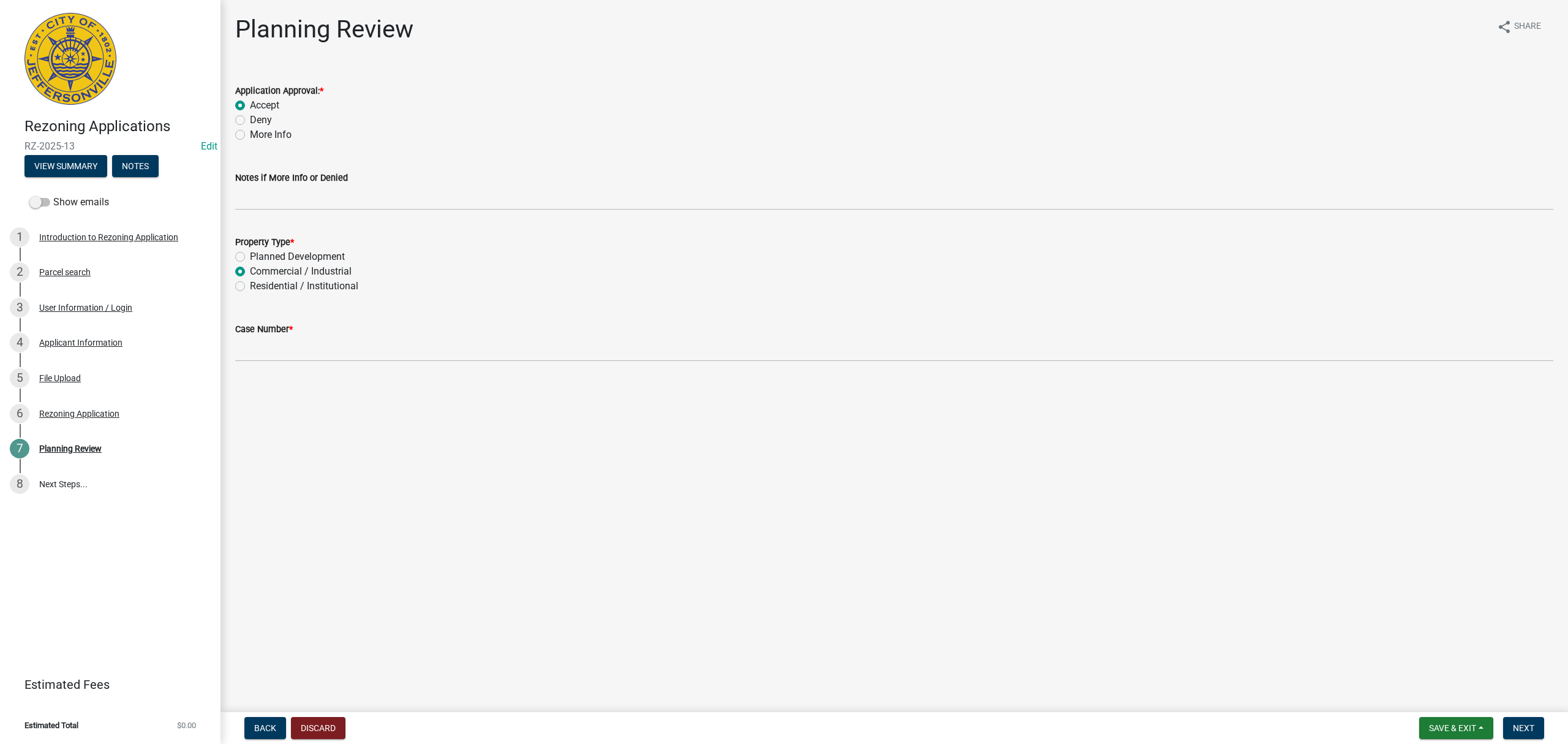
radio input "true"
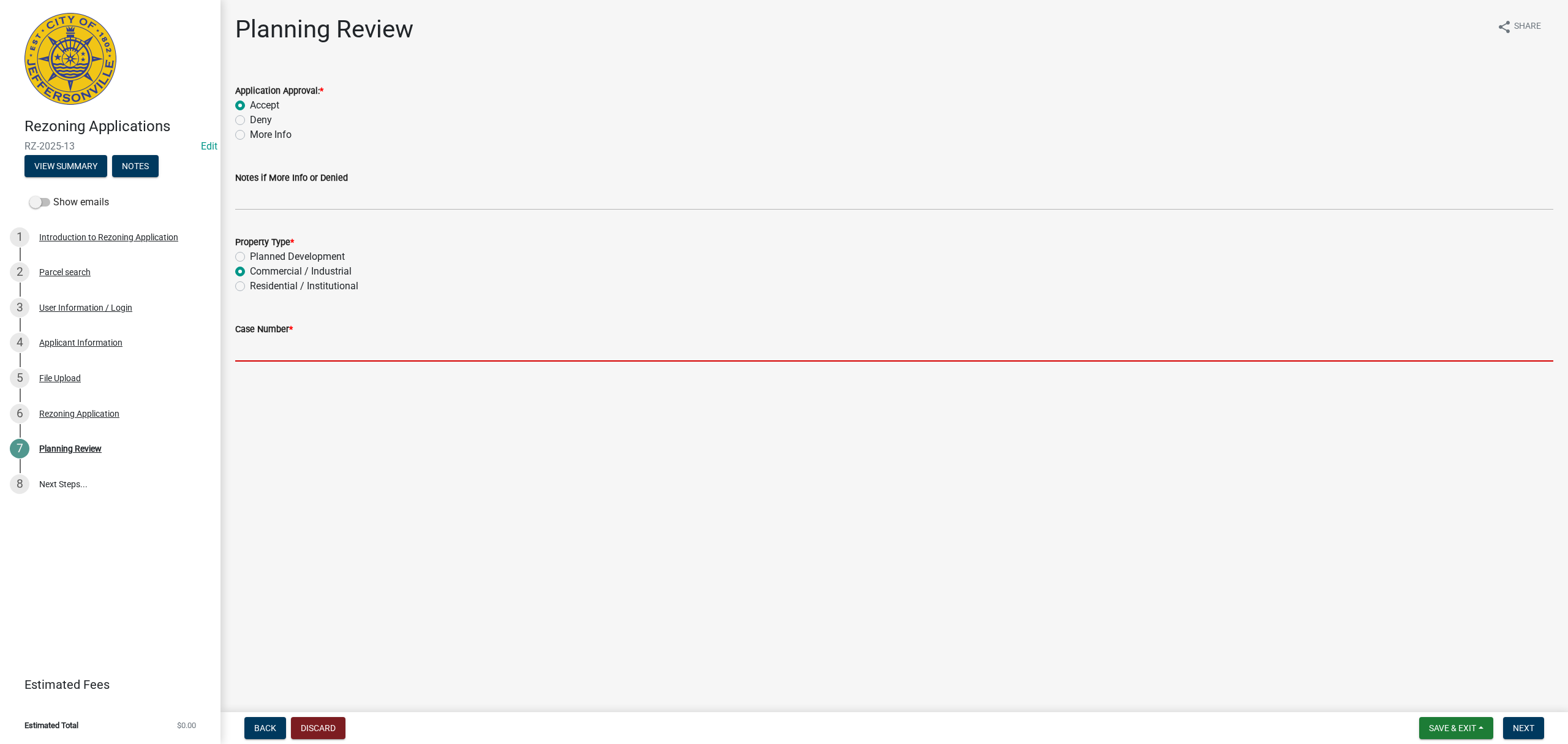
click at [267, 351] on input "Case Number *" at bounding box center [895, 349] width 1318 height 25
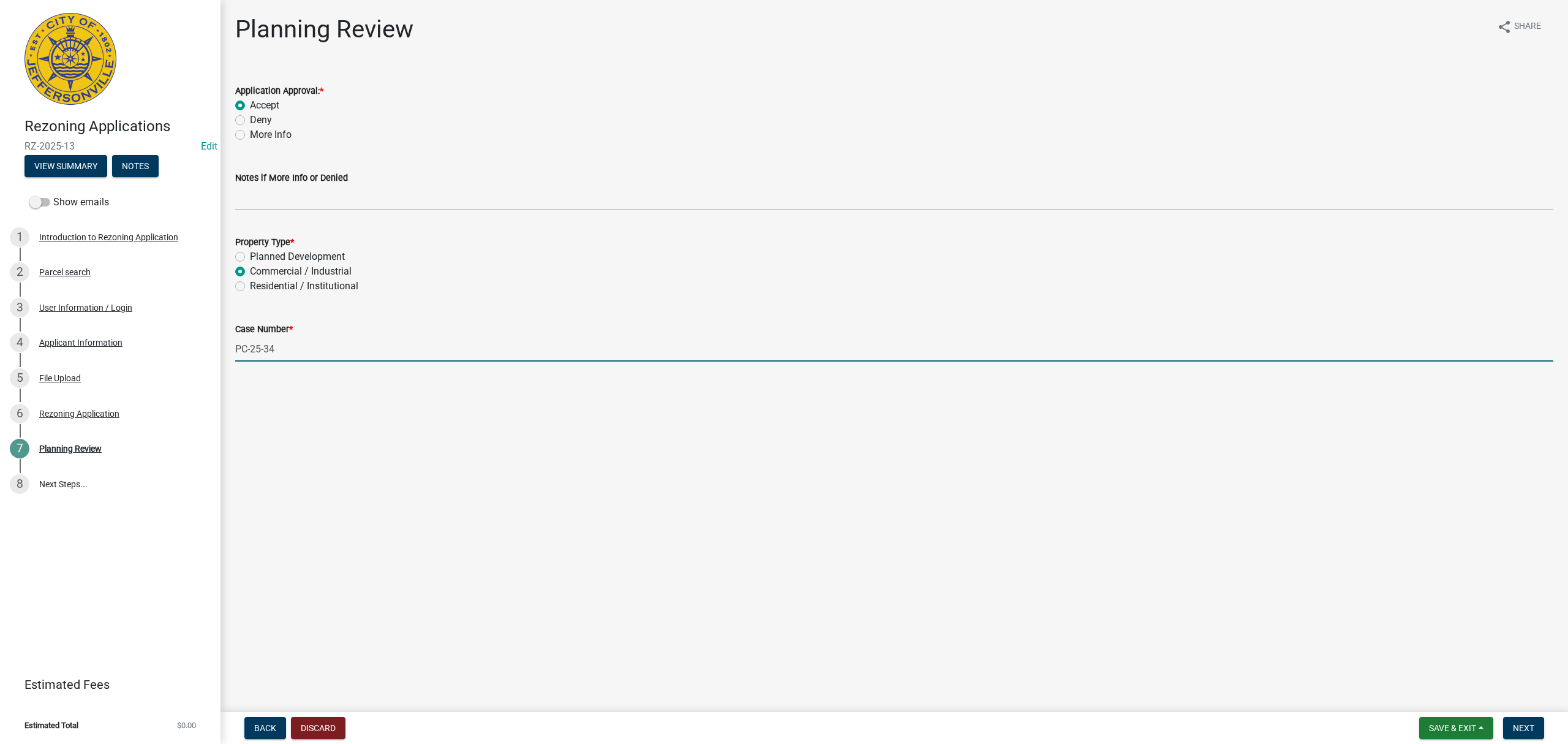
type input "PC-25-34"
click at [576, 457] on main "Planning Review share Share Application Approval: * Accept Deny More Info Notes…" at bounding box center [894, 353] width 1348 height 707
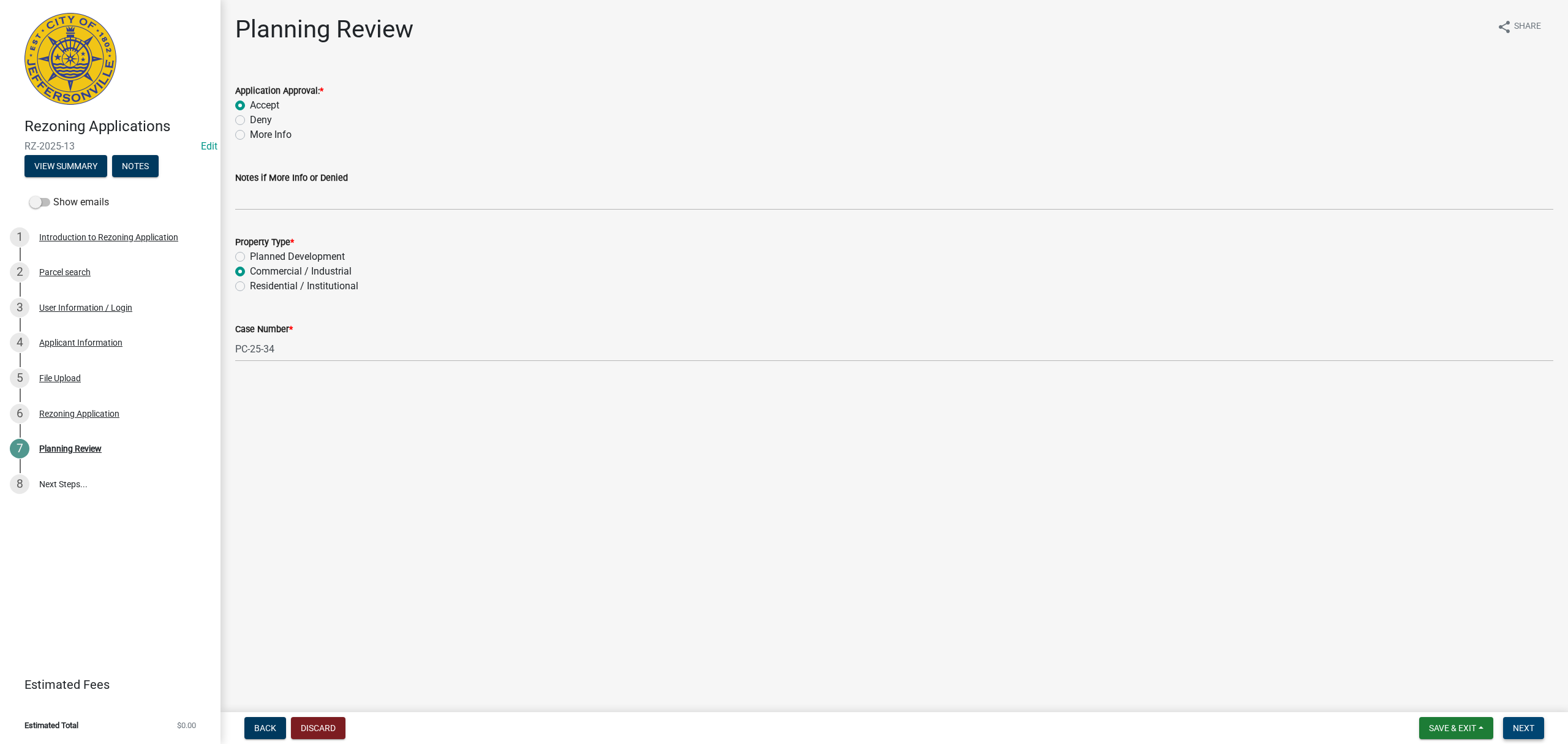
click at [1530, 729] on span "Next" at bounding box center [1524, 728] width 22 height 10
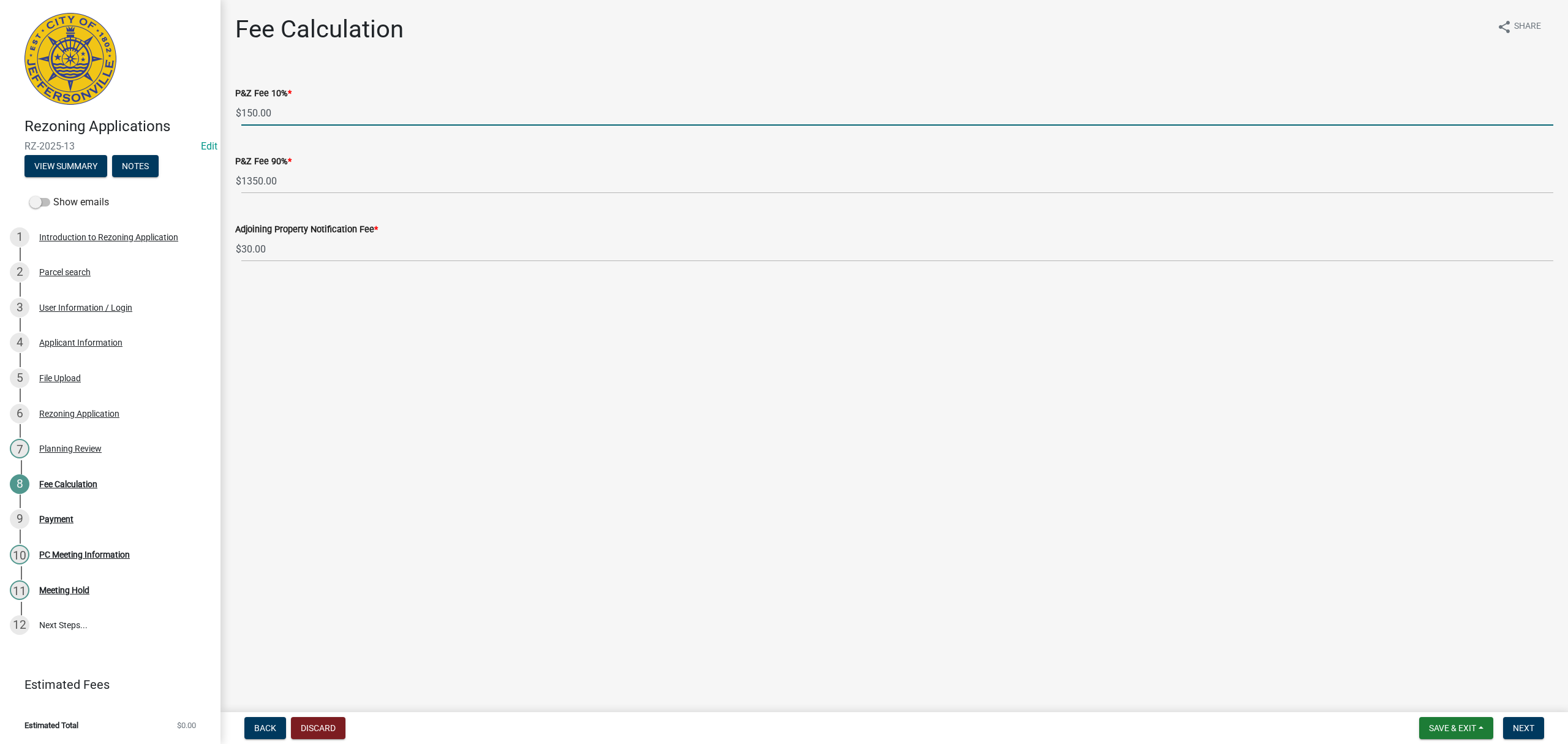
drag, startPoint x: 285, startPoint y: 118, endPoint x: 168, endPoint y: 116, distance: 117.0
click at [168, 116] on div "Rezoning Applications RZ-2025-13 Edit View Summary Notes Show emails 1 Introduc…" at bounding box center [784, 372] width 1568 height 744
type input "0"
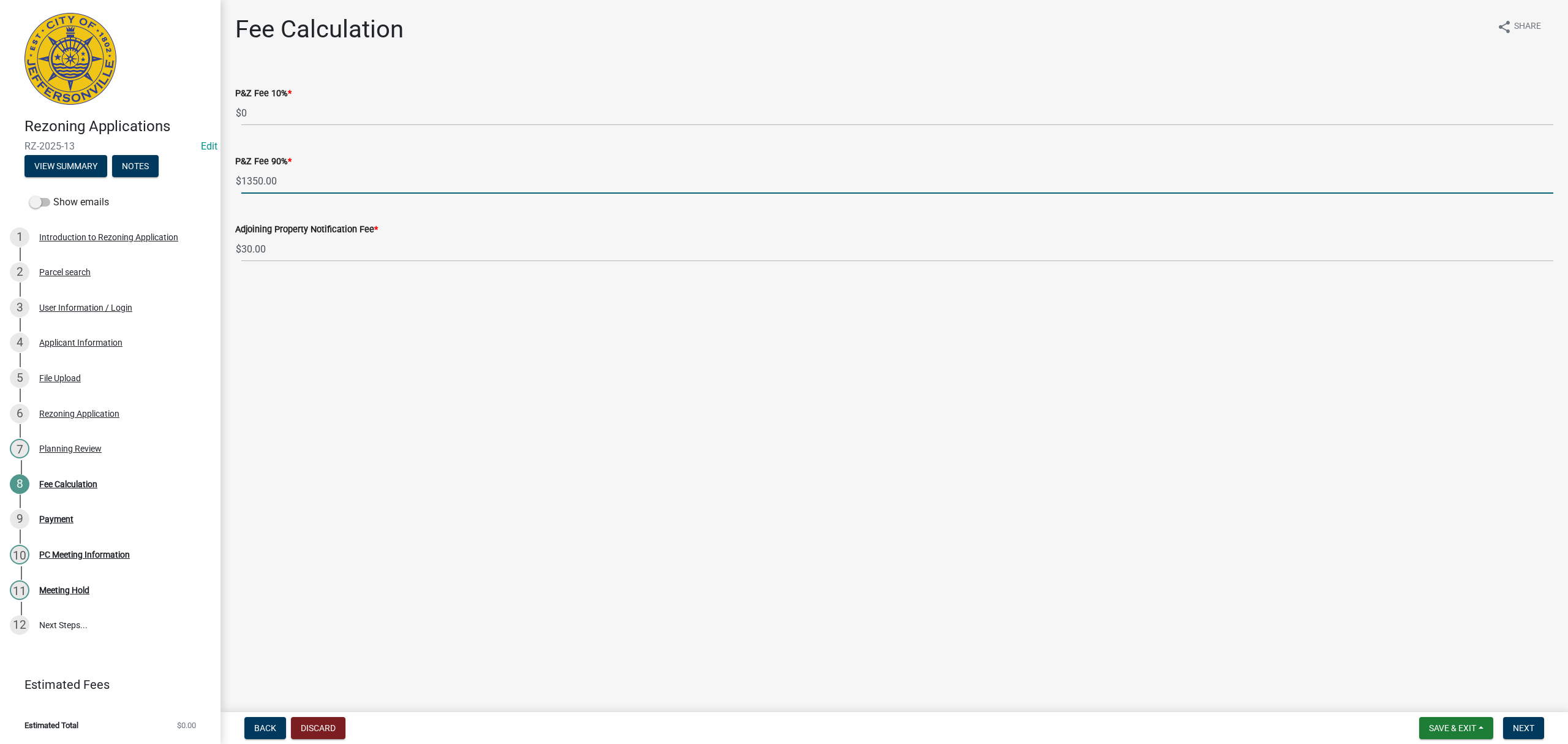
drag, startPoint x: 288, startPoint y: 180, endPoint x: 179, endPoint y: 184, distance: 109.1
click at [179, 184] on div "Rezoning Applications RZ-2025-13 Edit View Summary Notes Show emails 1 Introduc…" at bounding box center [784, 372] width 1568 height 744
type input "0"
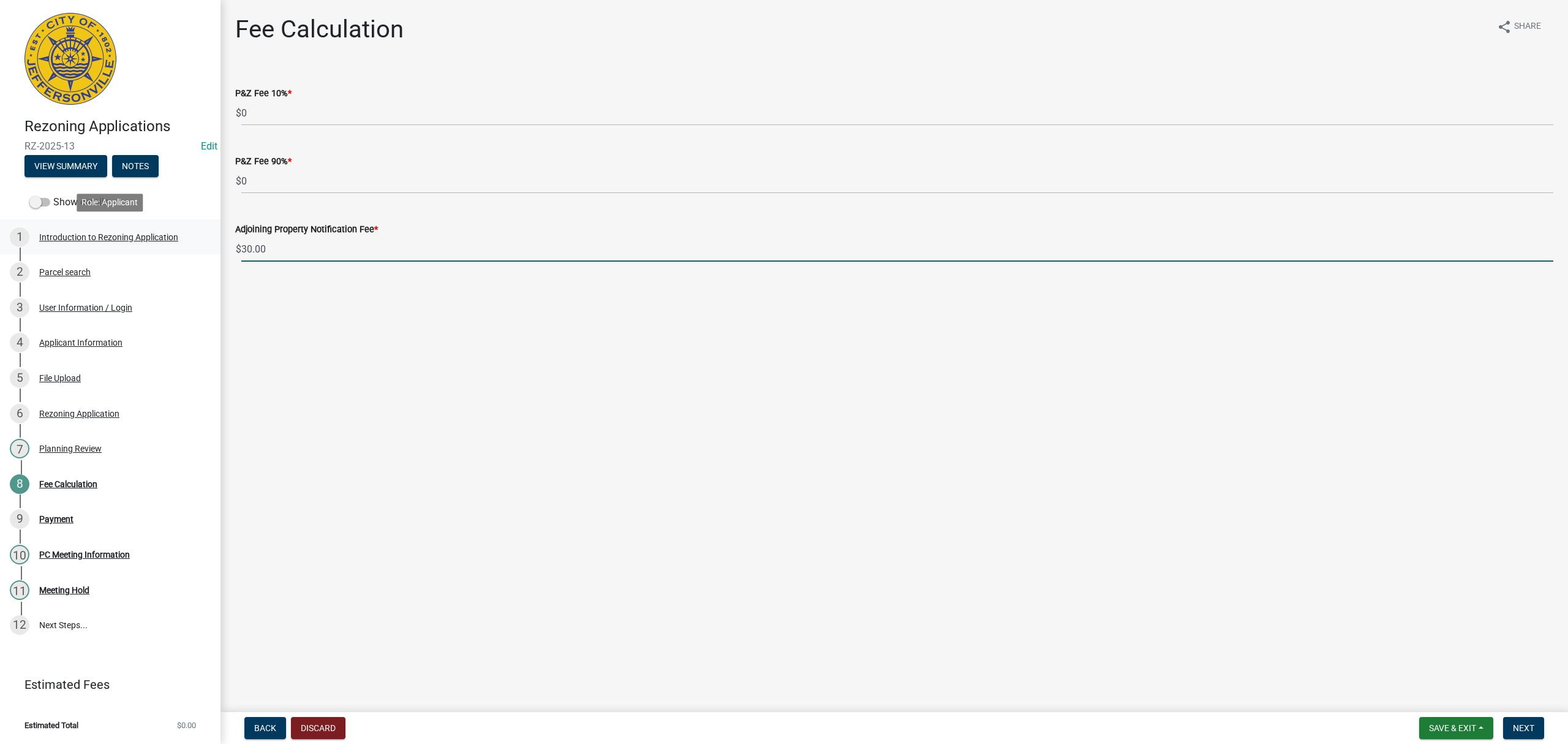
drag, startPoint x: 290, startPoint y: 249, endPoint x: 145, endPoint y: 238, distance: 145.4
click at [141, 238] on div "Rezoning Applications RZ-2025-13 Edit View Summary Notes Show emails 1 Introduc…" at bounding box center [784, 372] width 1568 height 744
type input "0"
click at [1534, 721] on button "Next" at bounding box center [1524, 728] width 41 height 22
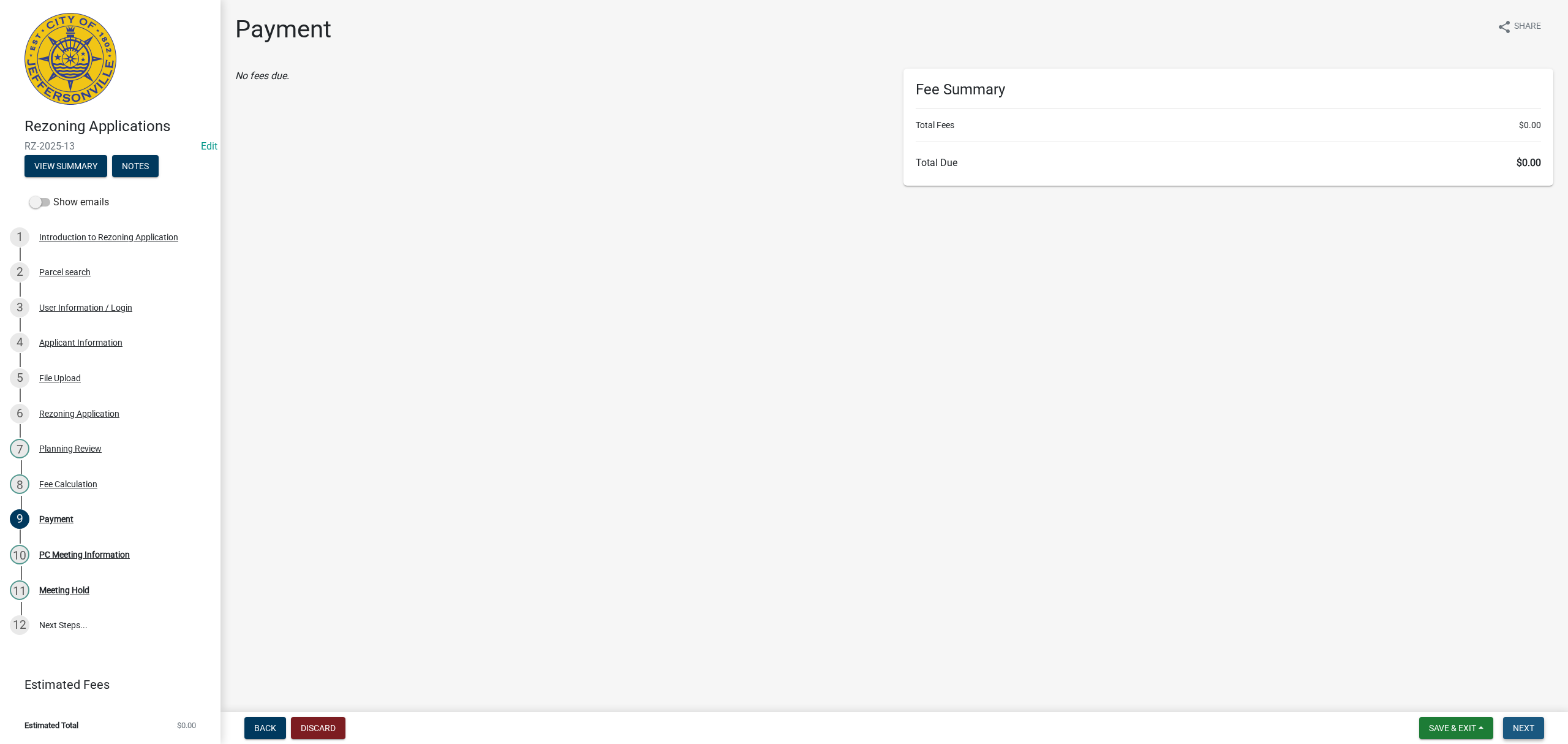
click at [1539, 721] on button "Next" at bounding box center [1524, 728] width 41 height 22
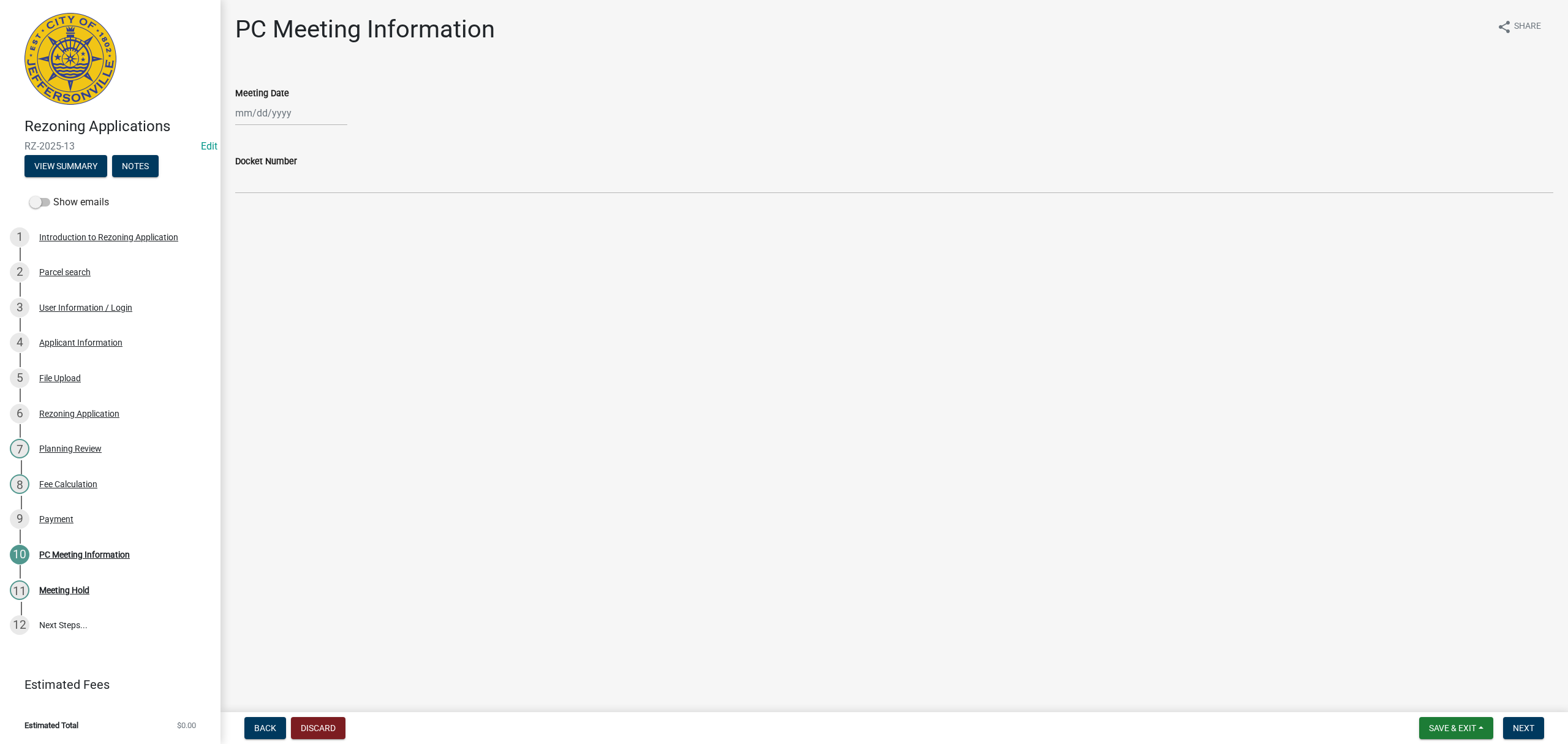
click at [280, 116] on div at bounding box center [291, 113] width 112 height 25
select select "10"
select select "2025"
click at [289, 256] on div "29" at bounding box center [286, 257] width 20 height 20
type input "[DATE]"
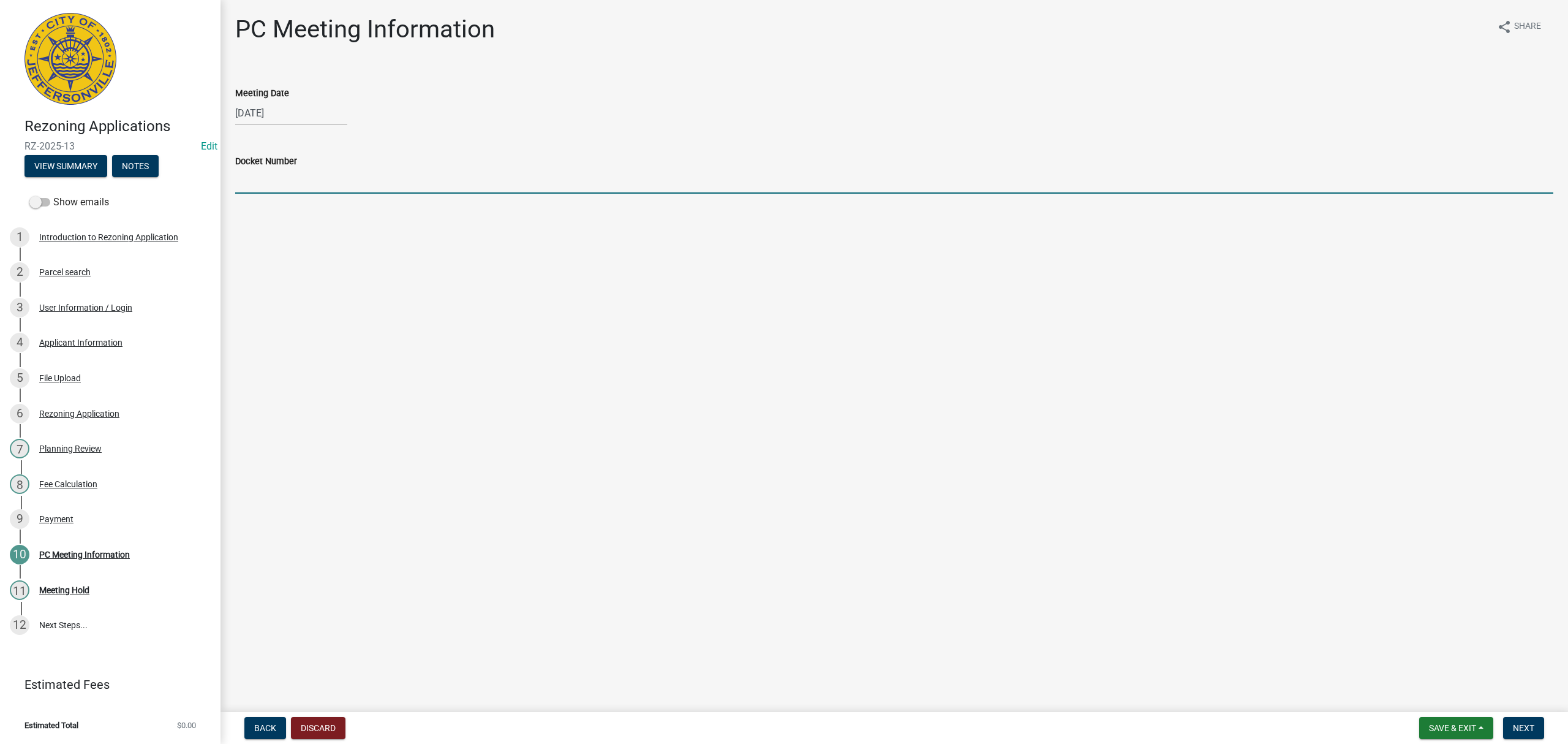
click at [295, 182] on input "Docket Number" at bounding box center [895, 181] width 1318 height 25
select select "10"
select select "2025"
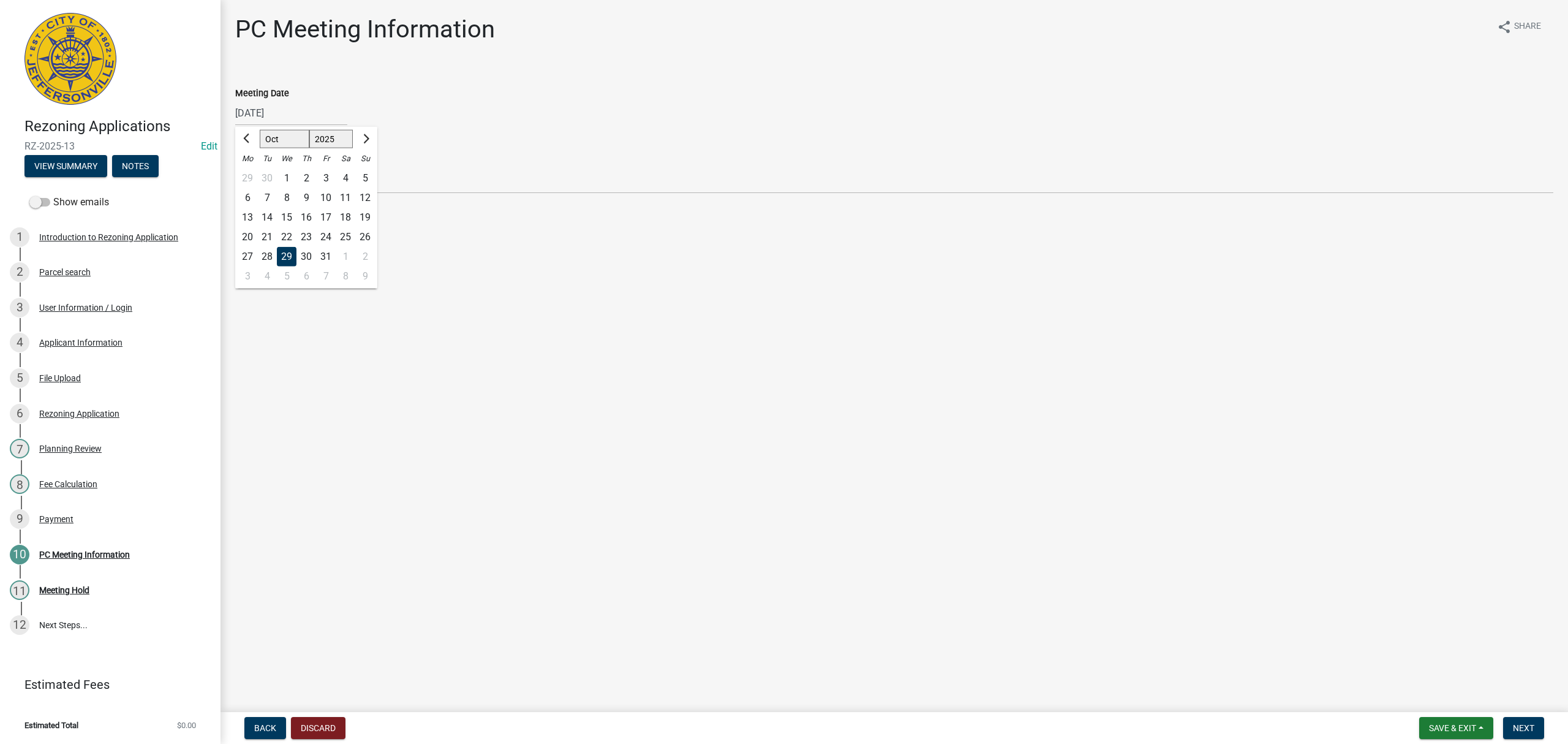
click at [282, 118] on div "[DATE] [PERSON_NAME] Apr May Jun [DATE] Aug Sep Oct Nov [DATE] 1526 1527 1528 1…" at bounding box center [291, 113] width 112 height 25
click at [269, 255] on div "28" at bounding box center [267, 257] width 20 height 20
type input "[DATE]"
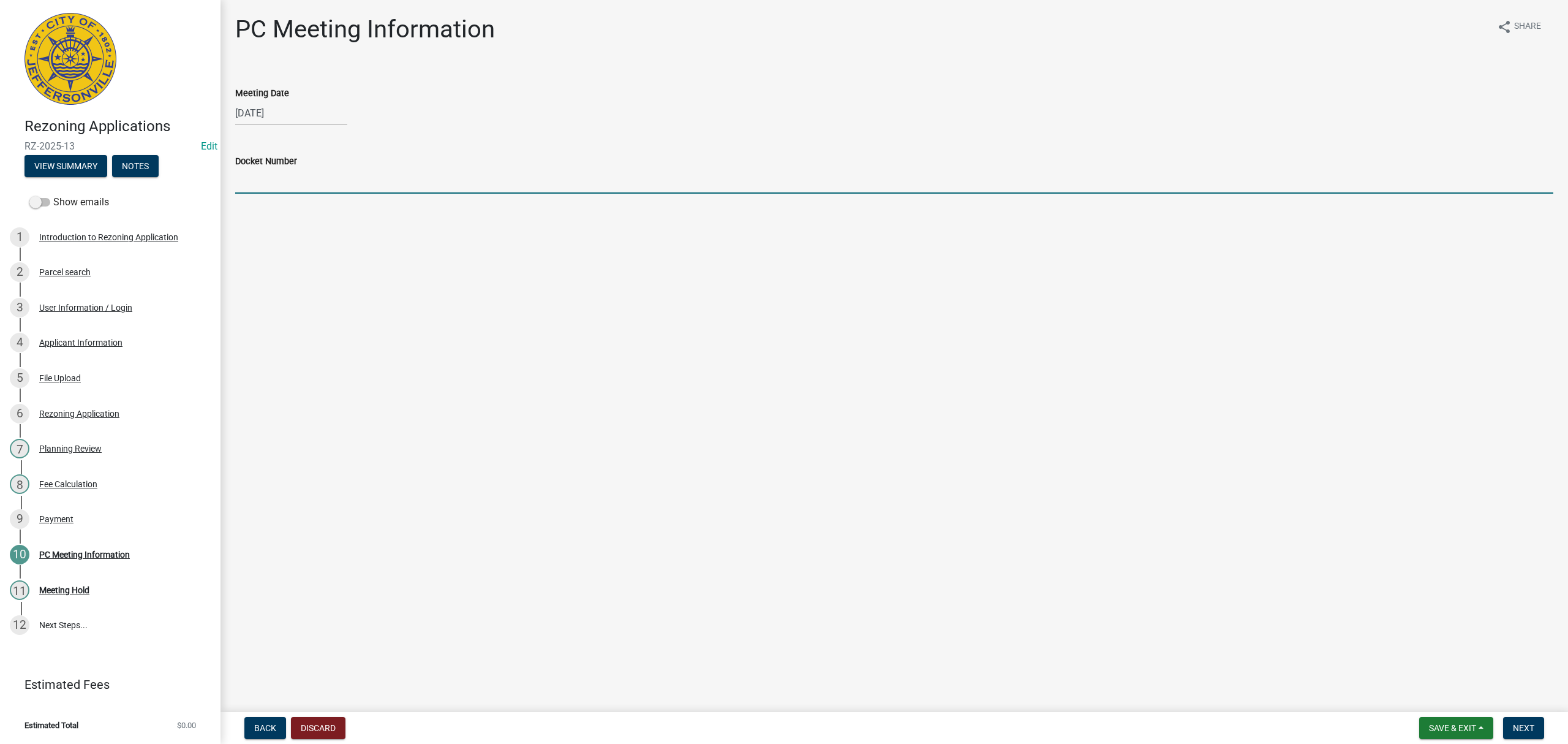
click at [303, 178] on input "Docket Number" at bounding box center [895, 181] width 1318 height 25
type input "PC-25-34"
click at [1527, 726] on span "Next" at bounding box center [1524, 728] width 22 height 10
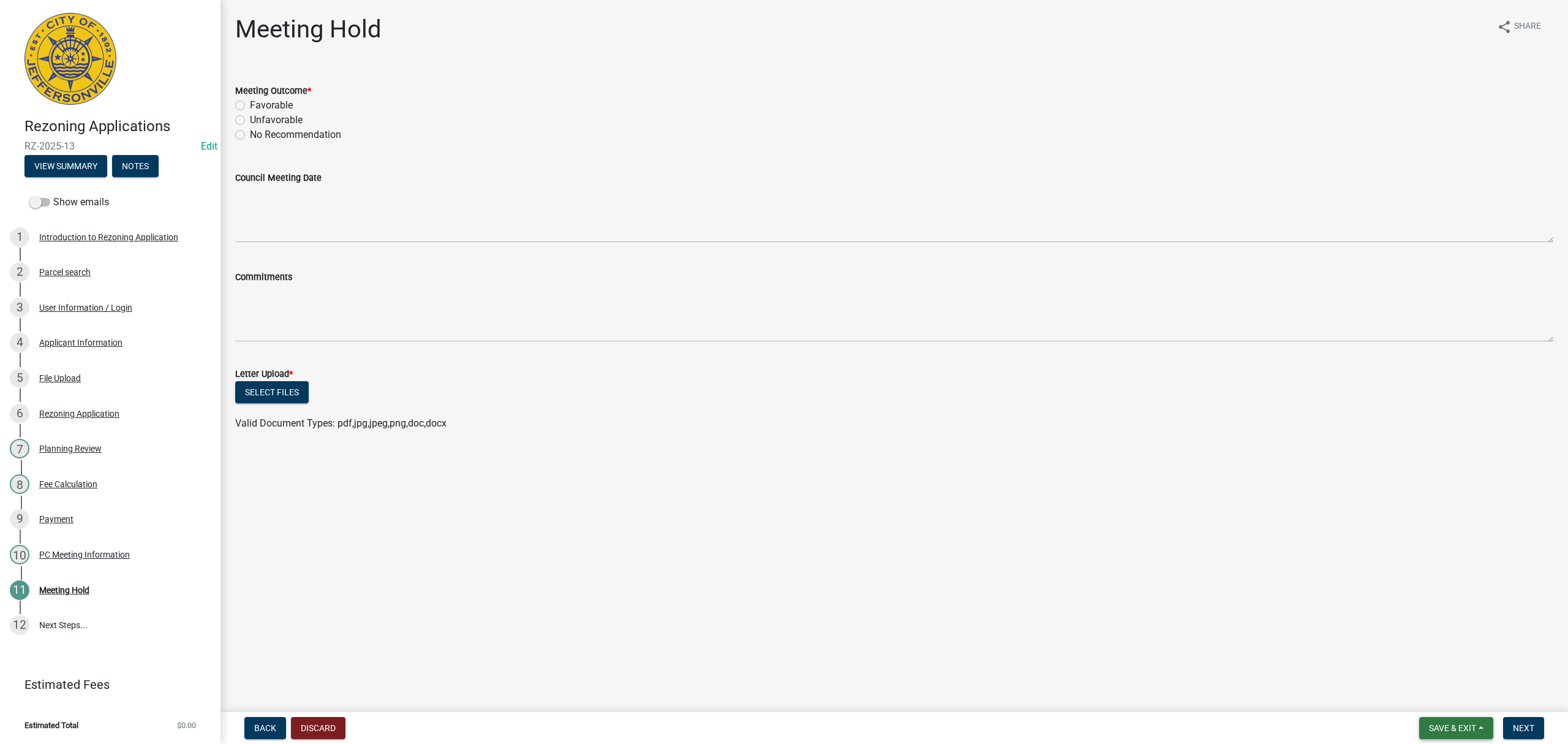
click at [1486, 728] on button "Save & Exit" at bounding box center [1456, 728] width 74 height 22
click at [1465, 702] on button "Save & Exit" at bounding box center [1444, 696] width 98 height 29
